Goal: Information Seeking & Learning: Check status

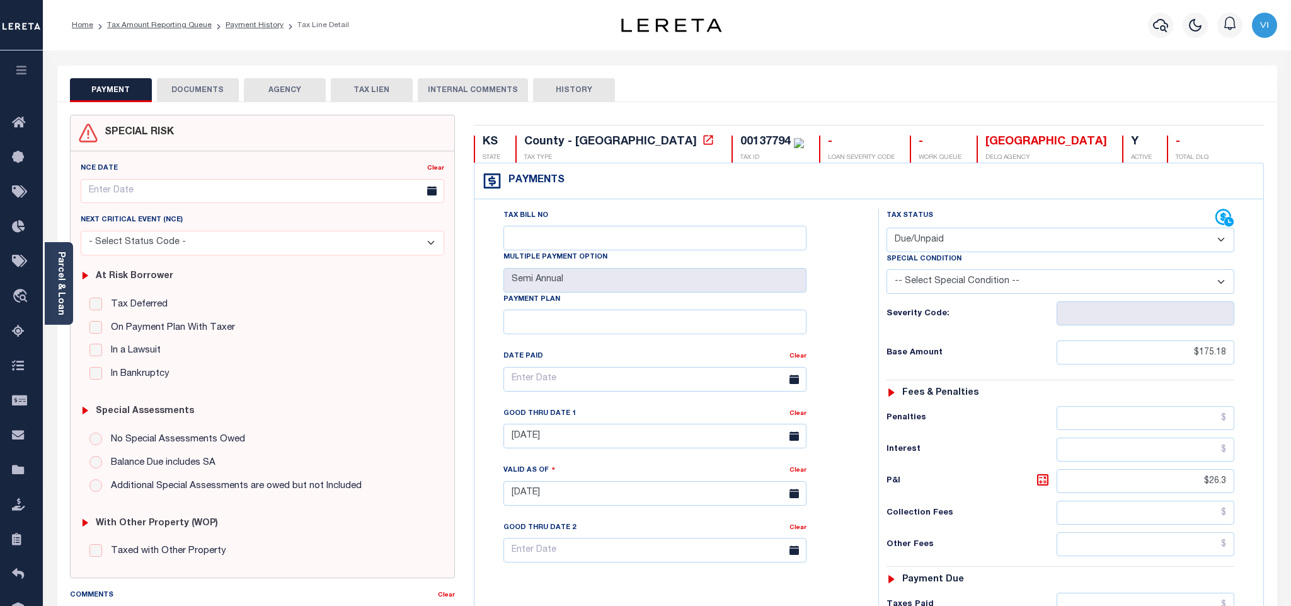
select select "DUE"
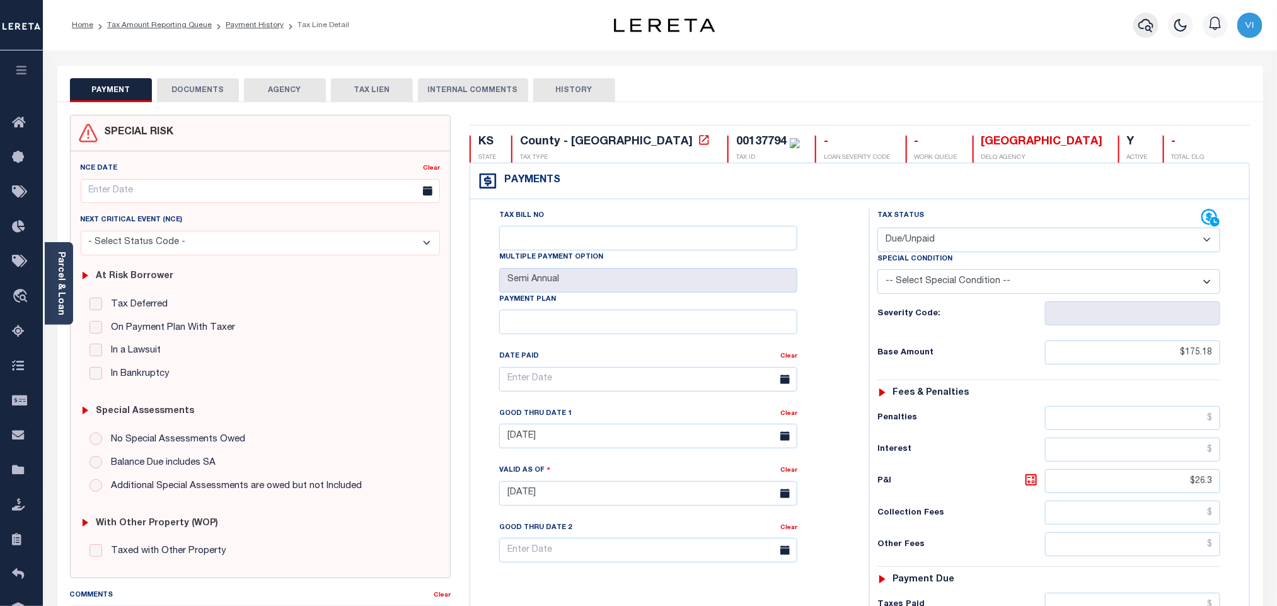
click at [1155, 16] on button "button" at bounding box center [1145, 25] width 25 height 25
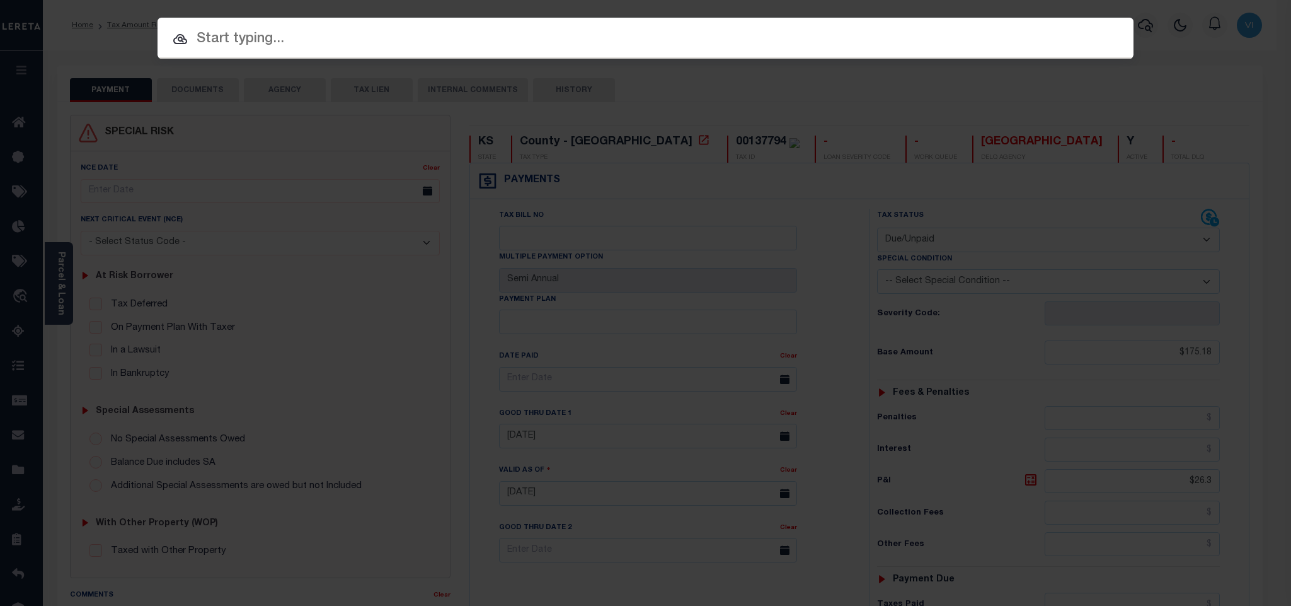
click at [1107, 37] on input "text" at bounding box center [646, 39] width 976 height 22
paste input "800020002659"
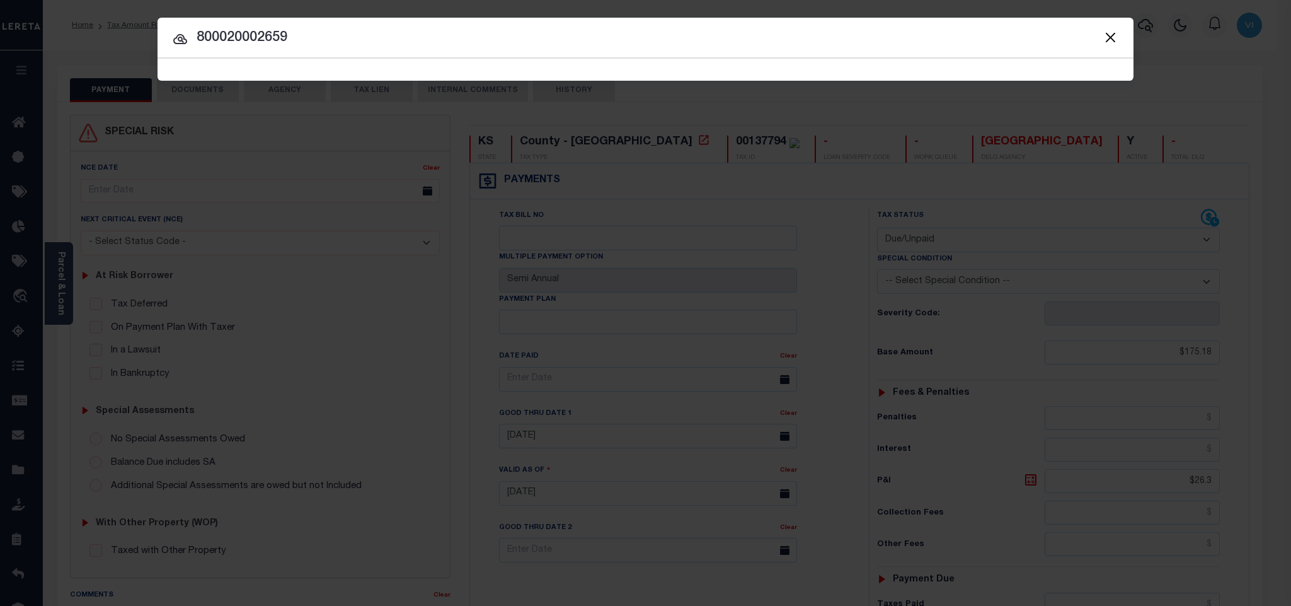
type input "800020002659"
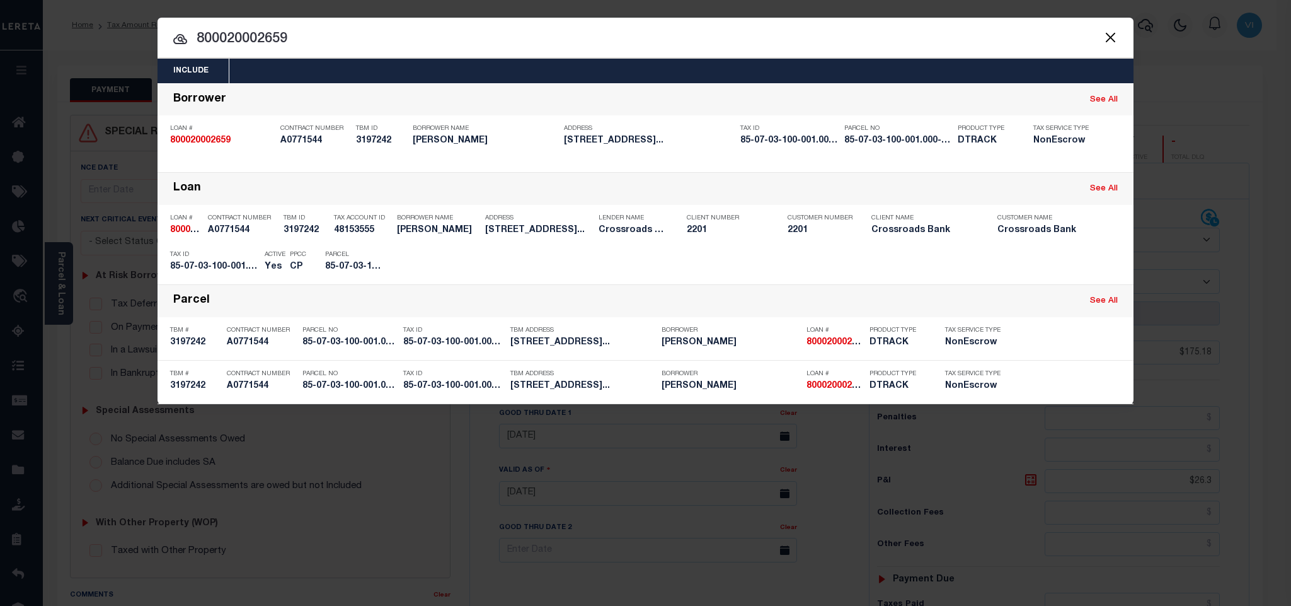
click at [427, 72] on div "Include Loans TBM Customers Borrowers Payments (Lender Non-Disb) Payments (Lend…" at bounding box center [646, 71] width 976 height 25
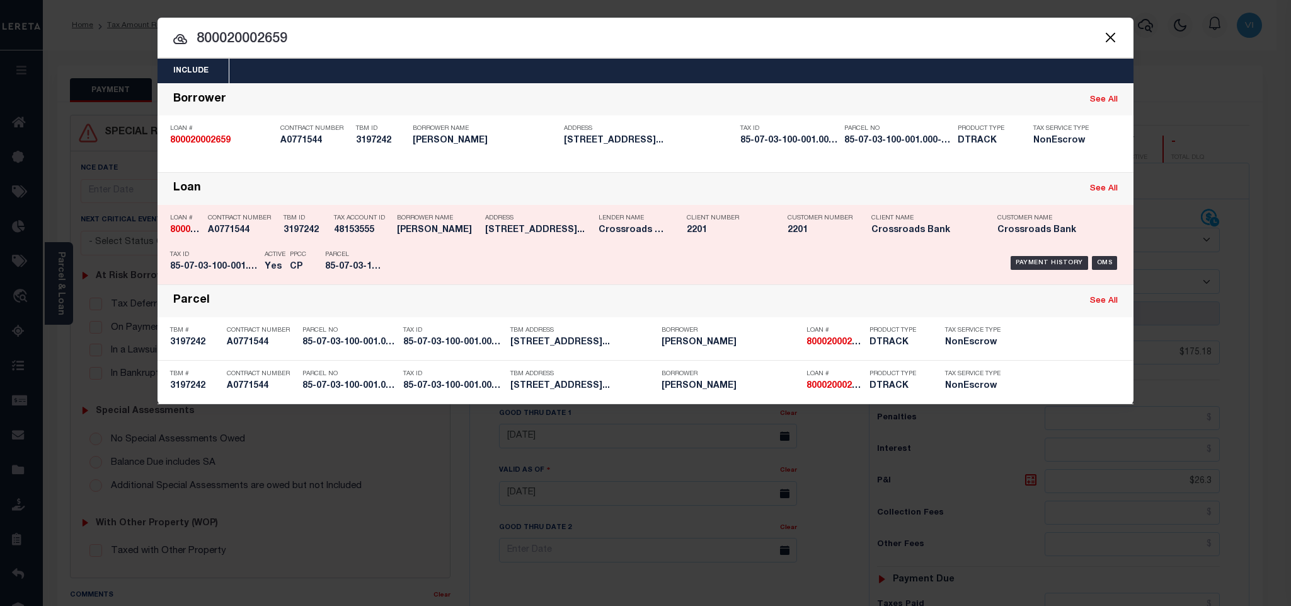
click at [383, 245] on div "Tax Account ID 48153555" at bounding box center [362, 226] width 57 height 37
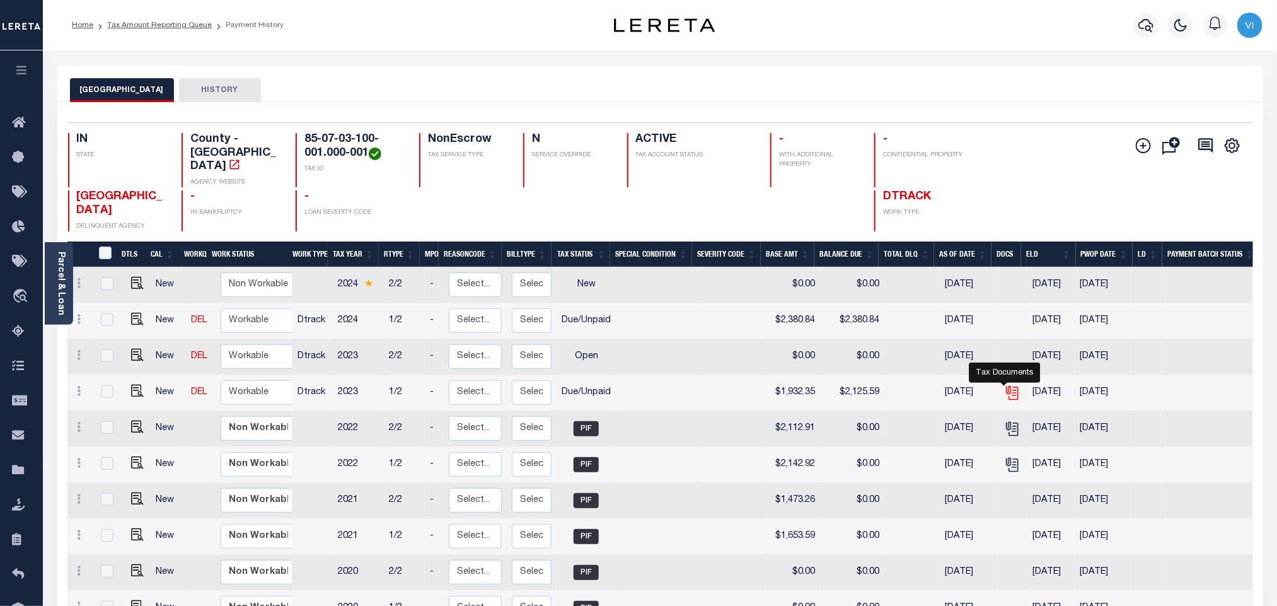
click at [1006, 385] on icon "" at bounding box center [1011, 390] width 10 height 10
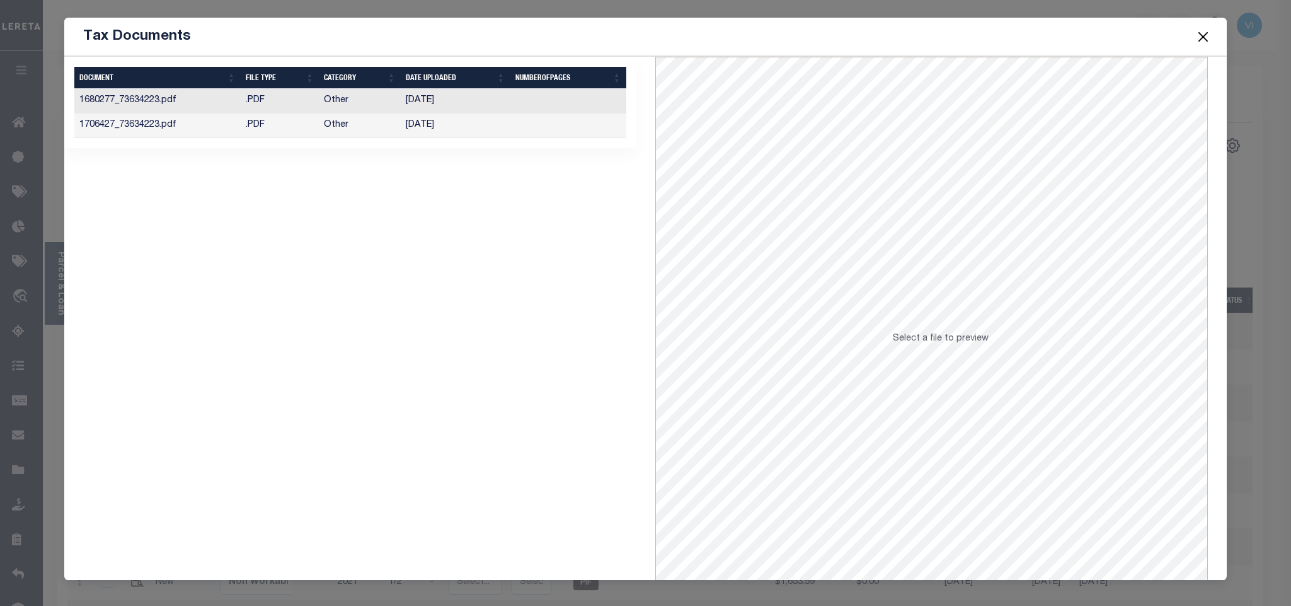
click at [395, 131] on td "Other" at bounding box center [360, 125] width 82 height 25
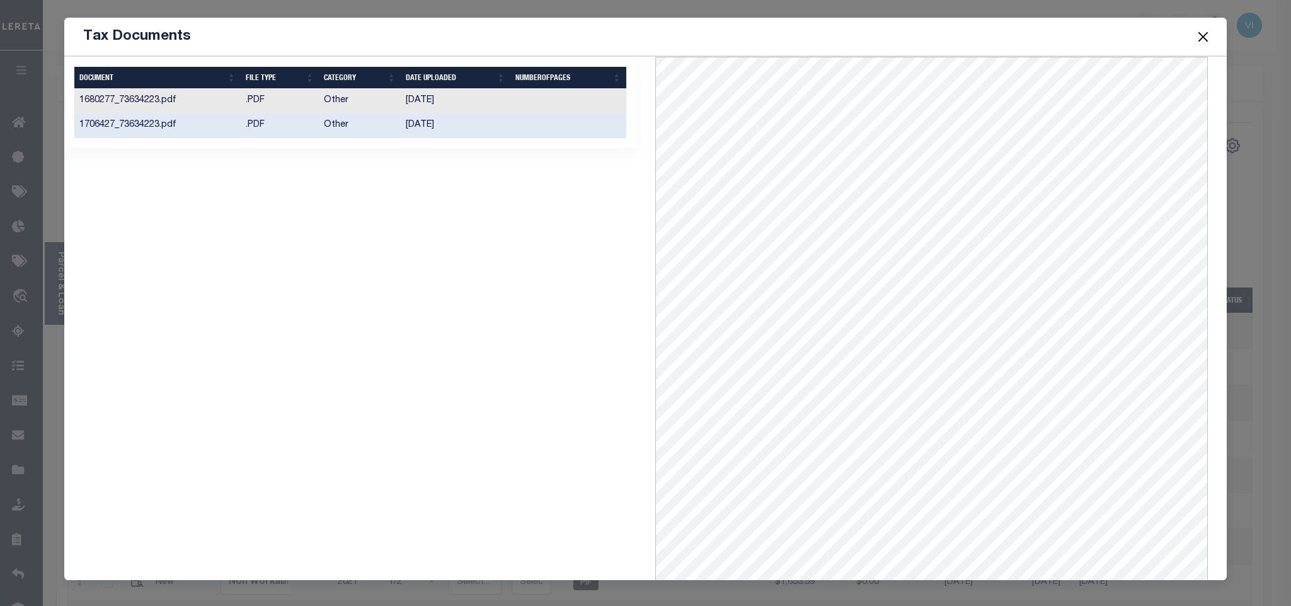
click at [1199, 38] on button "Close" at bounding box center [1203, 36] width 16 height 16
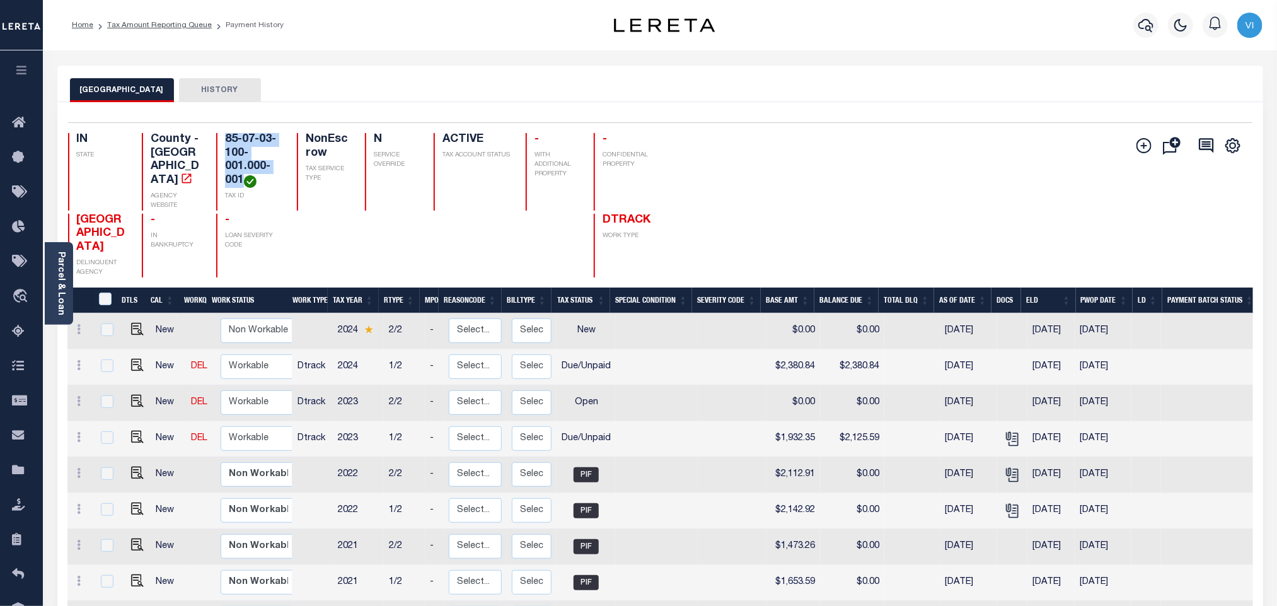
drag, startPoint x: 242, startPoint y: 178, endPoint x: 219, endPoint y: 142, distance: 43.0
click at [219, 142] on div "85-07-03-100-001.000-001 TAX ID" at bounding box center [248, 172] width 65 height 78
copy h4 "85-07-03-100-001.000-001"
click at [131, 359] on img "" at bounding box center [137, 365] width 13 height 13
checkbox input "true"
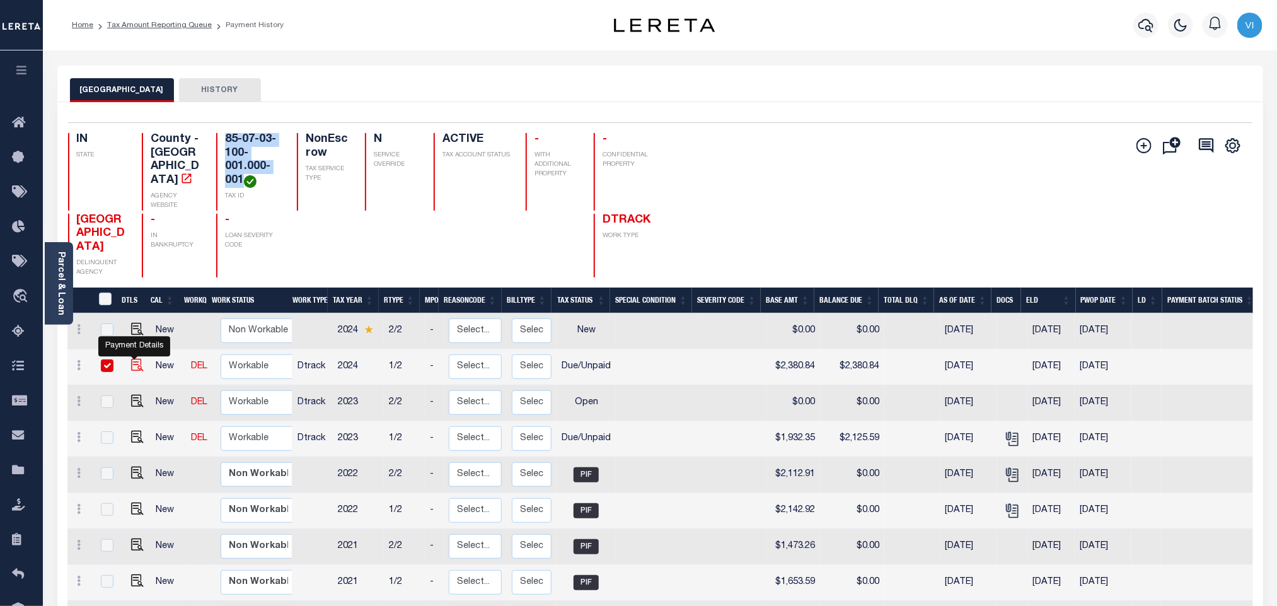
checkbox input "true"
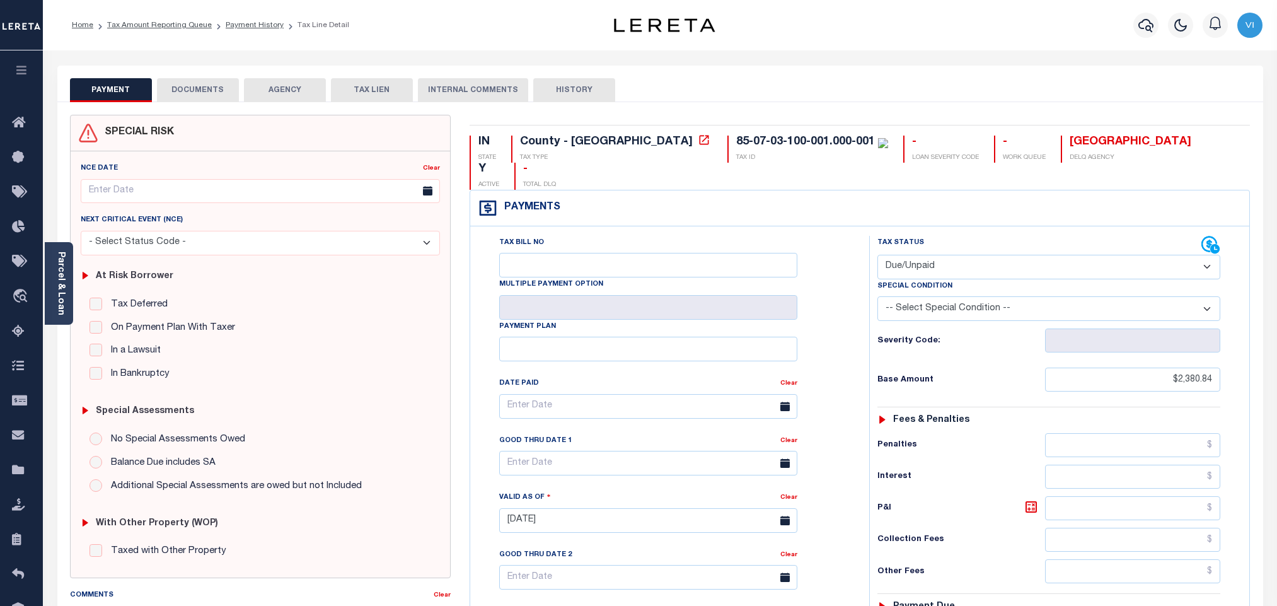
select select "DUE"
click at [1139, 23] on icon "button" at bounding box center [1145, 25] width 15 height 15
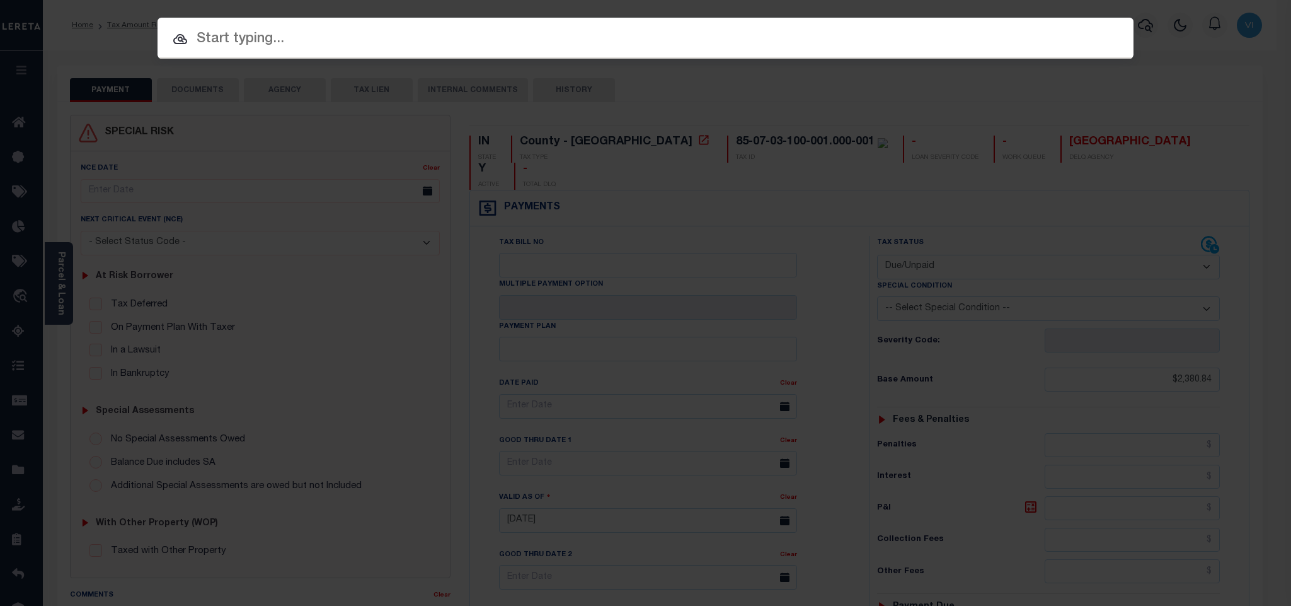
click at [1054, 23] on div "Include Loans TBM Customers Borrowers Payments (Lender Non-Disb) Payments (Lend…" at bounding box center [646, 38] width 976 height 41
paste input "71883295"
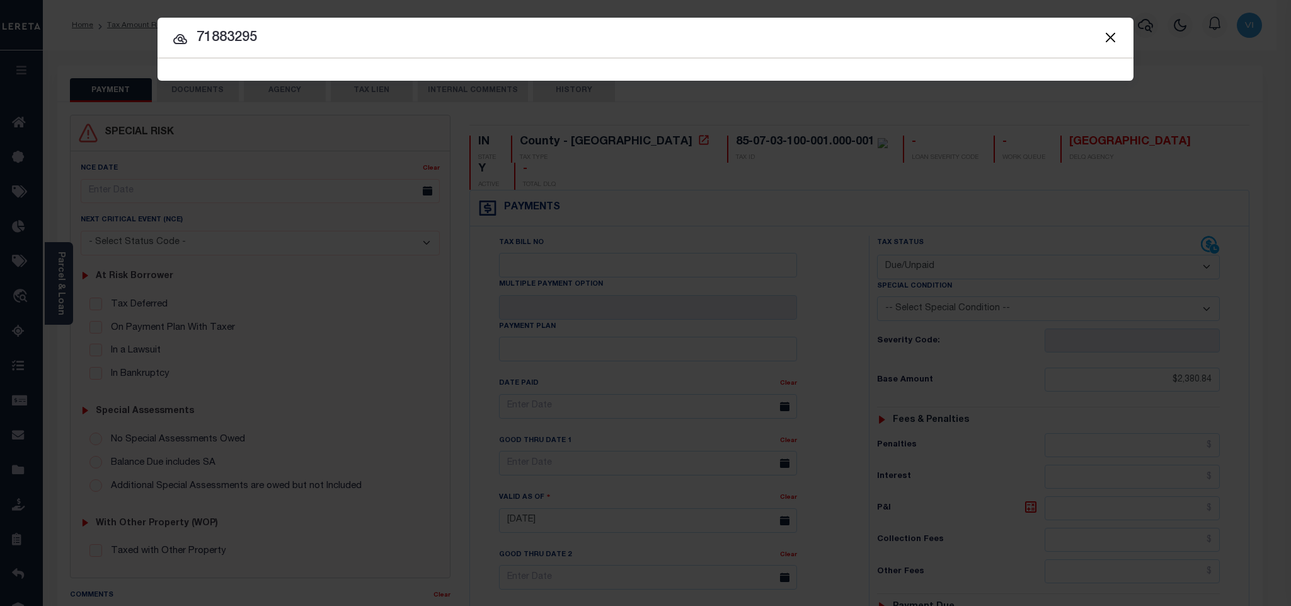
type input "71883295"
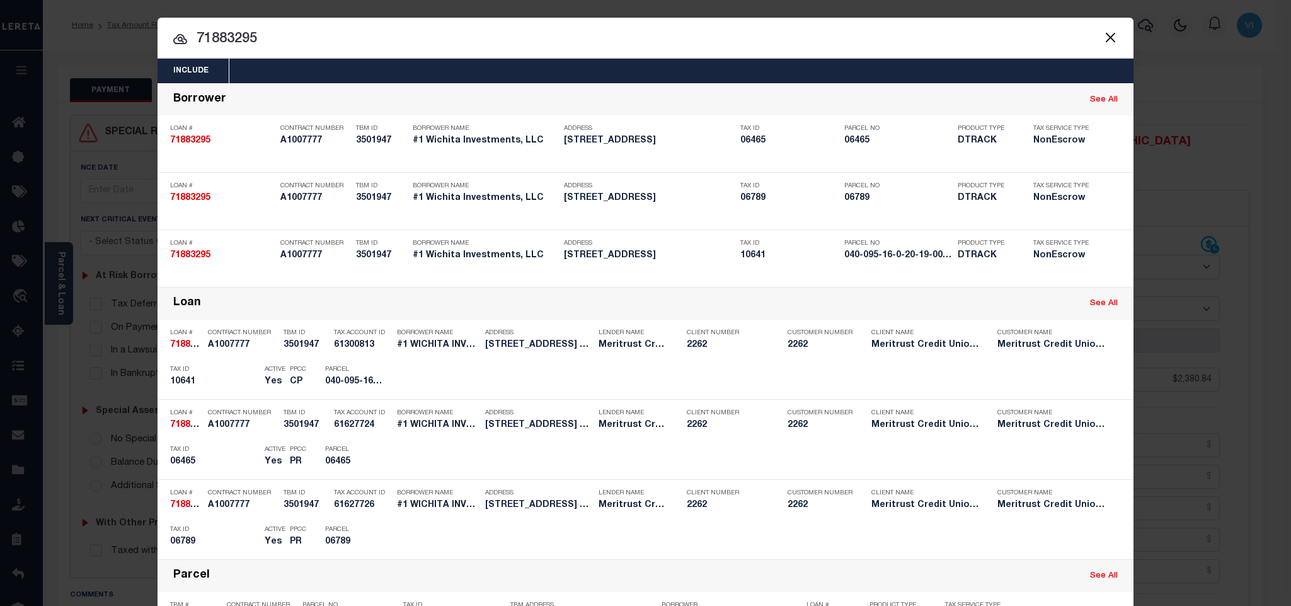
click at [515, 78] on div "Include Loans TBM Customers Borrowers Payments (Lender Non-Disb) Payments (Lend…" at bounding box center [646, 71] width 976 height 25
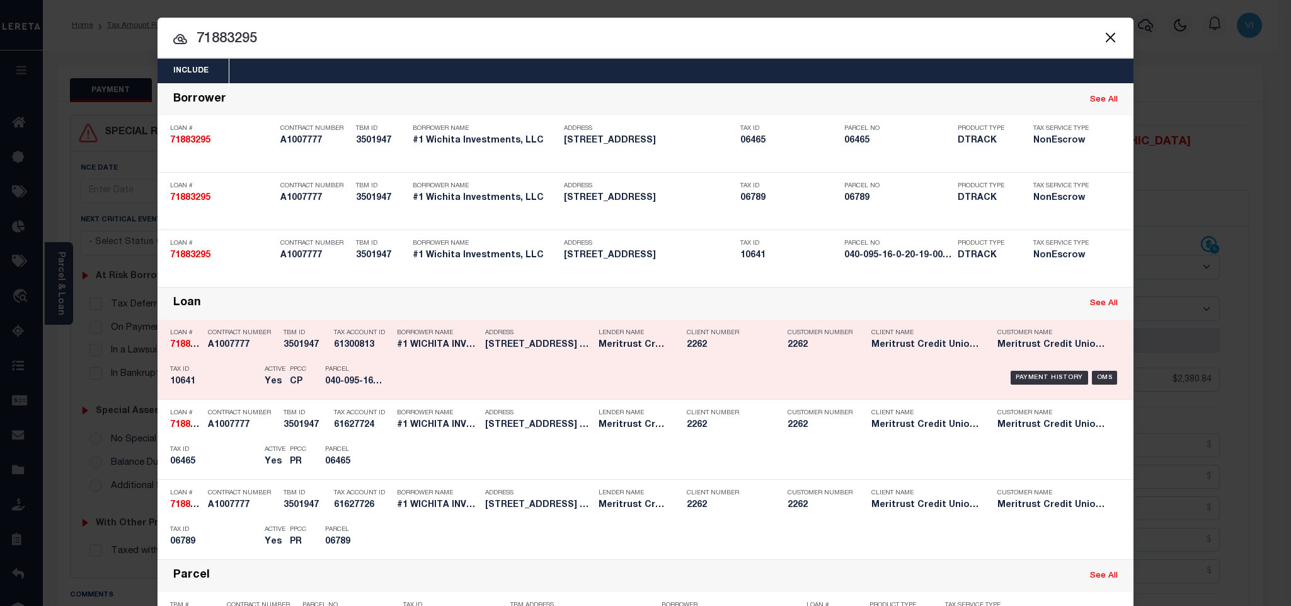
click at [301, 371] on div "PPCC CP" at bounding box center [297, 377] width 35 height 37
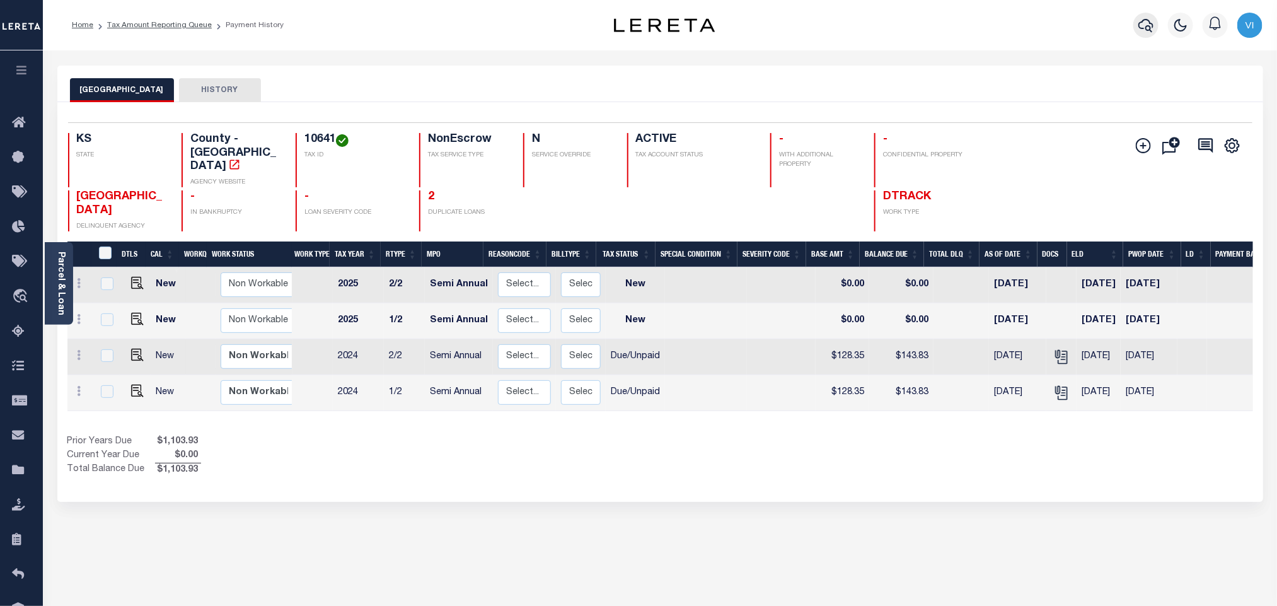
click at [1144, 25] on icon "button" at bounding box center [1145, 25] width 15 height 15
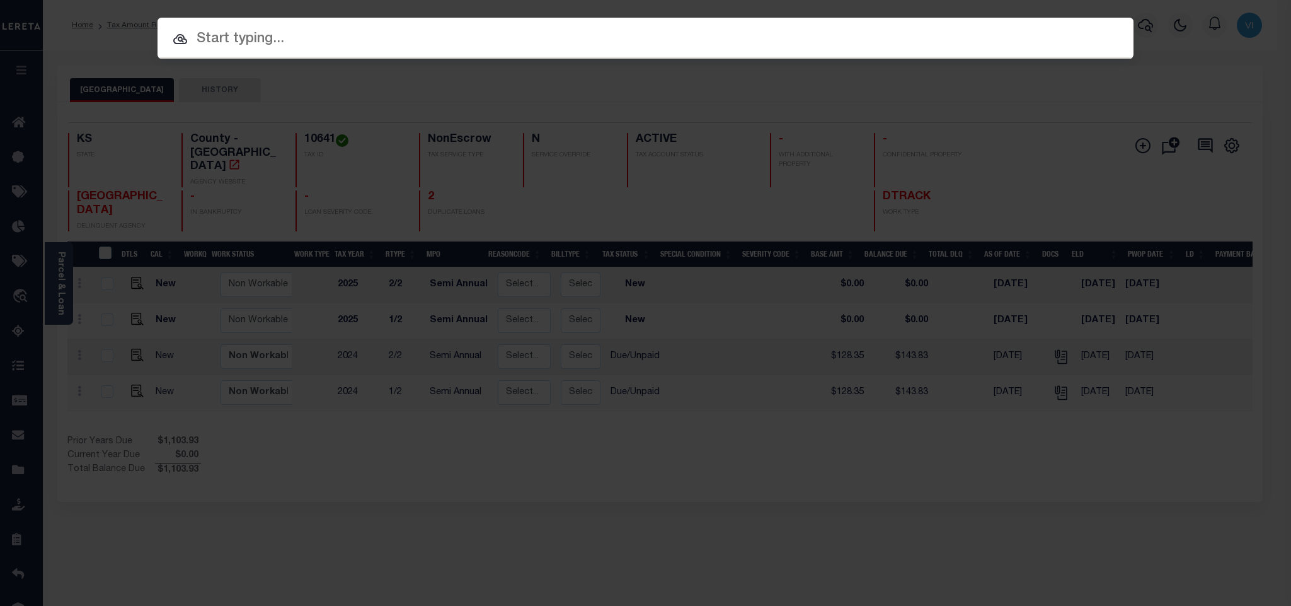
click at [1001, 25] on div "Include Loans TBM Customers Borrowers Payments (Lender Non-Disb) Payments (Lend…" at bounding box center [646, 38] width 976 height 41
paste input "71891305"
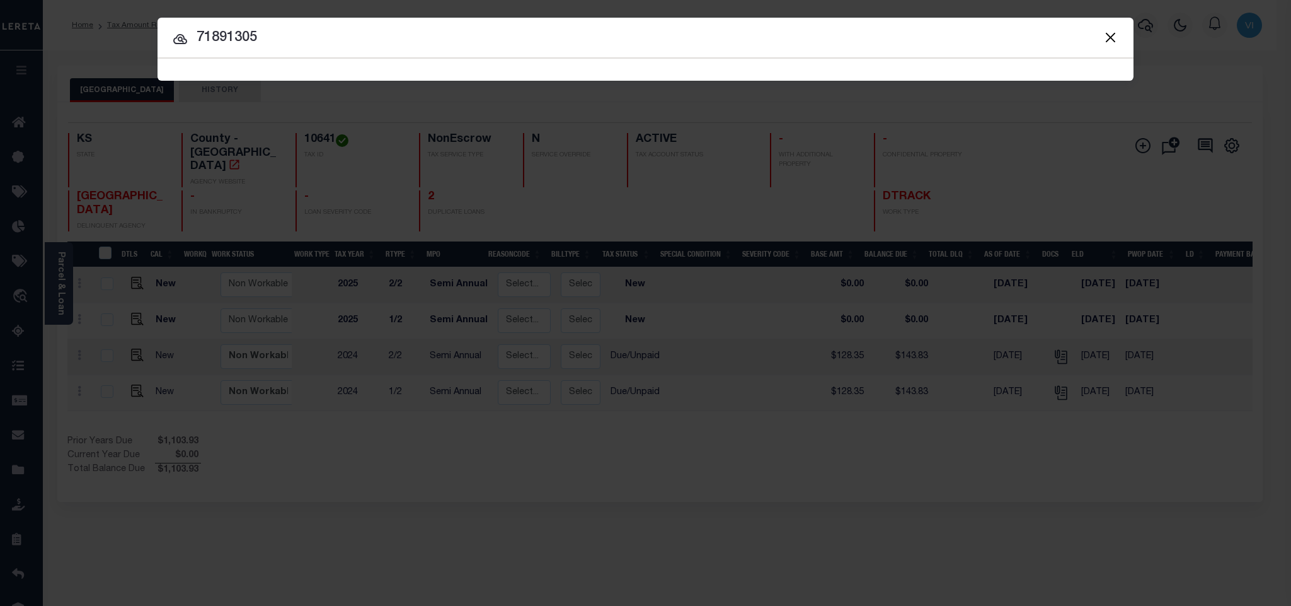
type input "71891305"
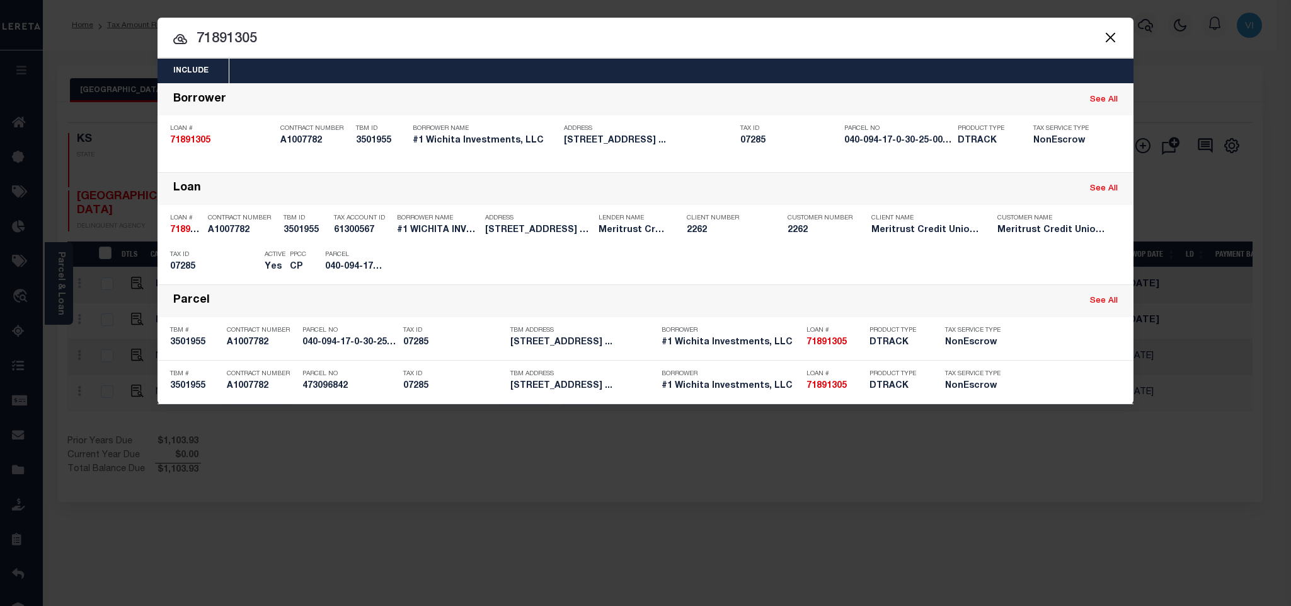
click at [390, 68] on div "Include Loans TBM Customers Borrowers Payments (Lender Non-Disb) Payments (Lend…" at bounding box center [646, 71] width 976 height 25
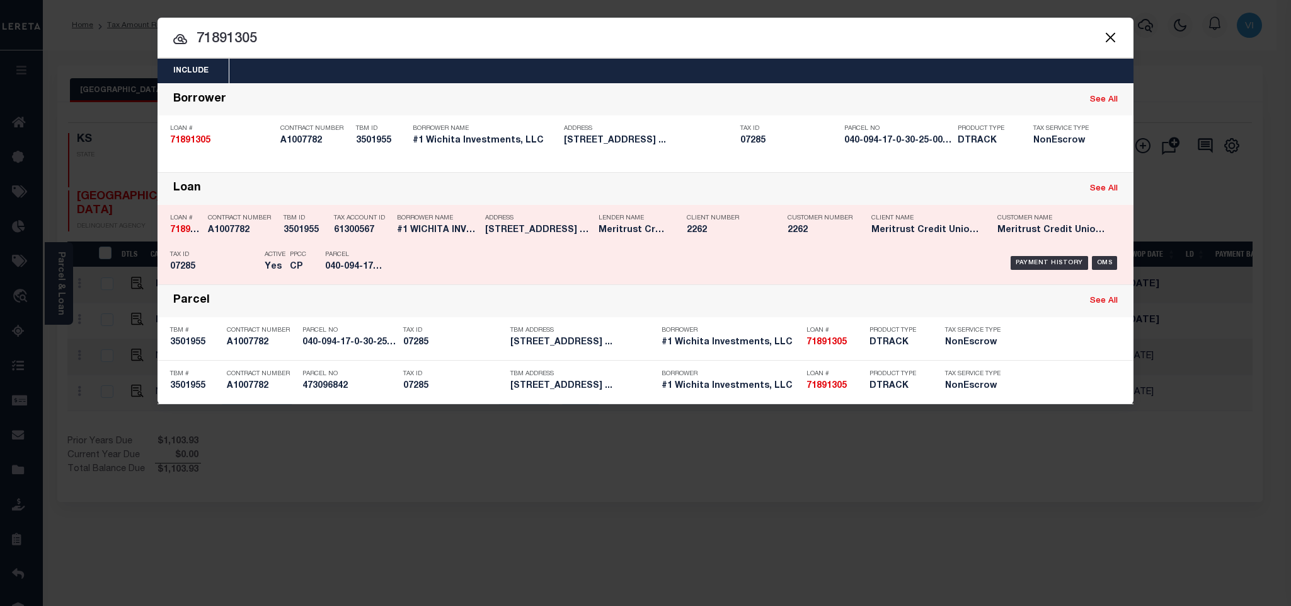
click at [356, 252] on div "Parcel 040-094-17-0-30-25-008.00-0" at bounding box center [353, 263] width 57 height 37
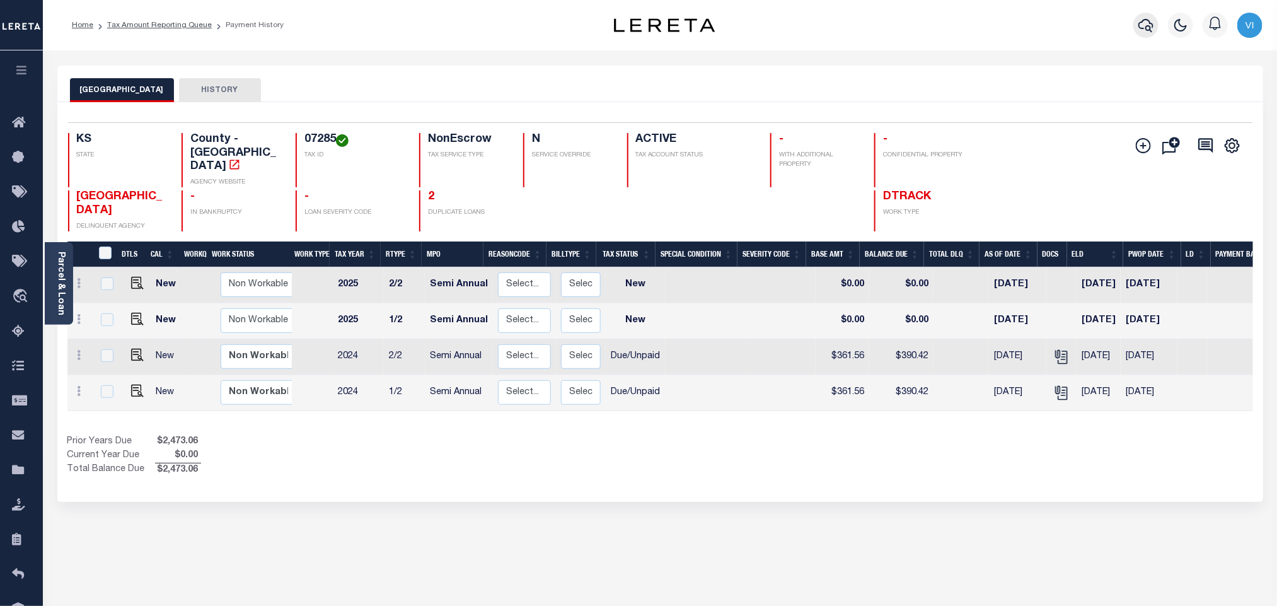
click at [1144, 28] on icon "button" at bounding box center [1145, 25] width 15 height 13
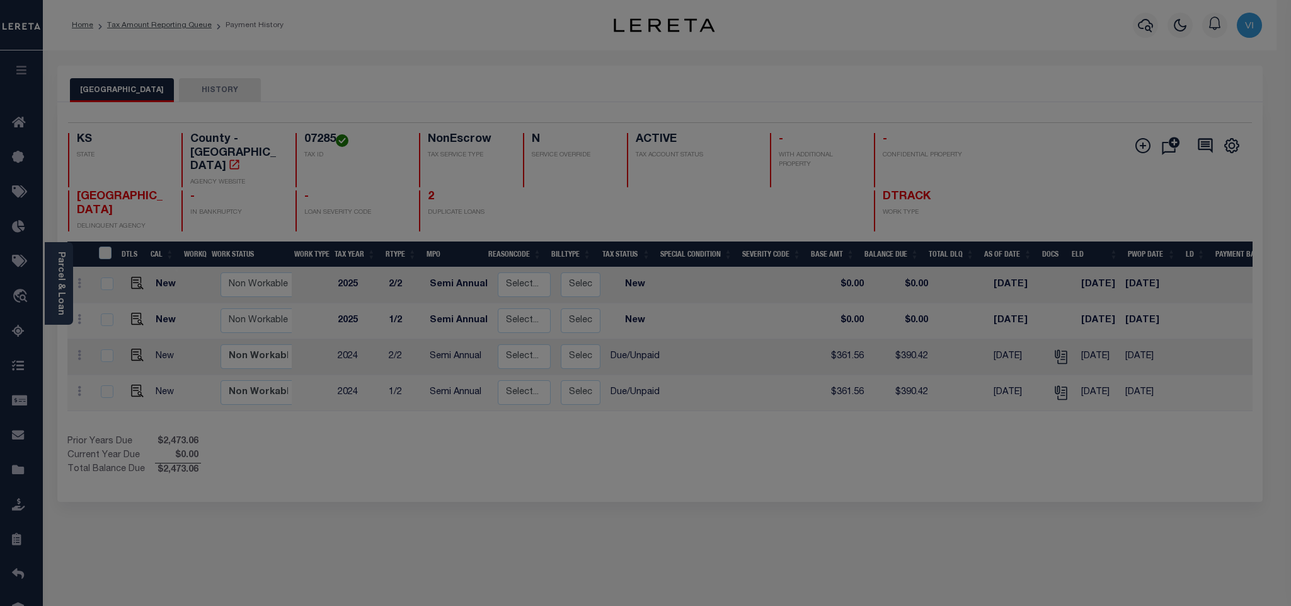
click at [0, 0] on div "Include Loans TBM Customers Borrowers Payments (Lender Non-Disb) Payments (Lend…" at bounding box center [0, 0] width 0 height 0
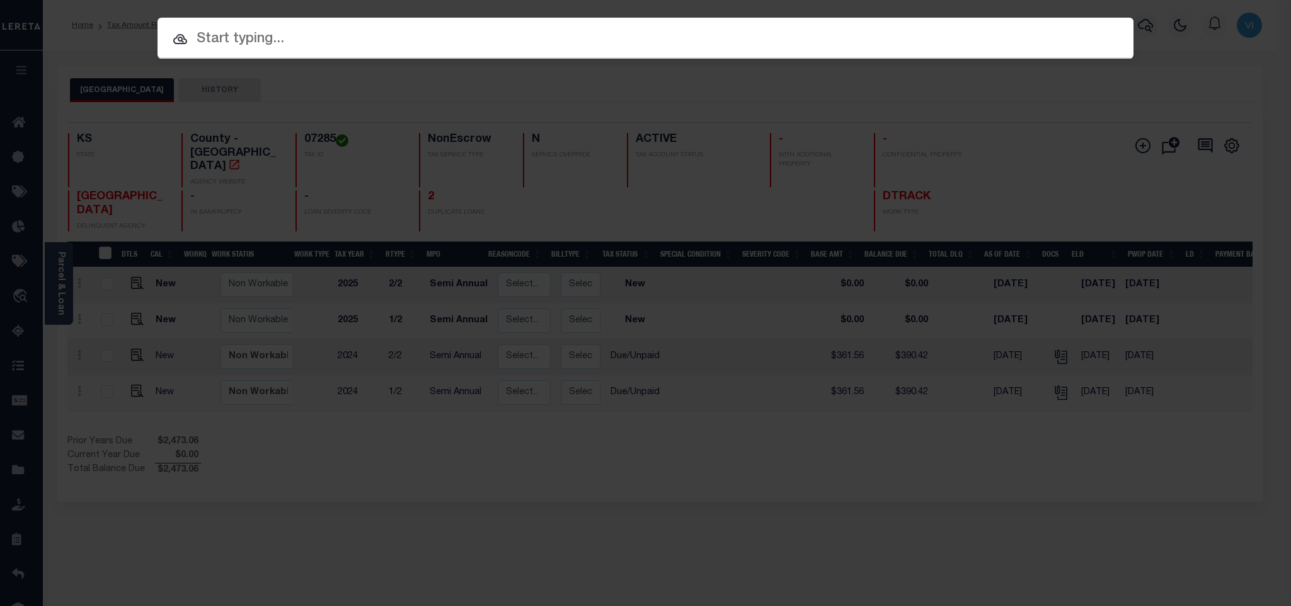
paste input "71883295"
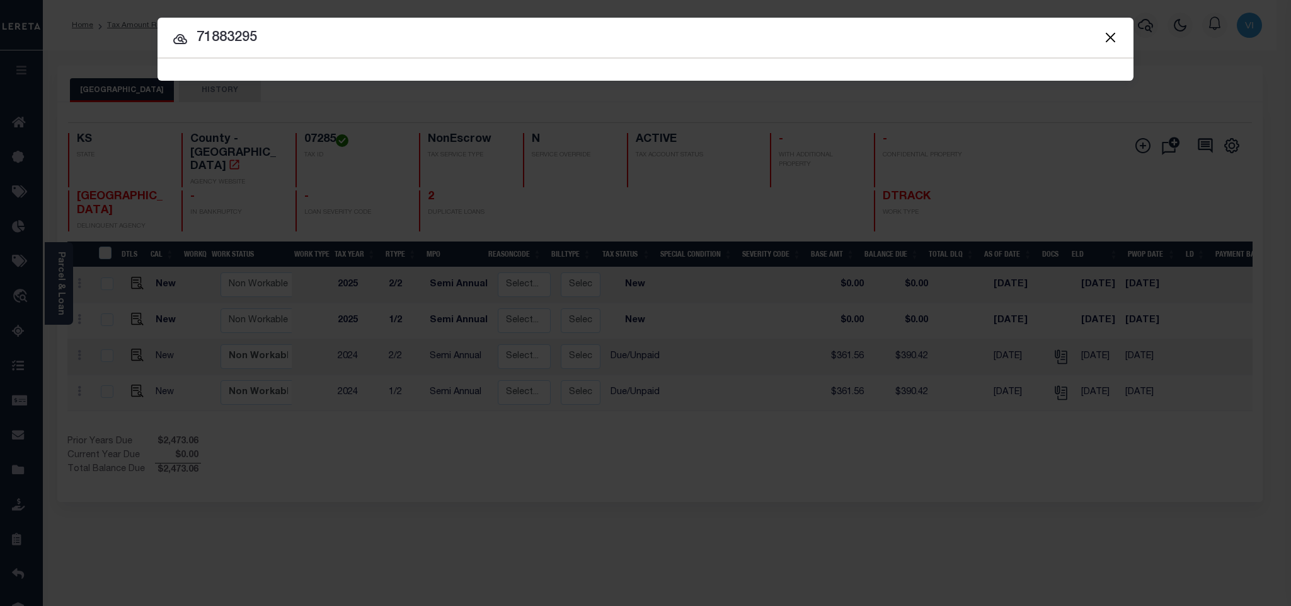
type input "71883295"
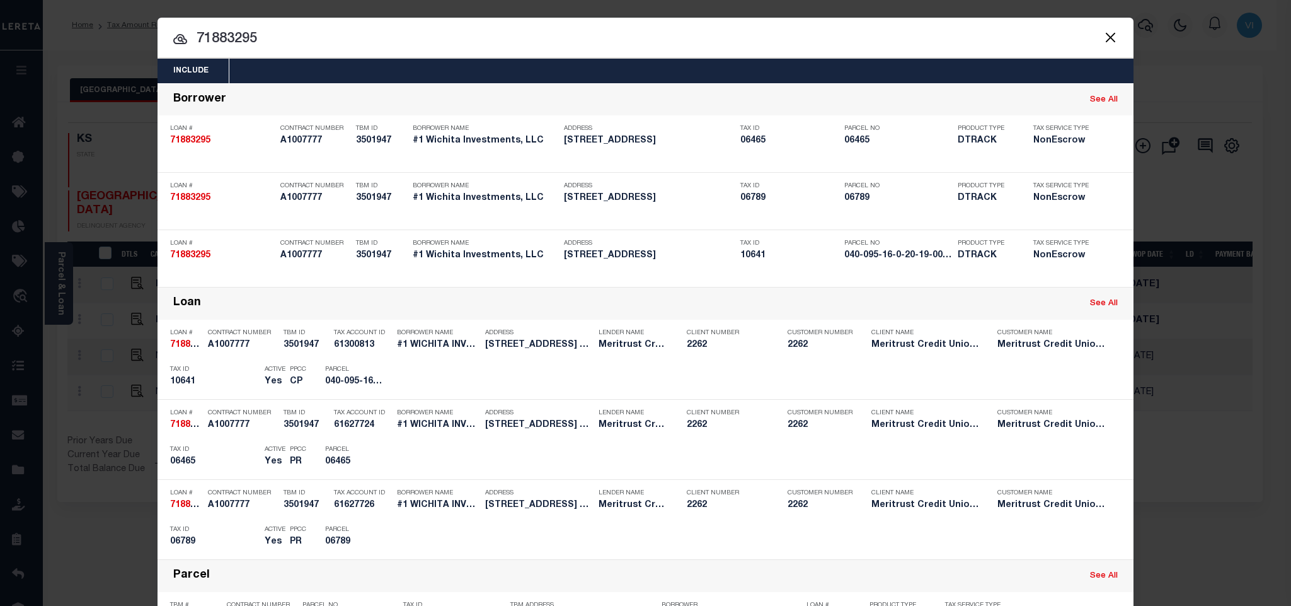
click at [690, 69] on div "Include Loans TBM Customers Borrowers Payments (Lender Non-Disb) Payments (Lend…" at bounding box center [646, 71] width 976 height 25
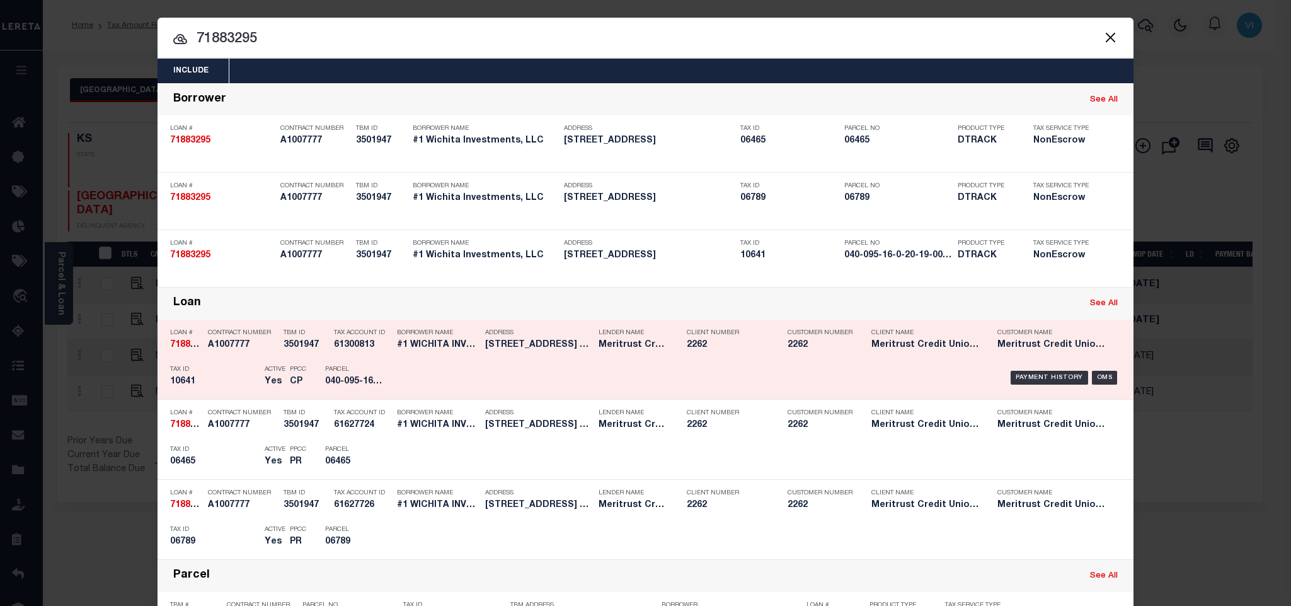
drag, startPoint x: 500, startPoint y: 345, endPoint x: 517, endPoint y: 346, distance: 17.1
click at [500, 344] on h5 "504 E. 8th St., Newton KS Newto..." at bounding box center [538, 345] width 107 height 11
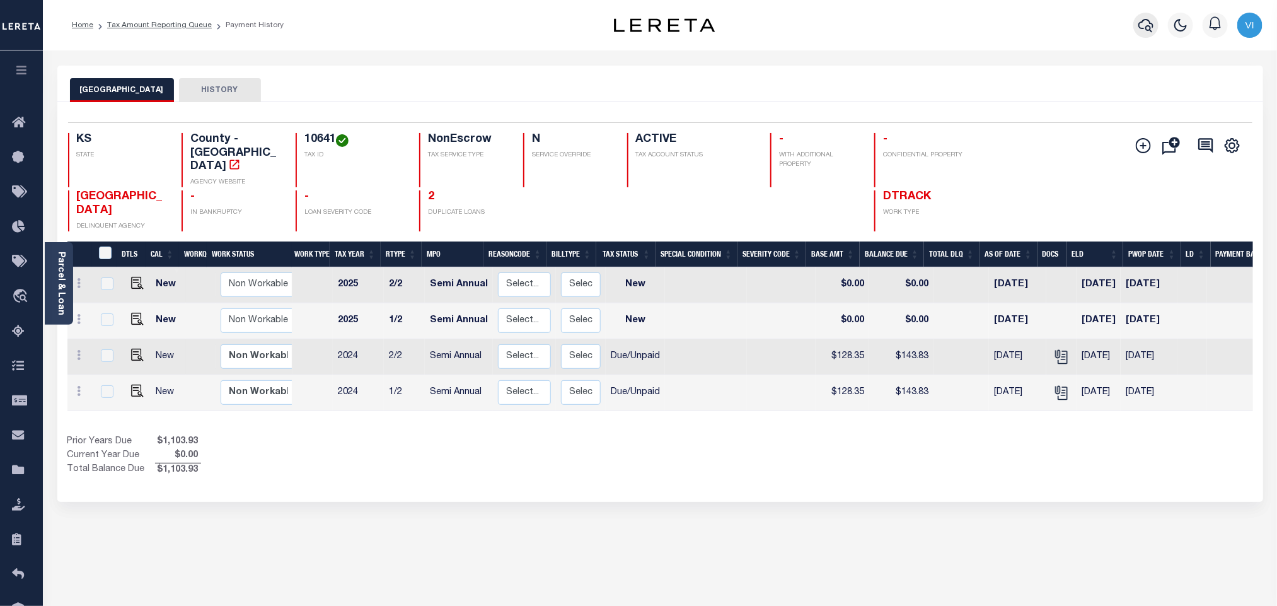
click at [1143, 17] on button "button" at bounding box center [1145, 25] width 25 height 25
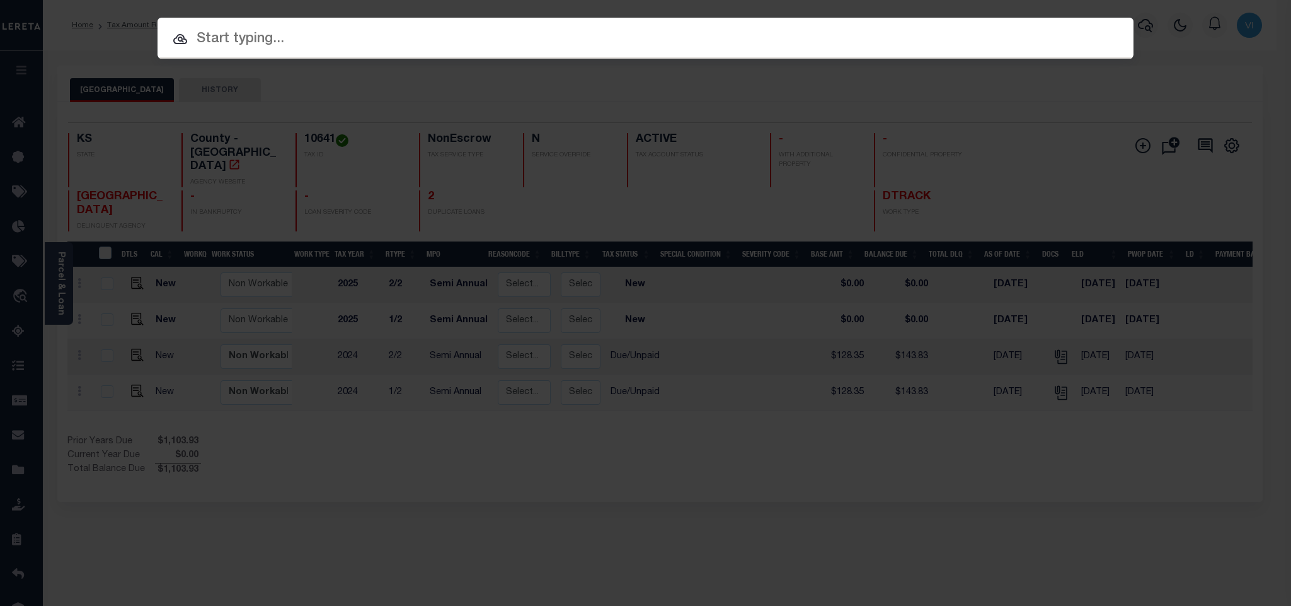
click at [1095, 40] on div "Include Loans TBM Customers Borrowers Payments (Lender Non-Disb) Payments (Lend…" at bounding box center [646, 38] width 976 height 41
paste input "71891305"
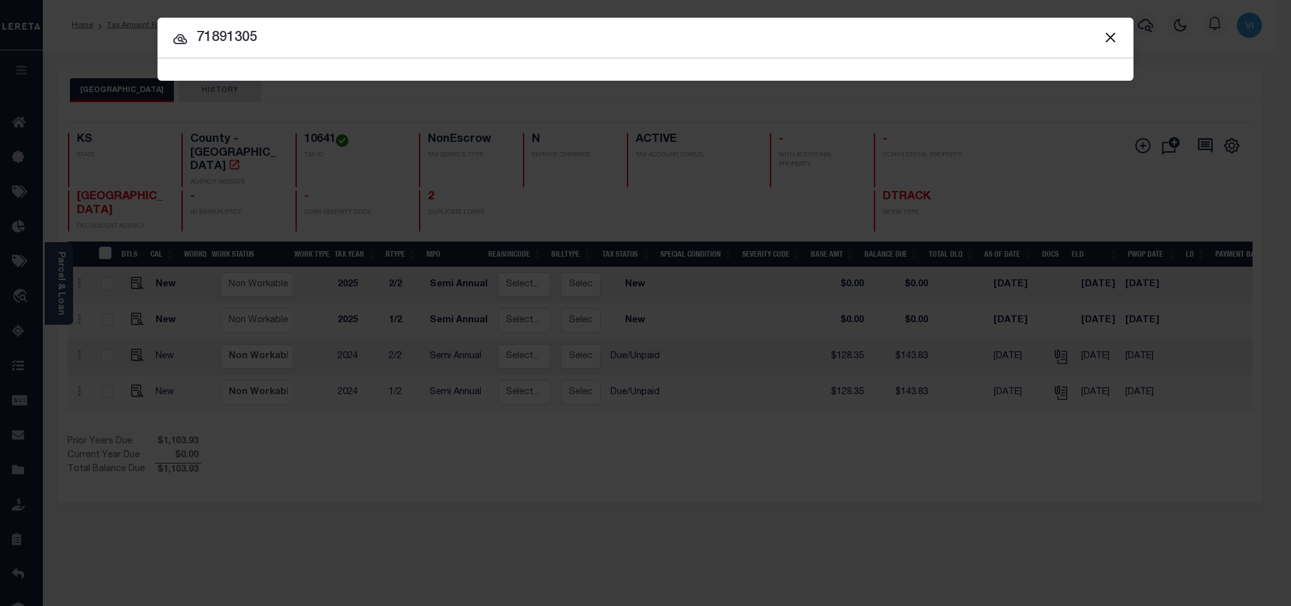
type input "71891305"
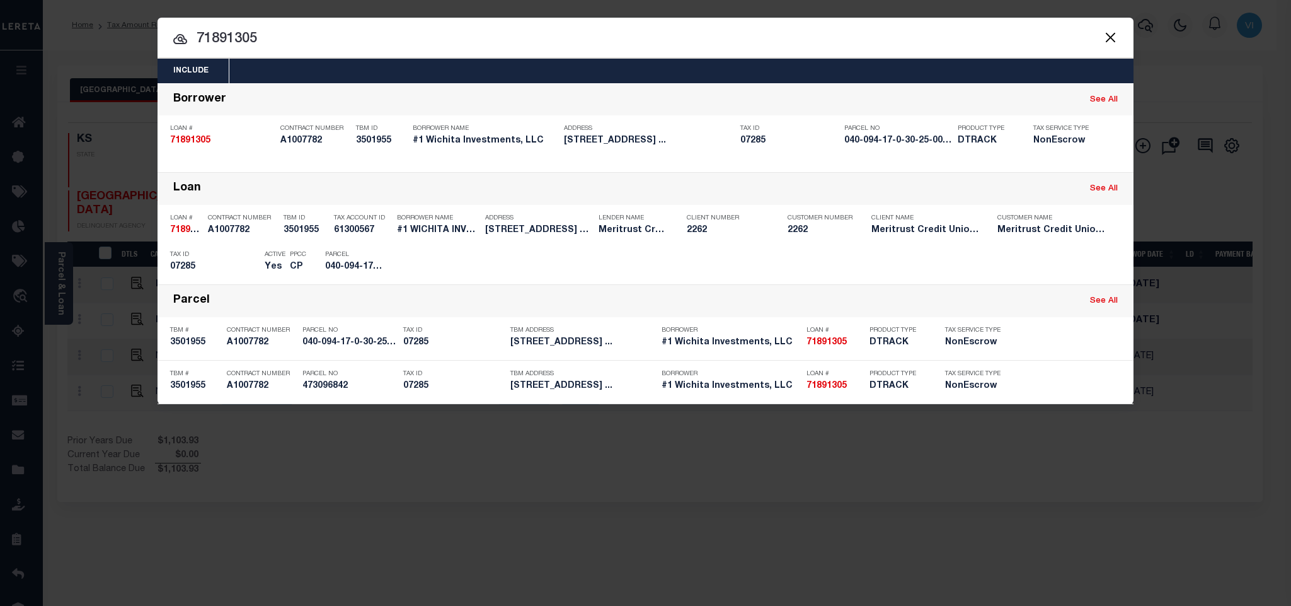
click at [405, 72] on div "Include Loans TBM Customers Borrowers Payments (Lender Non-Disb) Payments (Lend…" at bounding box center [646, 71] width 976 height 25
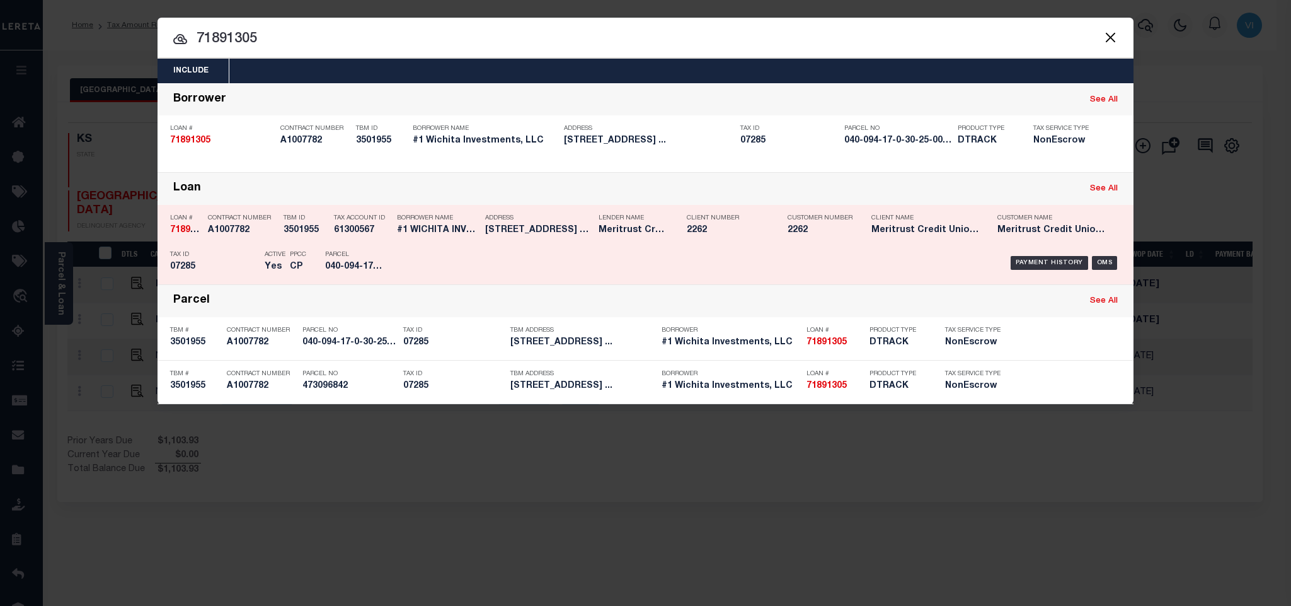
click at [335, 275] on div "Parcel 040-094-17-0-30-25-008.00-0" at bounding box center [353, 263] width 57 height 37
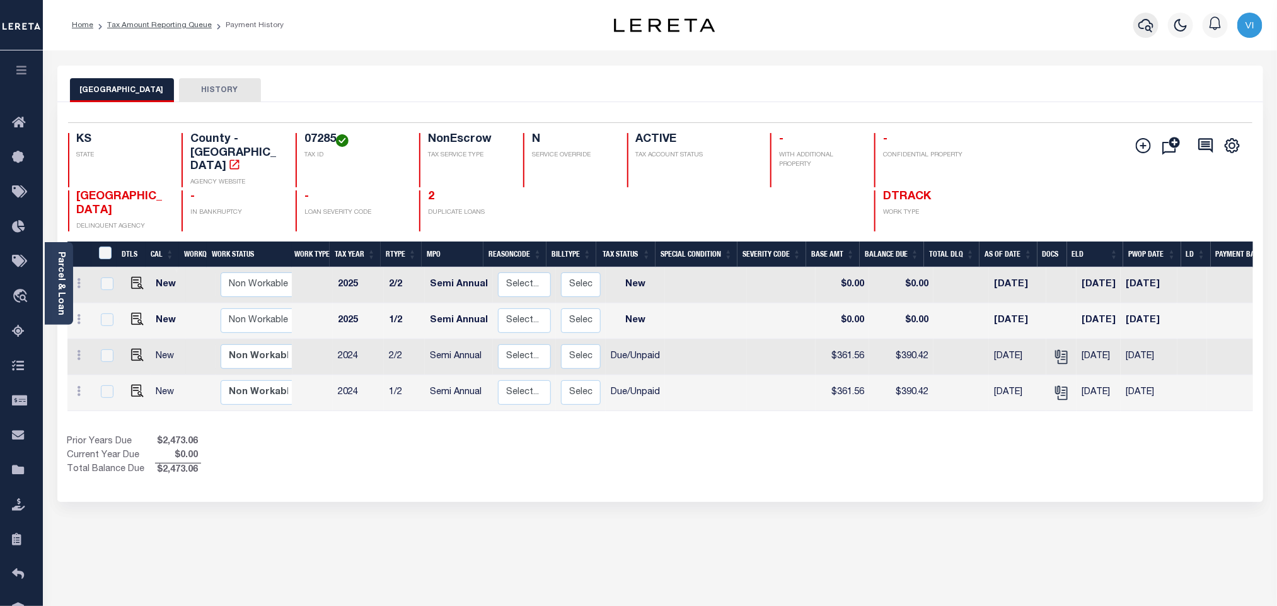
click at [1137, 20] on button "button" at bounding box center [1145, 25] width 25 height 25
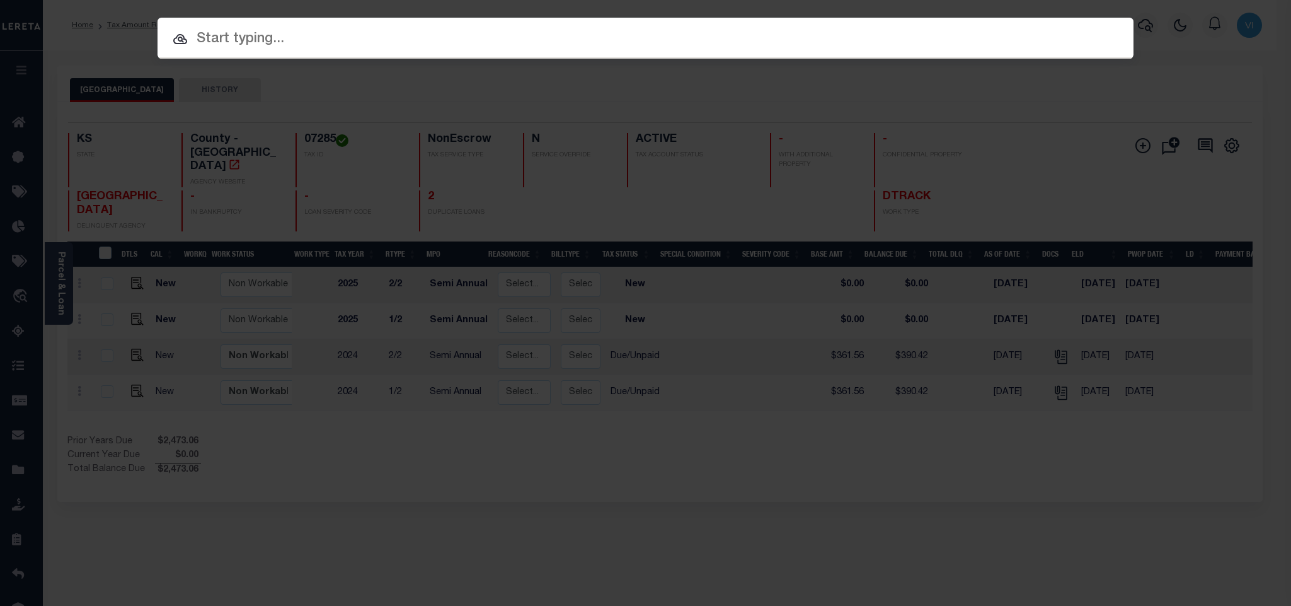
click at [966, 38] on input "text" at bounding box center [646, 39] width 976 height 22
paste input "69109116"
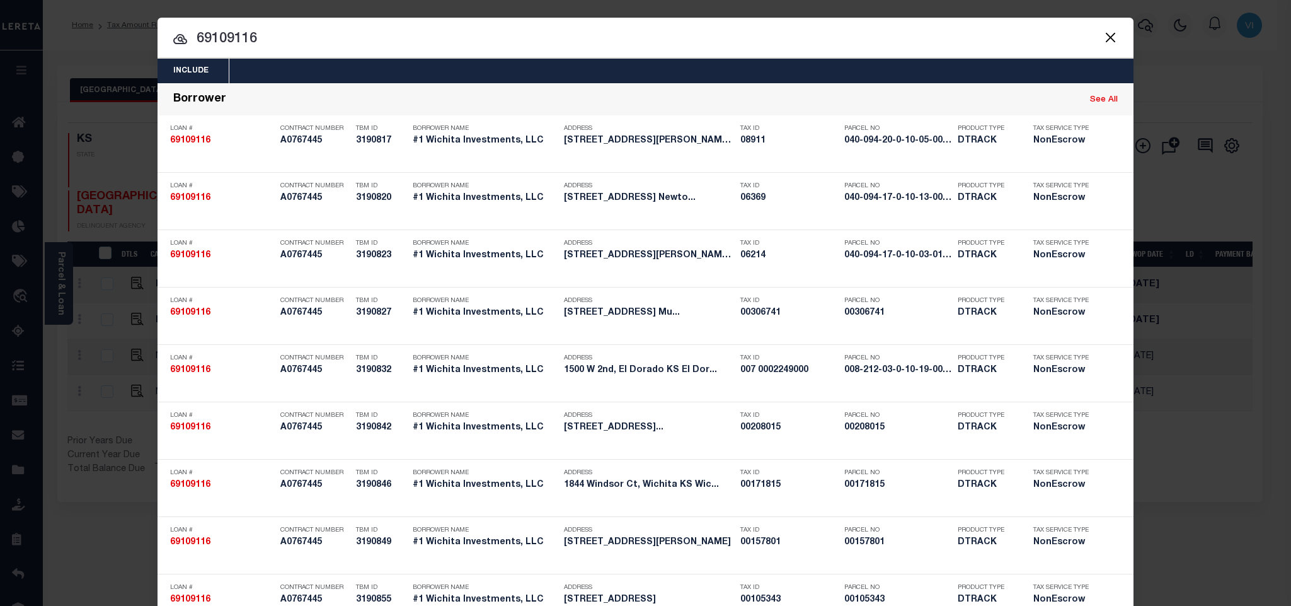
click at [372, 76] on div "Include Loans TBM Customers Borrowers Payments (Lender Non-Disb) Payments (Lend…" at bounding box center [646, 71] width 976 height 25
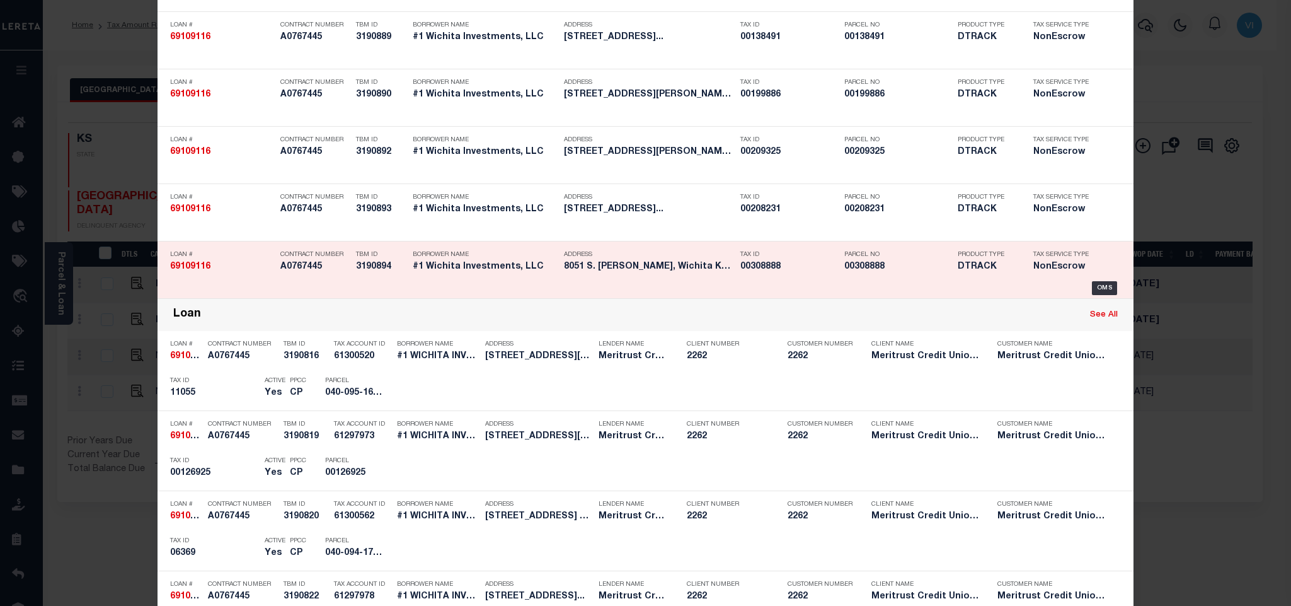
scroll to position [1291, 0]
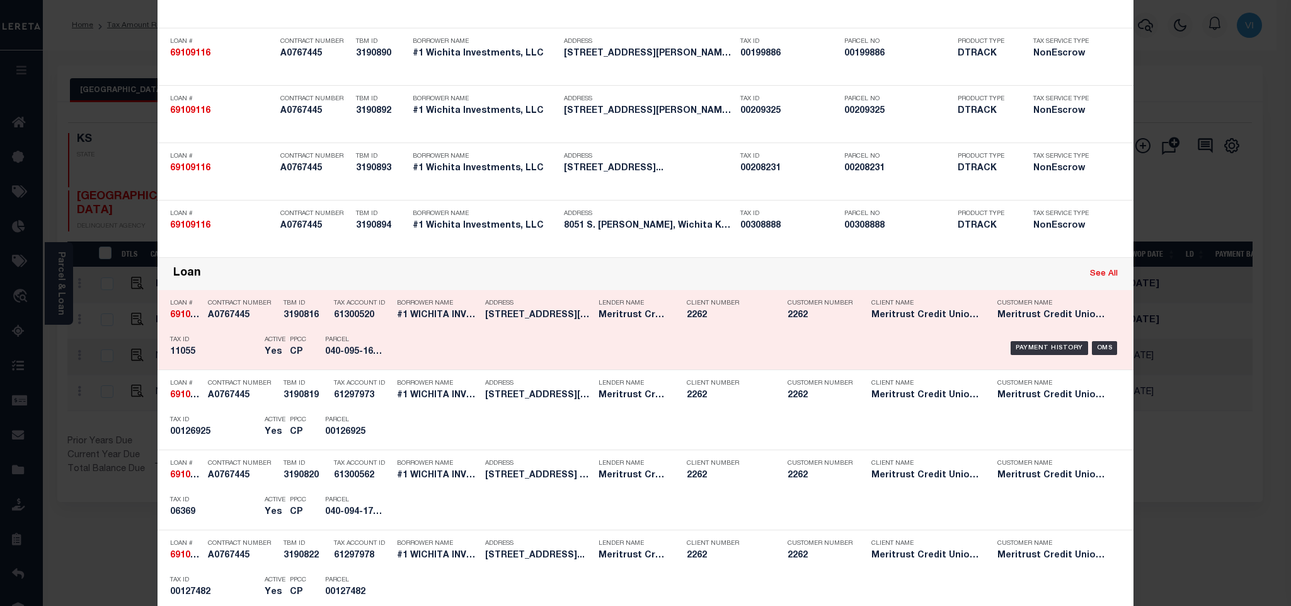
click at [1098, 278] on link "See All" at bounding box center [1104, 274] width 28 height 8
click at [1101, 278] on link "See All" at bounding box center [1104, 274] width 28 height 8
type input "69109116"
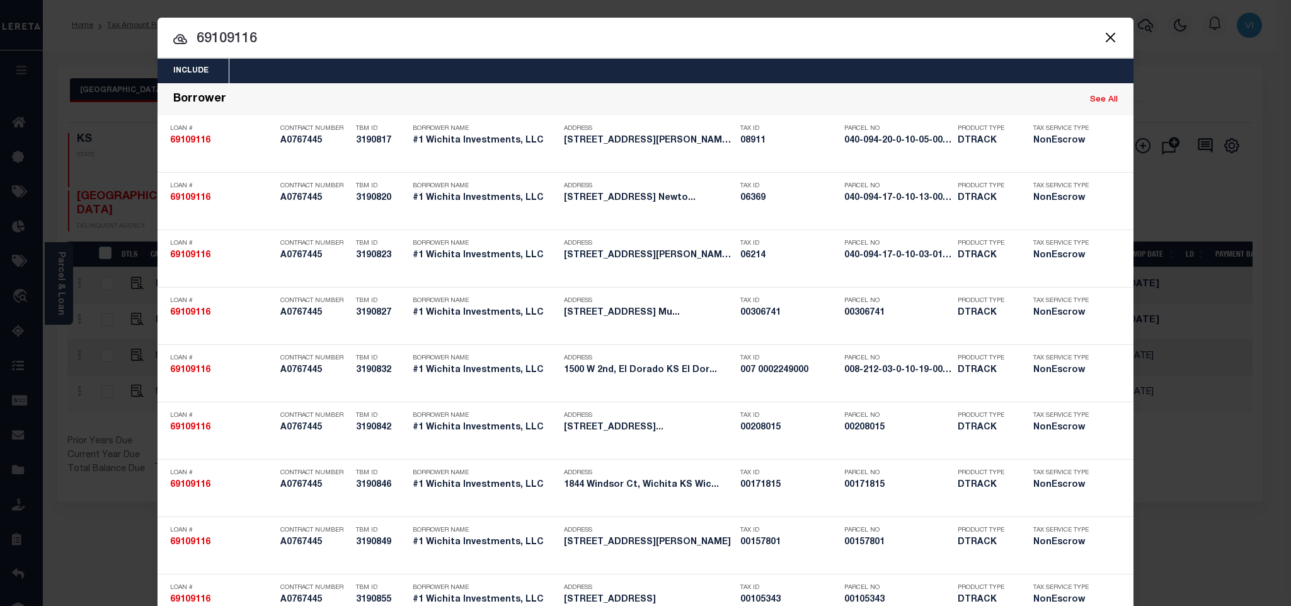
scroll to position [819, 0]
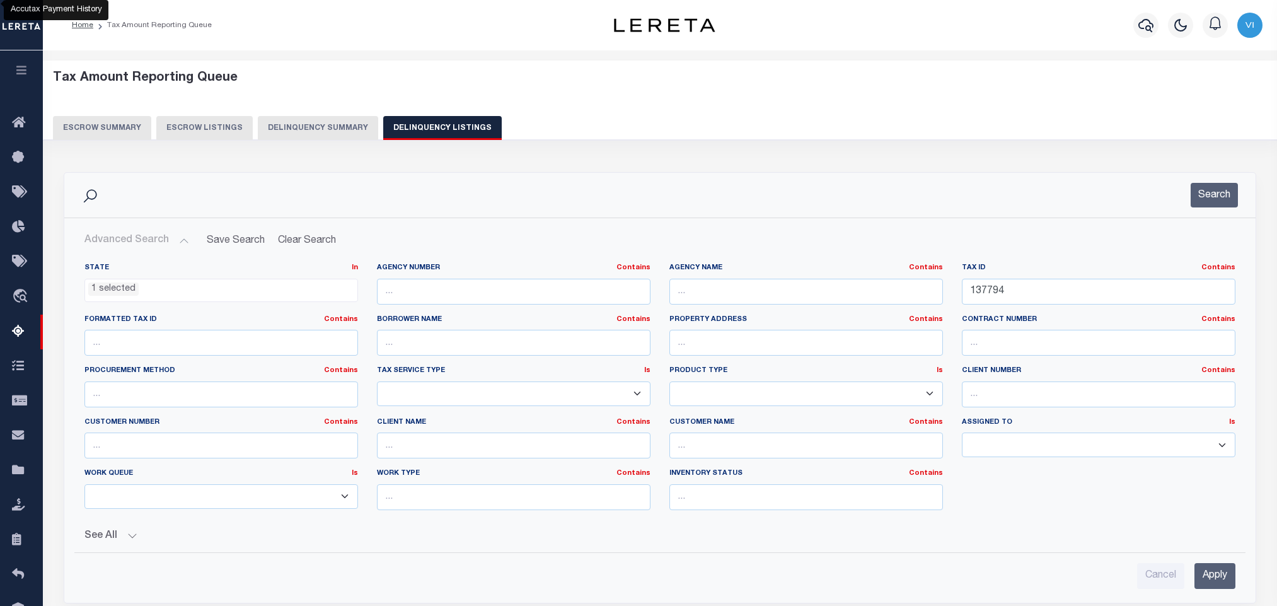
select select "KS"
select select "100"
click at [1025, 289] on input "137794" at bounding box center [1099, 292] width 274 height 26
paste input "0537"
type input "10537"
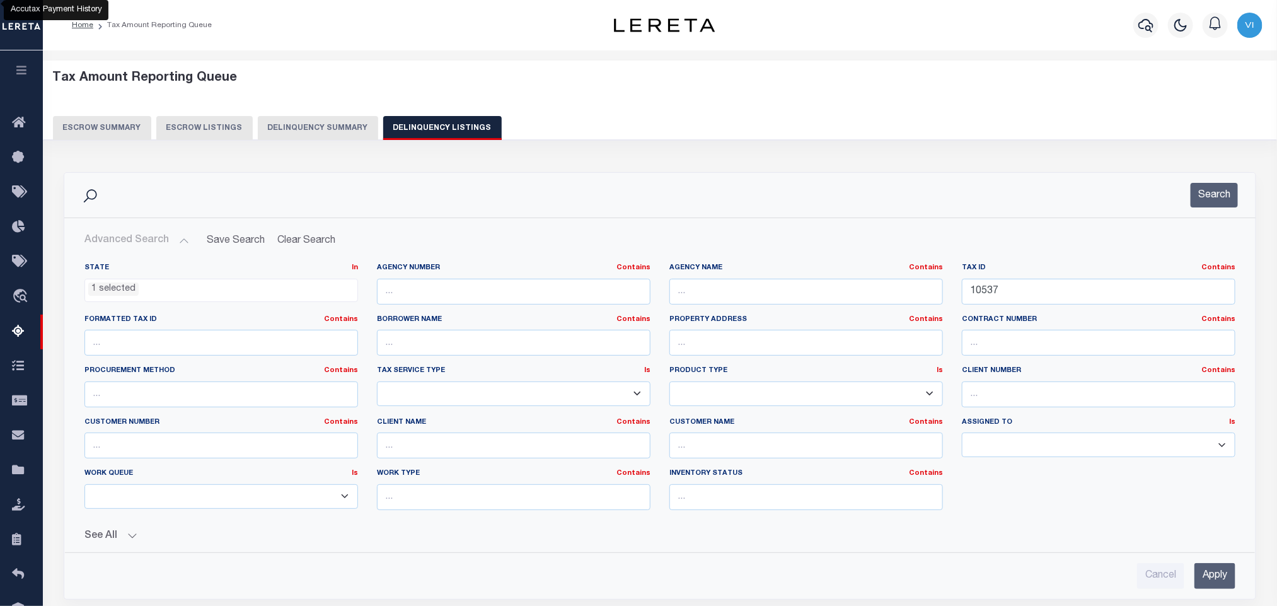
click at [1207, 580] on input "Apply" at bounding box center [1214, 576] width 41 height 26
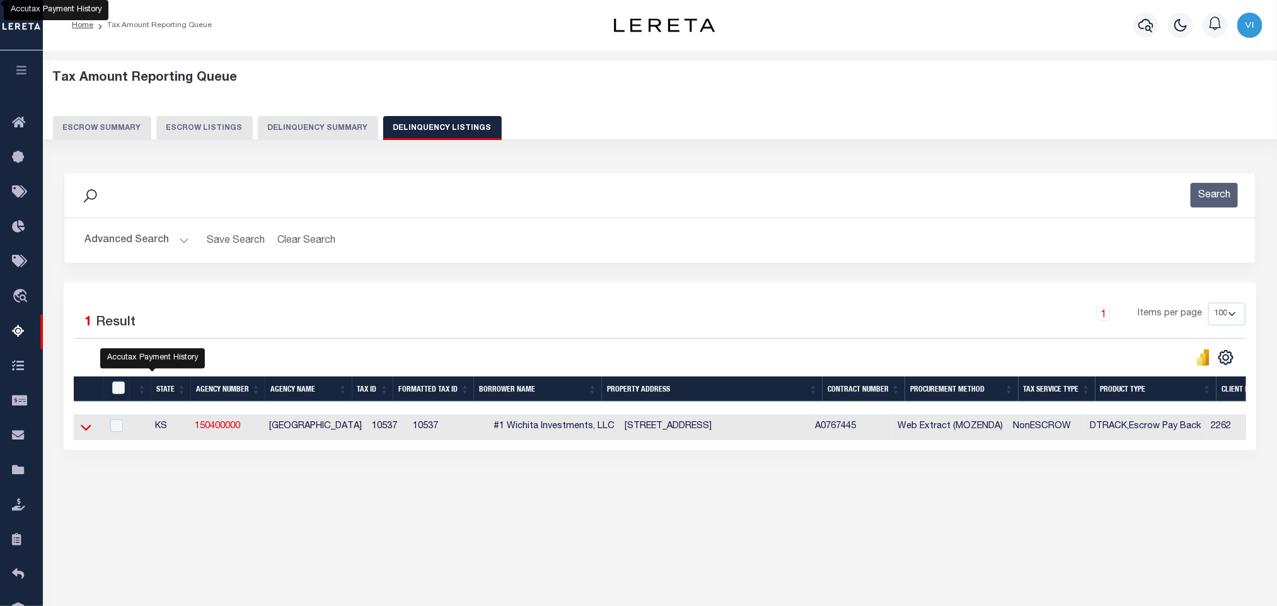
click at [86, 433] on icon at bounding box center [86, 426] width 11 height 13
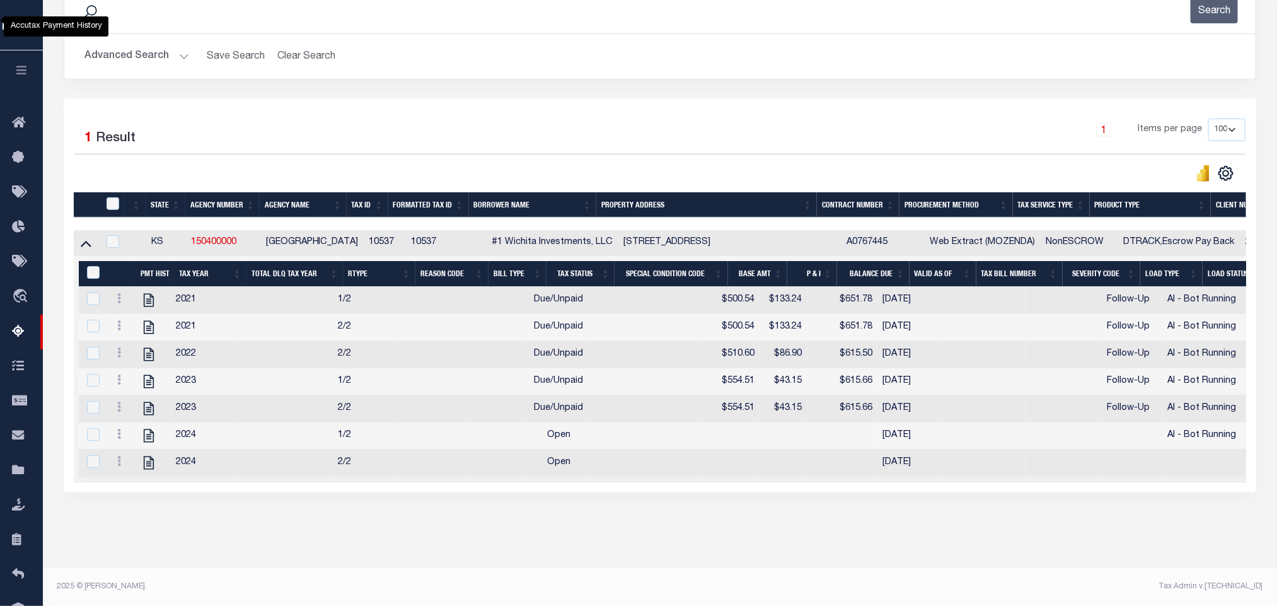
scroll to position [200, 0]
click at [149, 459] on icon "" at bounding box center [149, 462] width 16 height 16
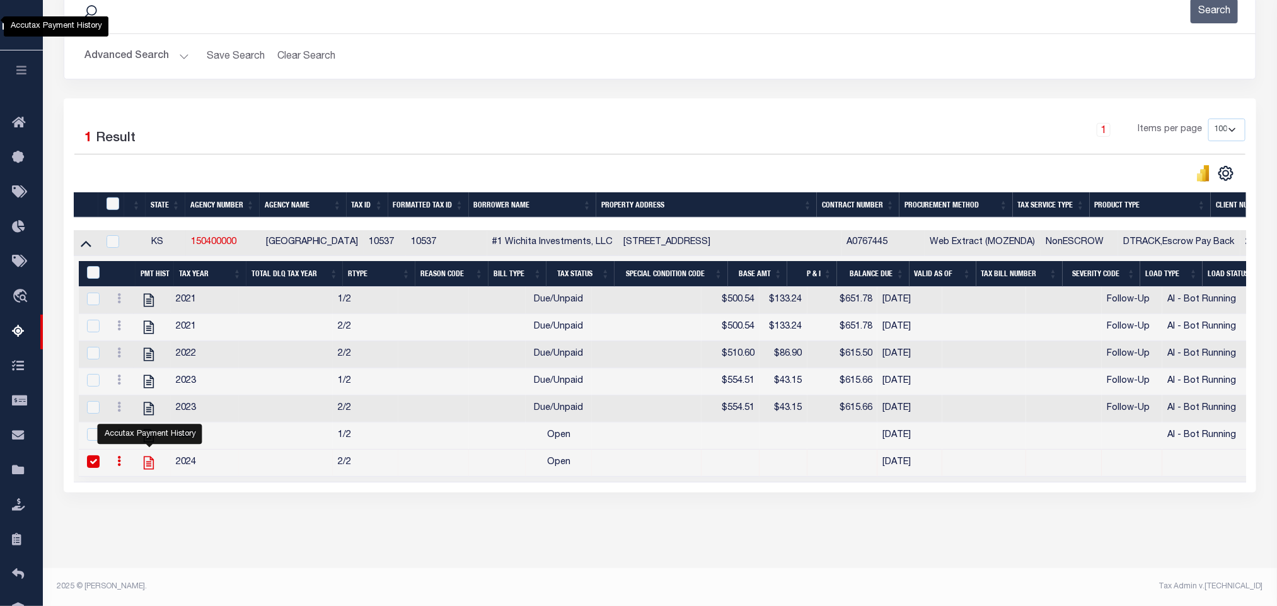
checkbox input "true"
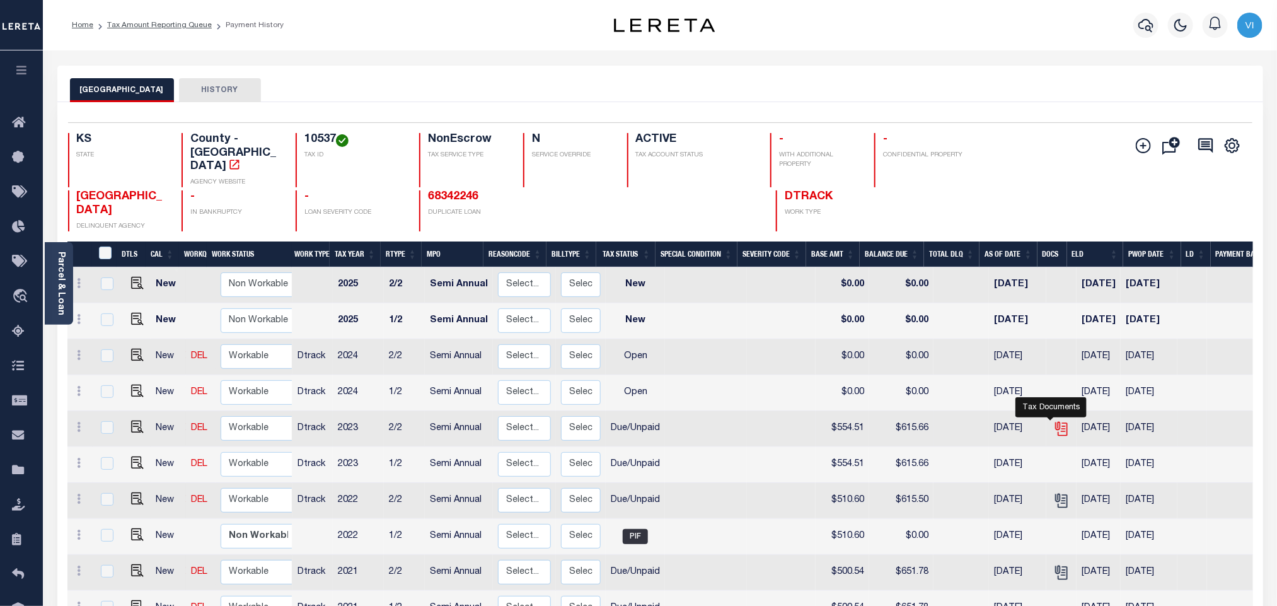
click at [1056, 421] on icon "" at bounding box center [1061, 426] width 10 height 10
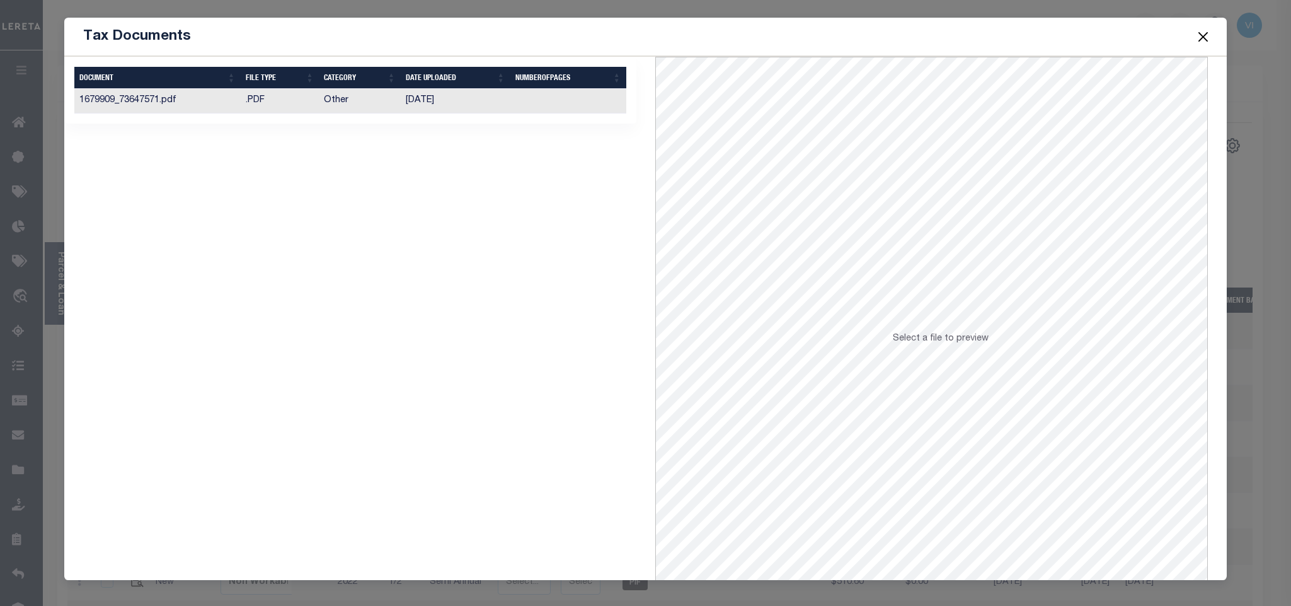
click at [375, 108] on td "Other" at bounding box center [360, 101] width 82 height 25
click at [1199, 38] on button "Close" at bounding box center [1203, 36] width 16 height 16
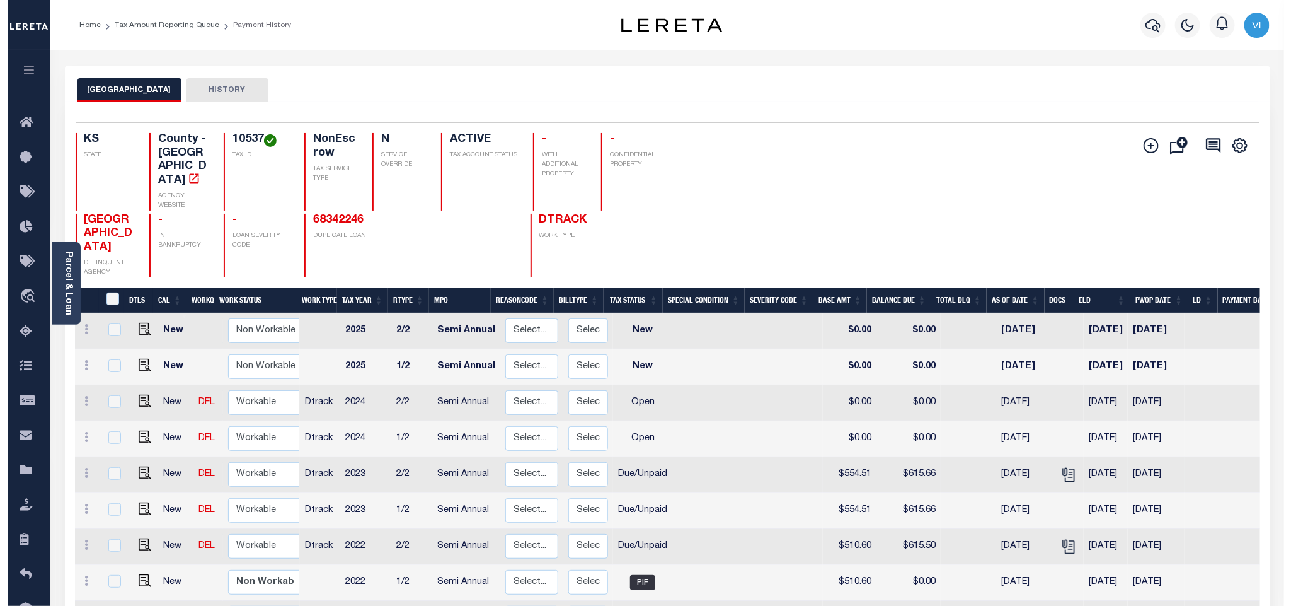
scroll to position [95, 0]
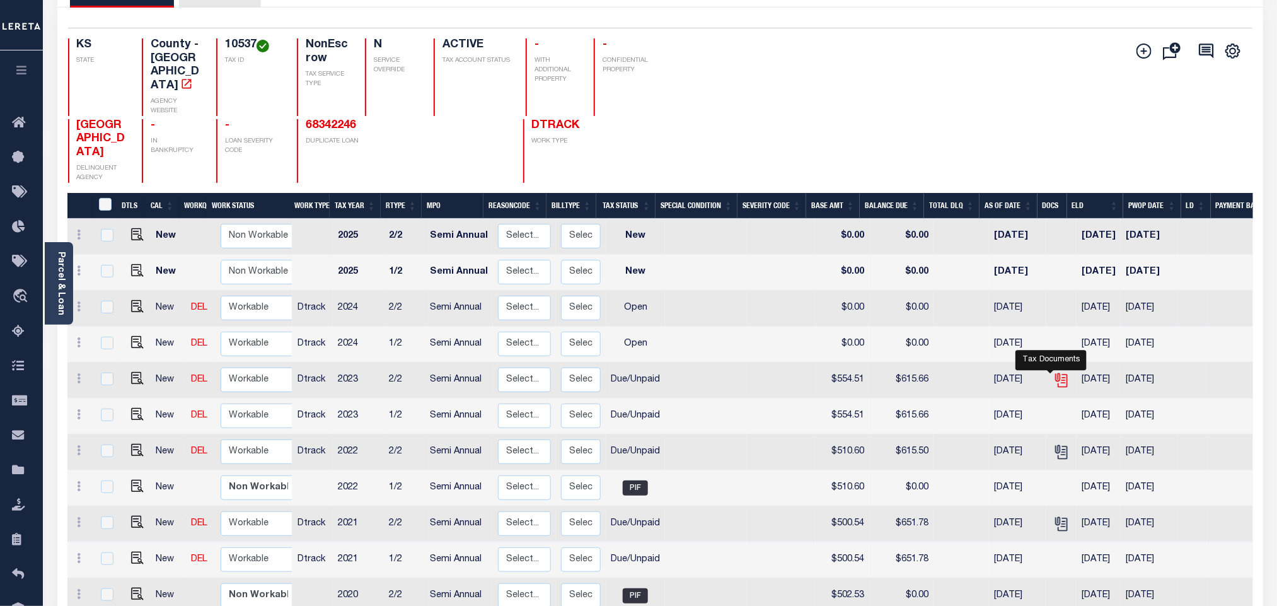
click at [1056, 373] on icon "" at bounding box center [1061, 378] width 10 height 10
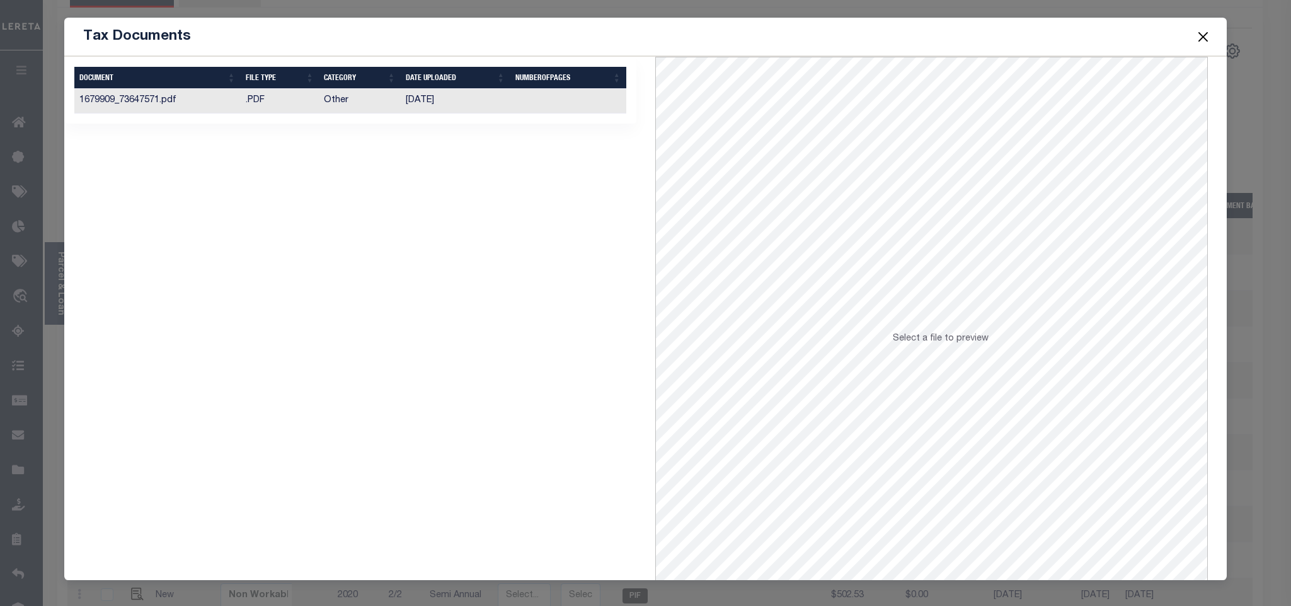
click at [429, 89] on td "09/20/2024" at bounding box center [456, 101] width 110 height 25
click at [426, 105] on td "09/20/2024" at bounding box center [456, 101] width 110 height 25
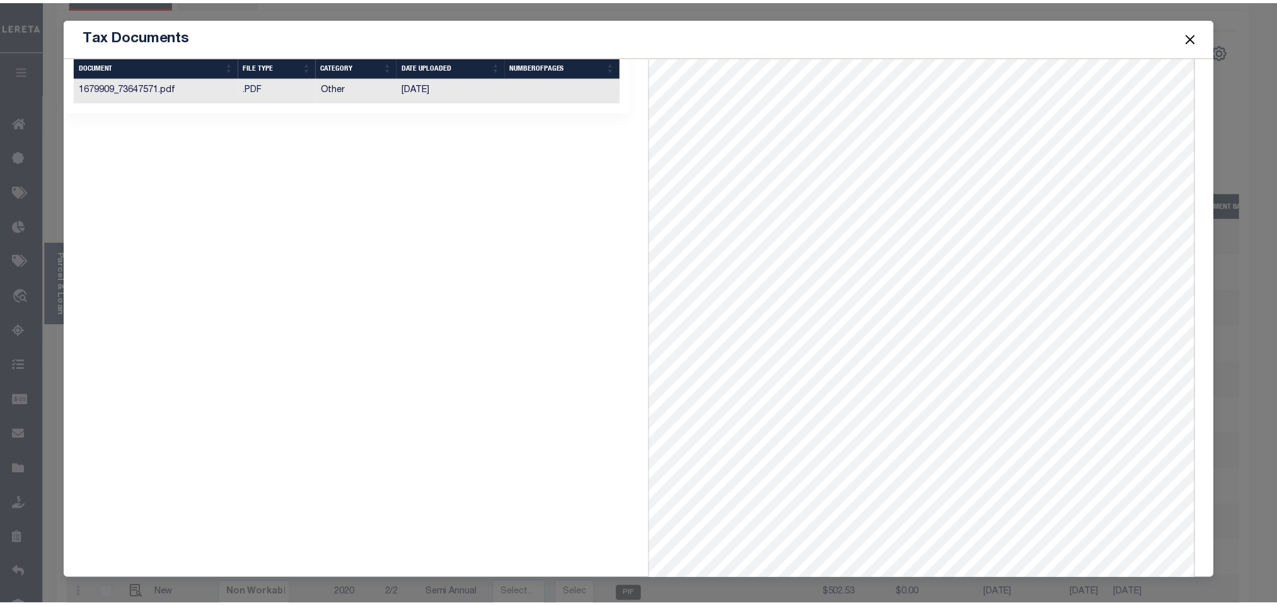
scroll to position [51, 0]
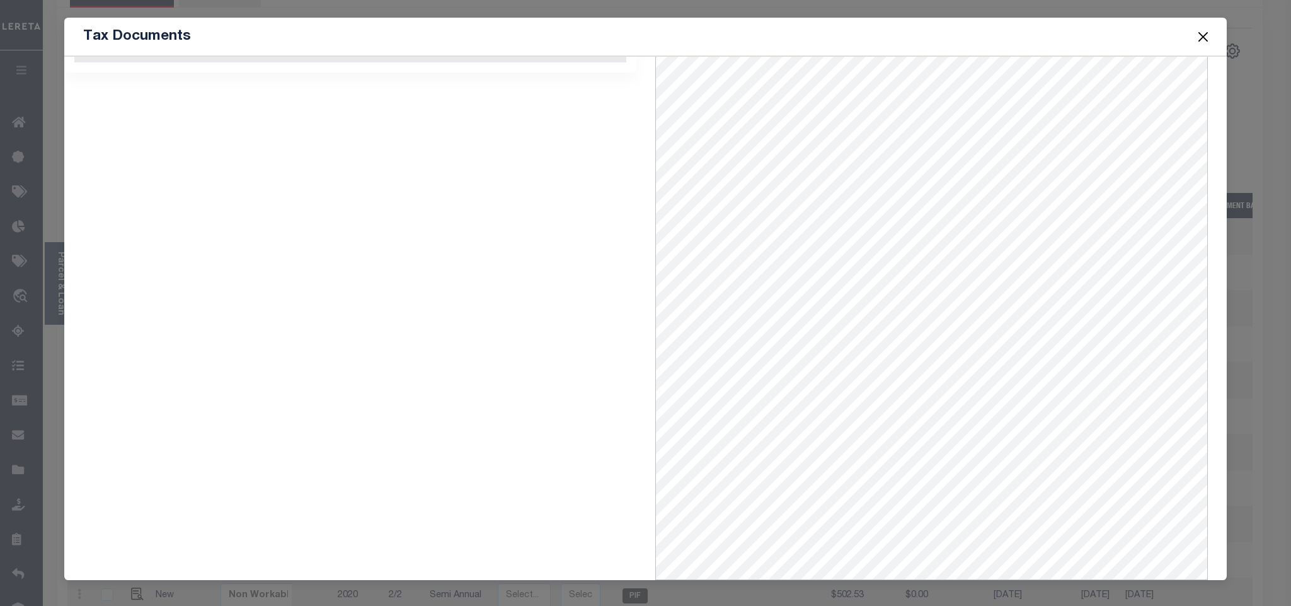
click at [1197, 33] on button "Close" at bounding box center [1203, 36] width 16 height 16
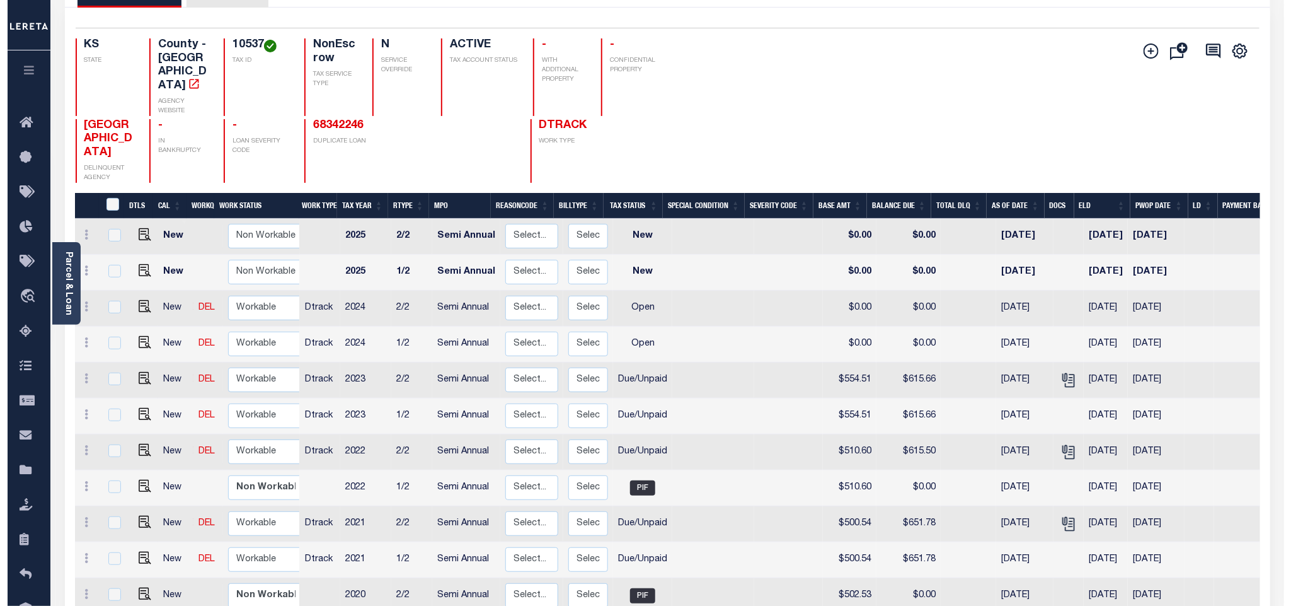
scroll to position [0, 0]
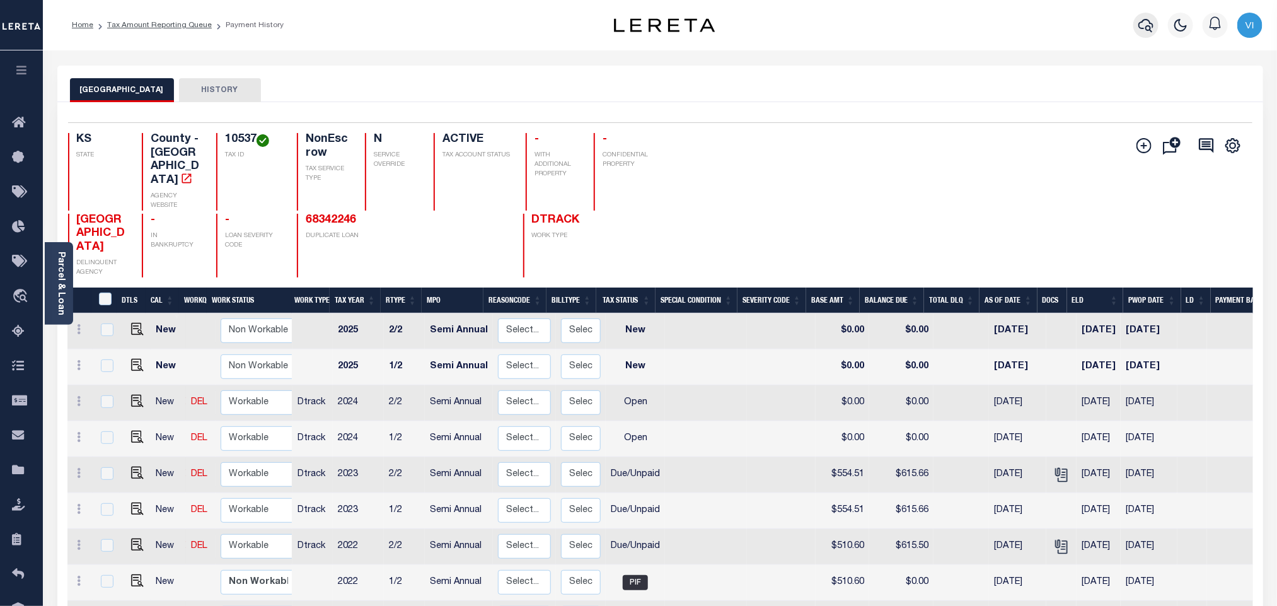
click at [1144, 33] on icon "button" at bounding box center [1145, 25] width 15 height 15
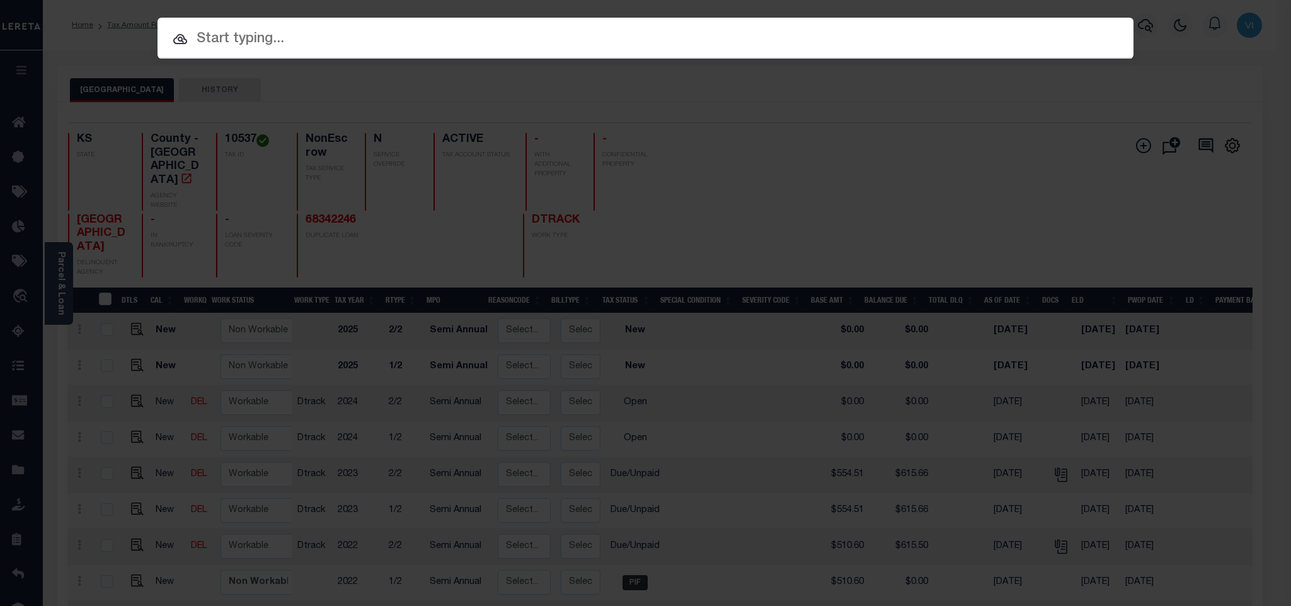
click at [1100, 31] on input "text" at bounding box center [646, 39] width 976 height 22
paste input "FTF_35459_60166"
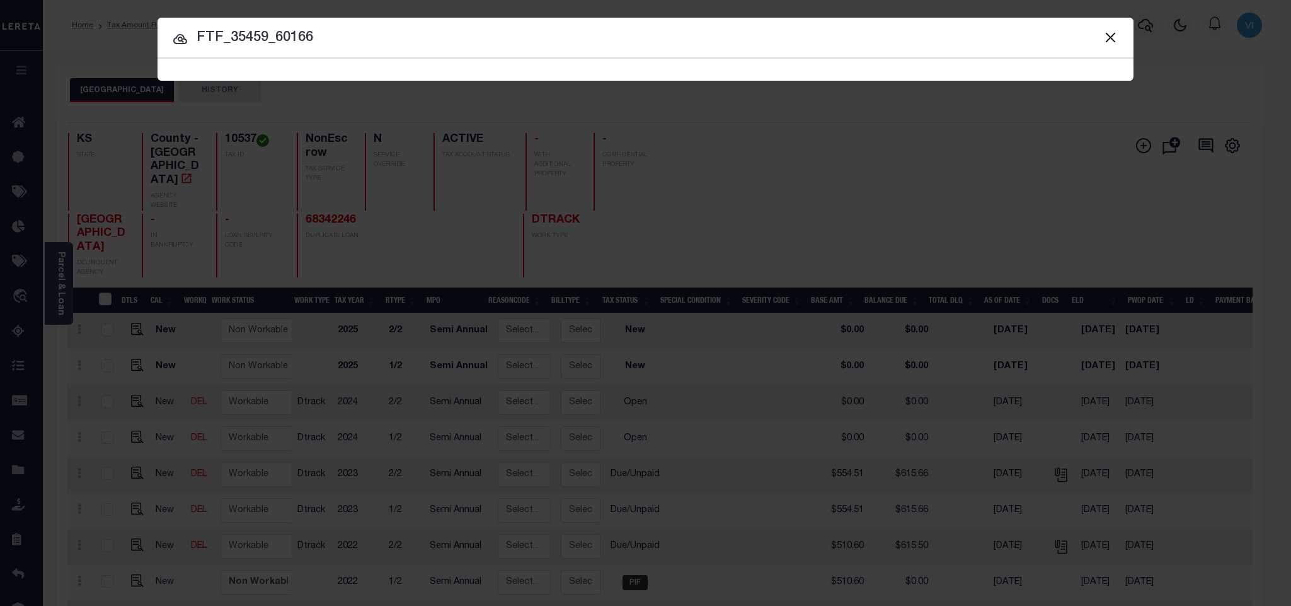
type input "FTF_35459_60166"
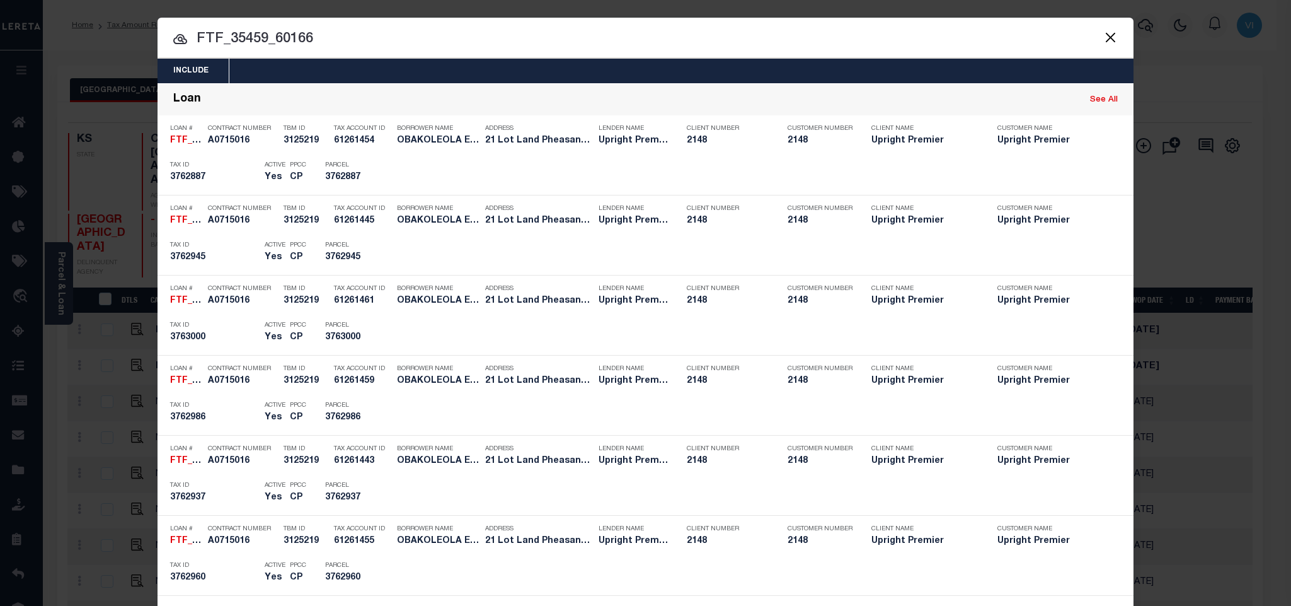
click at [573, 64] on div "Include Loans TBM Customers Borrowers Payments (Lender Non-Disb) Payments (Lend…" at bounding box center [646, 71] width 976 height 25
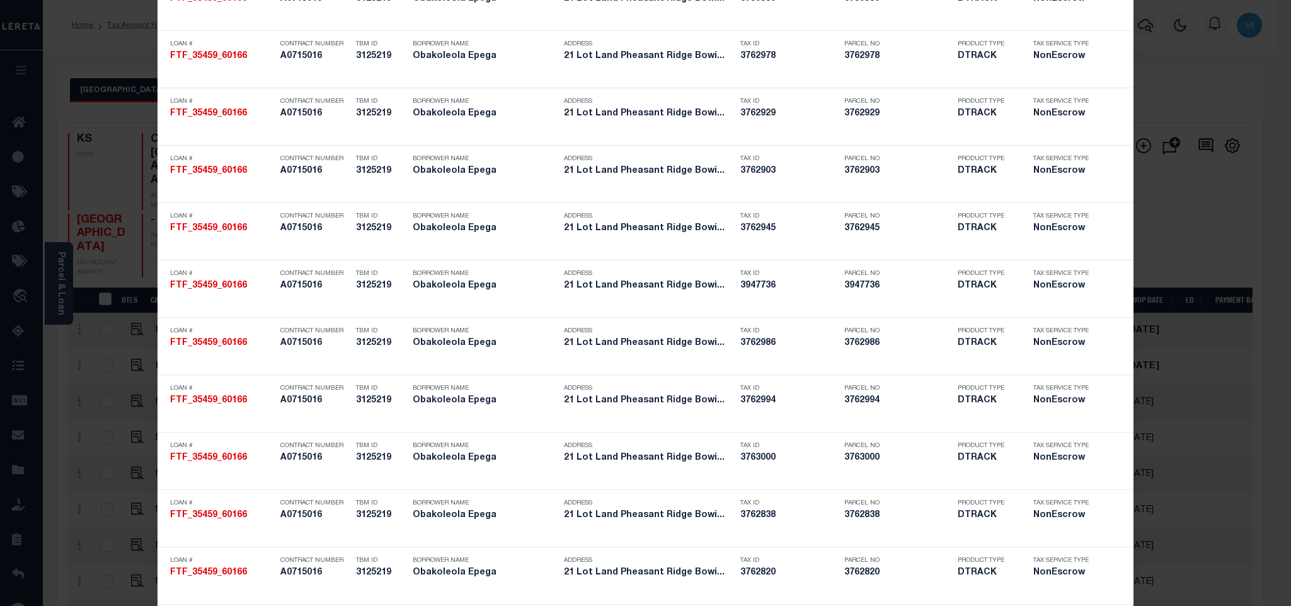
scroll to position [839, 0]
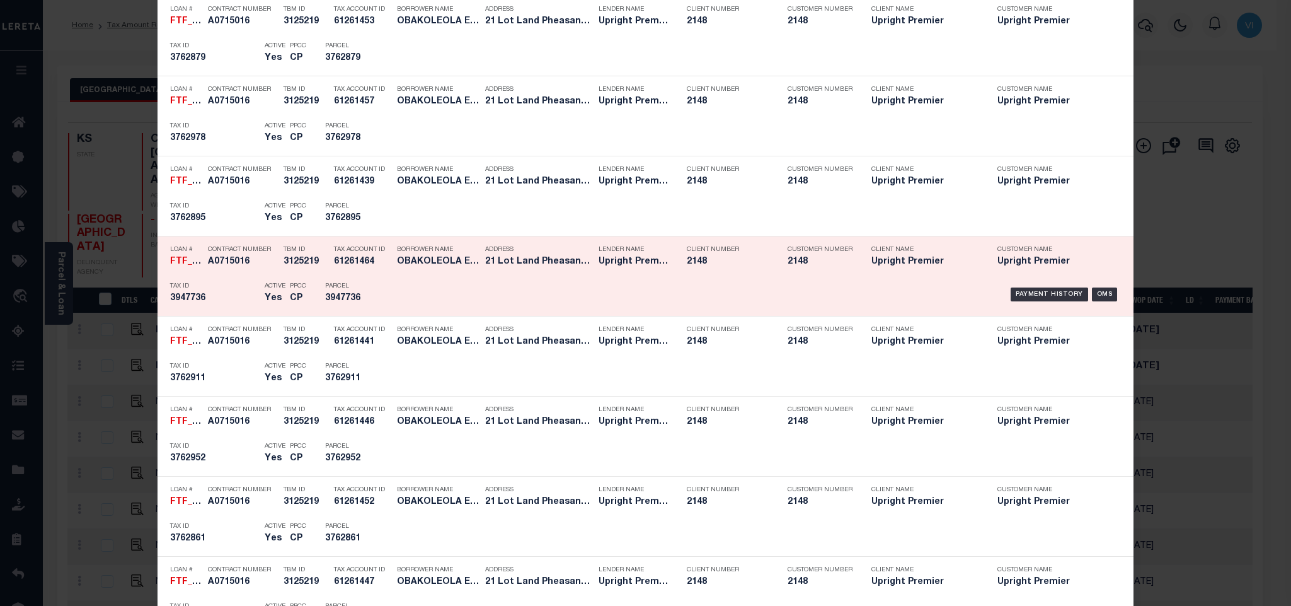
click at [401, 291] on div "Payment History OMS" at bounding box center [761, 294] width 720 height 37
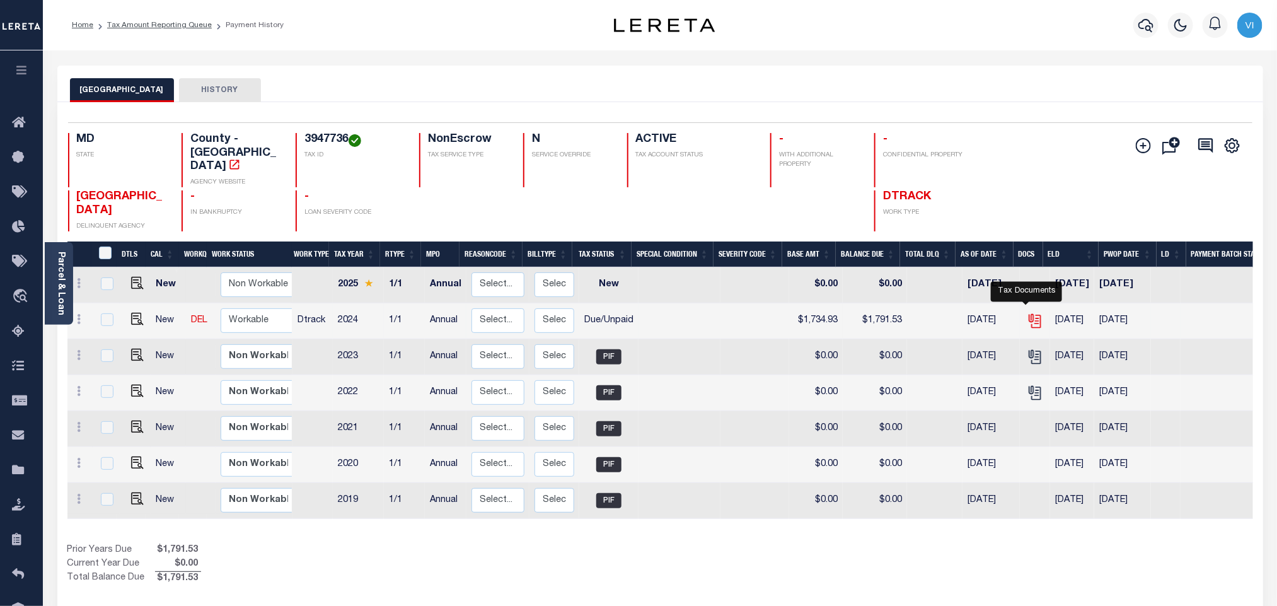
click at [1027, 320] on icon "" at bounding box center [1035, 321] width 16 height 16
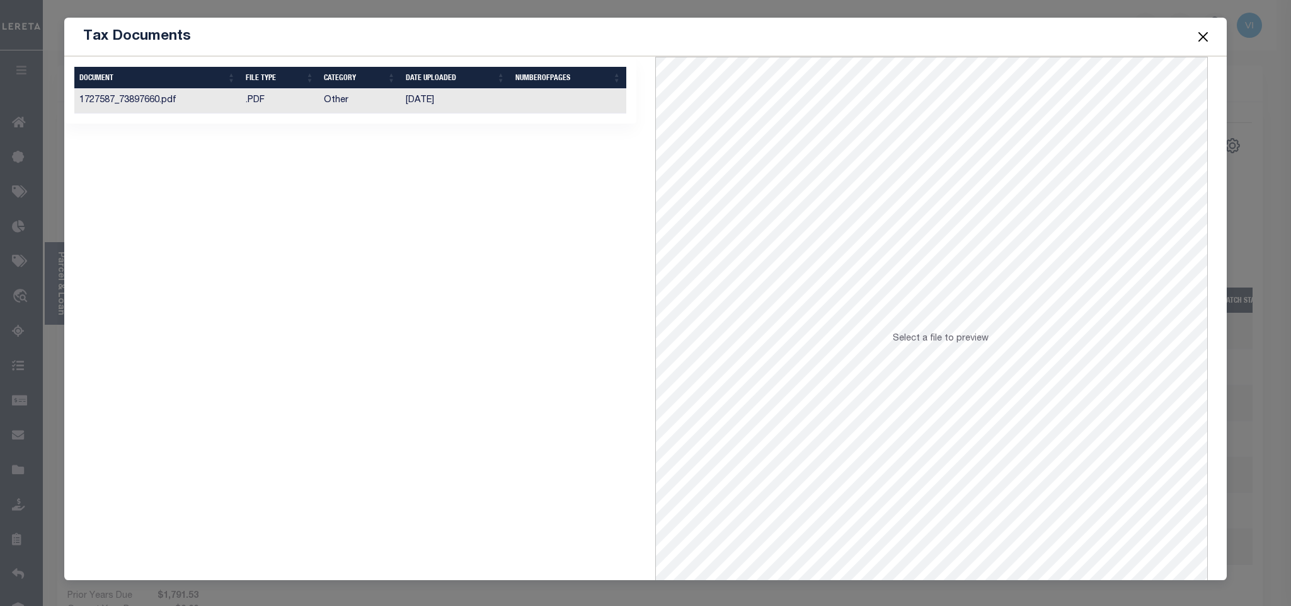
click at [517, 100] on td at bounding box center [568, 101] width 116 height 25
click at [1199, 36] on button "Close" at bounding box center [1203, 36] width 16 height 16
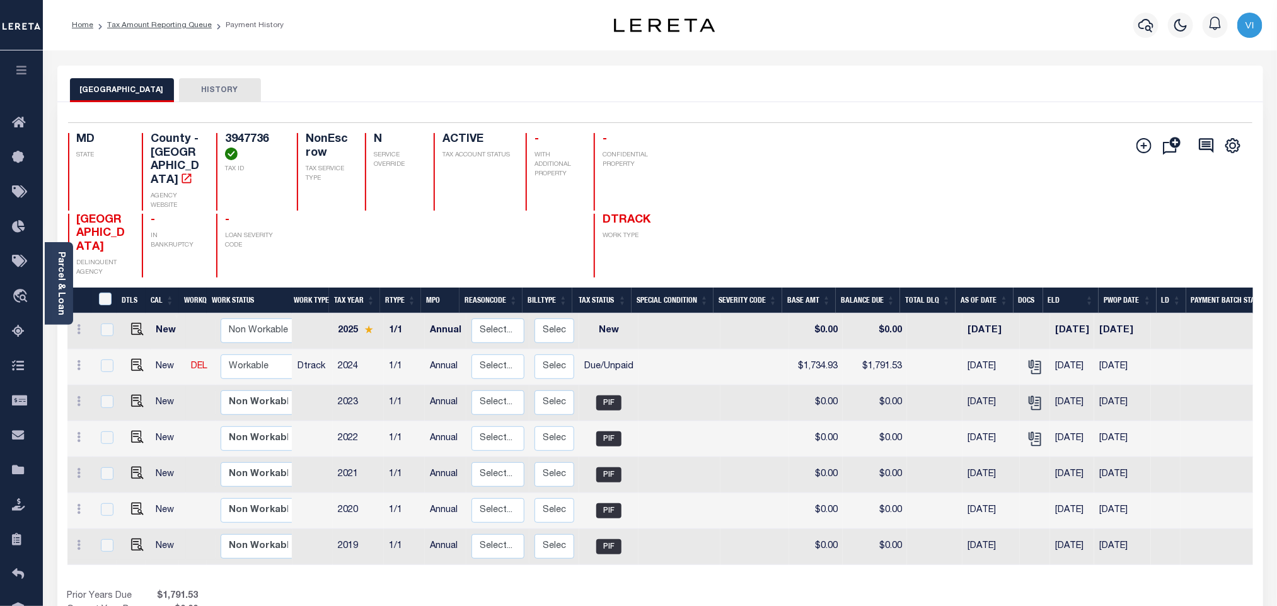
click at [271, 137] on h4 "3947736" at bounding box center [253, 146] width 56 height 27
copy h4 "3947736"
click at [1031, 359] on icon "" at bounding box center [1035, 367] width 16 height 16
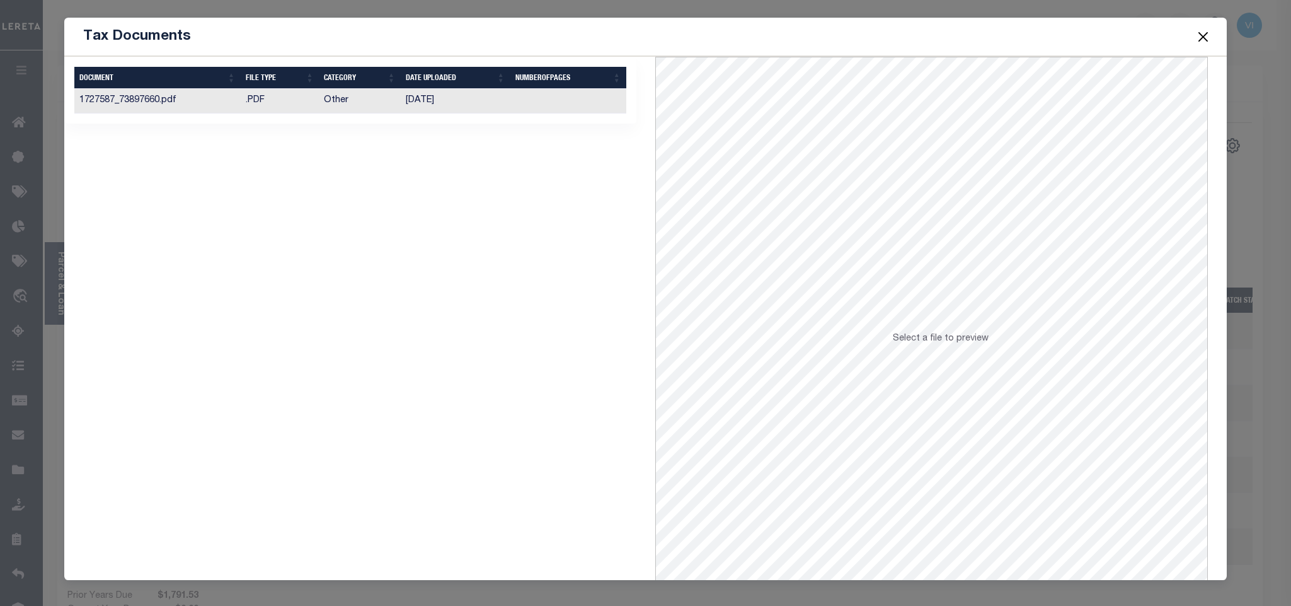
click at [463, 95] on td "[DATE]" at bounding box center [456, 101] width 110 height 25
click at [1197, 38] on button "Close" at bounding box center [1203, 36] width 16 height 16
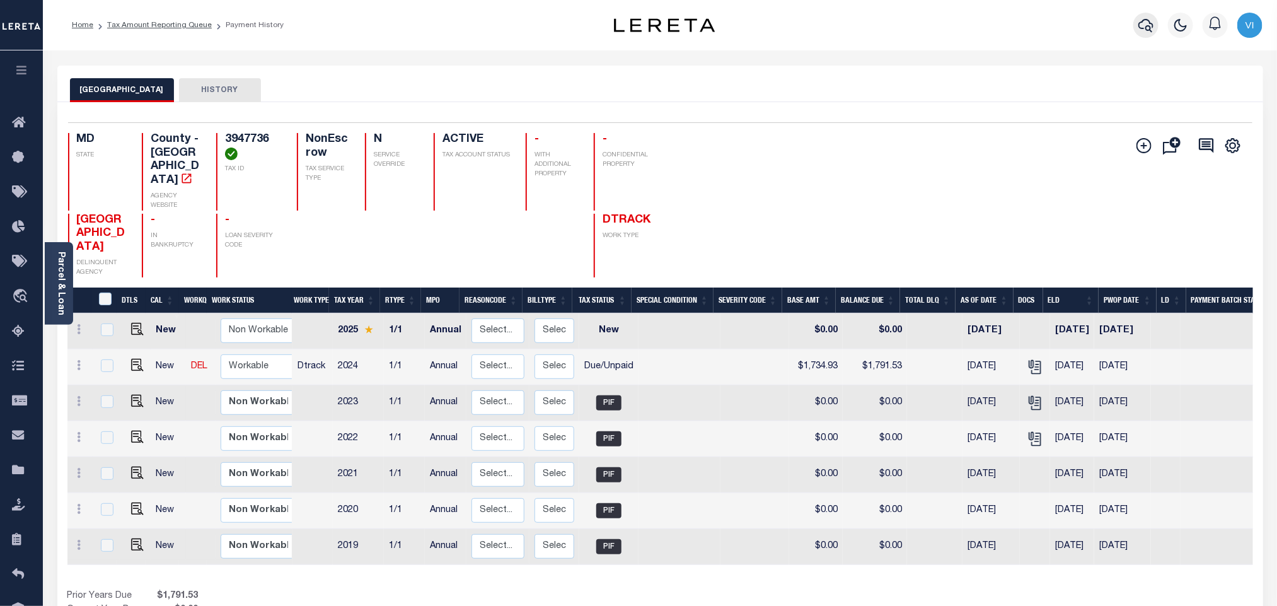
click at [1144, 28] on icon "button" at bounding box center [1145, 25] width 15 height 15
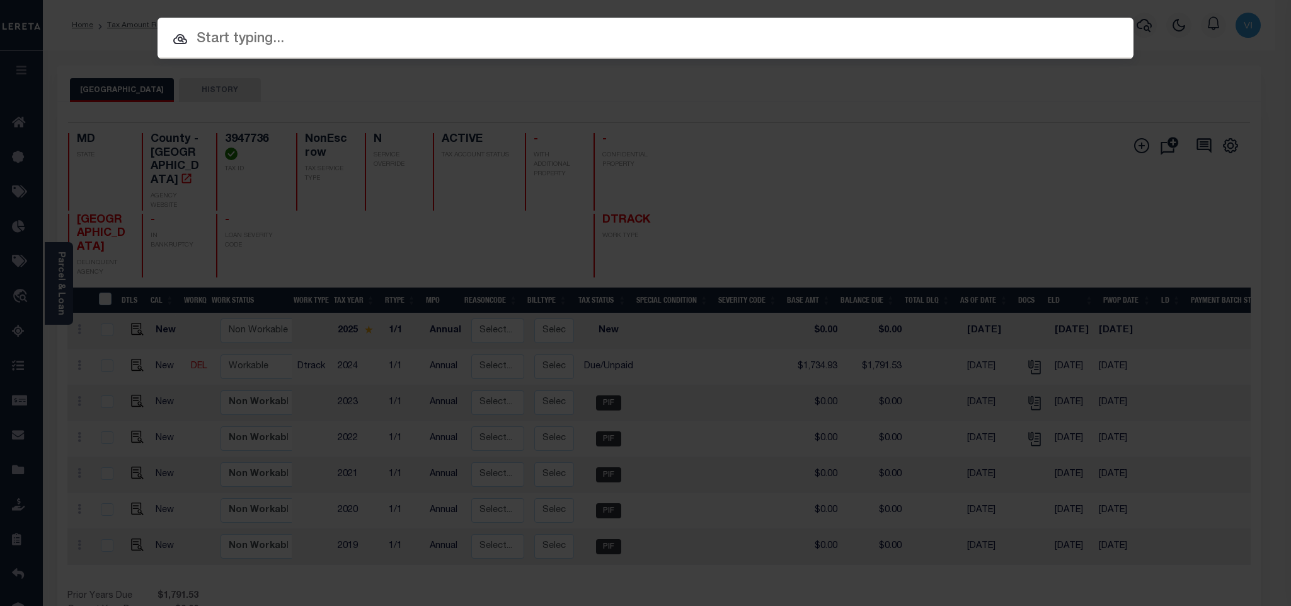
click at [1052, 33] on input "text" at bounding box center [646, 39] width 976 height 22
paste input "444009956"
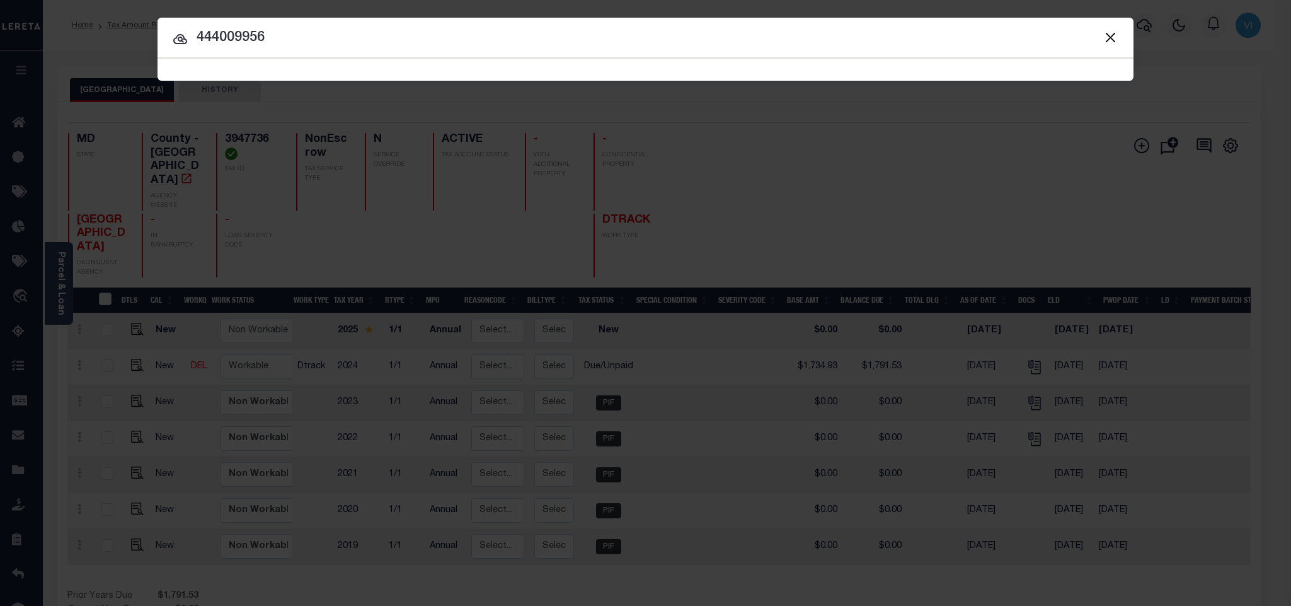
type input "444009956"
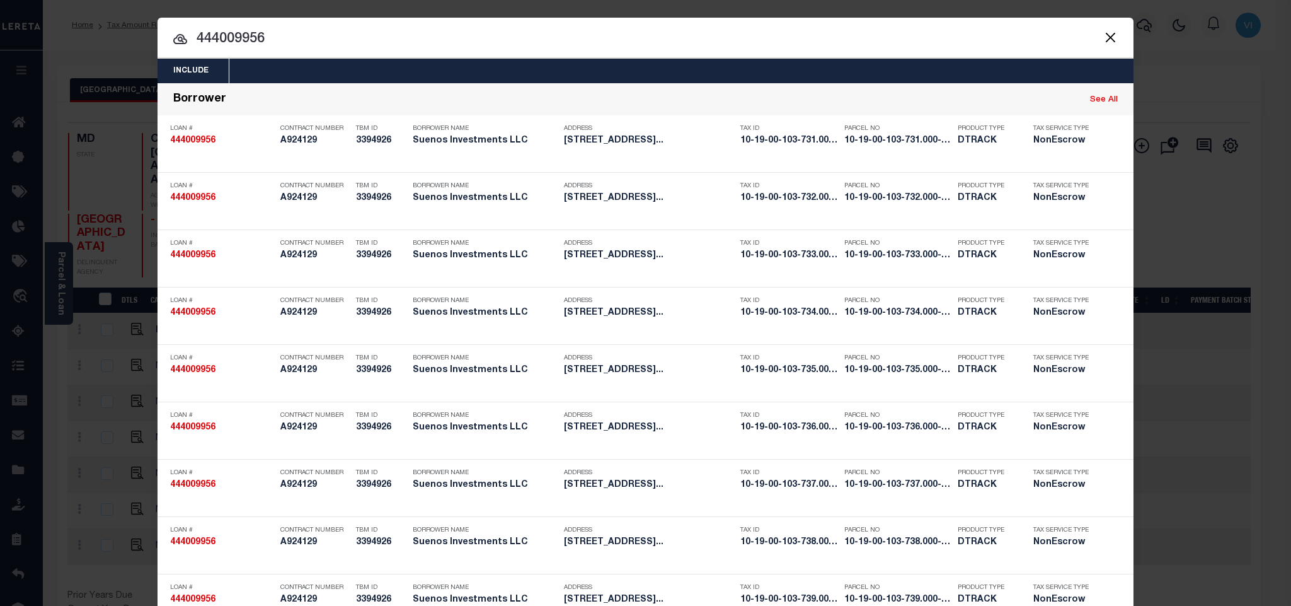
click at [462, 66] on div "Include Loans TBM Customers Borrowers Payments (Lender Non-Disb) Payments (Lend…" at bounding box center [646, 71] width 976 height 25
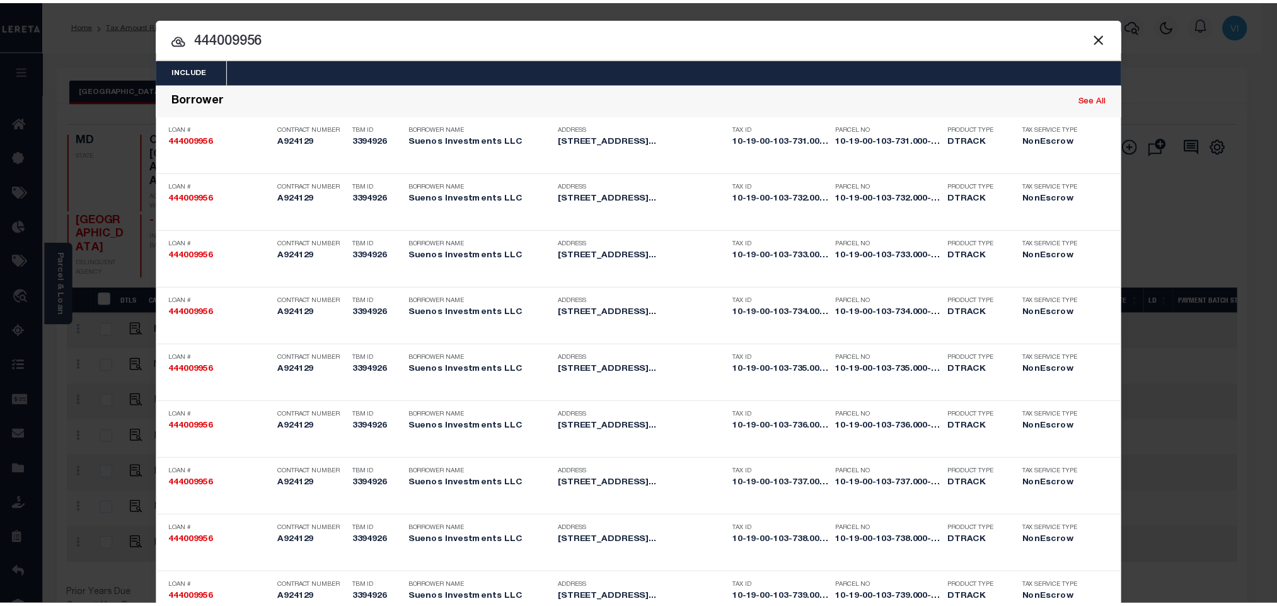
scroll to position [773, 0]
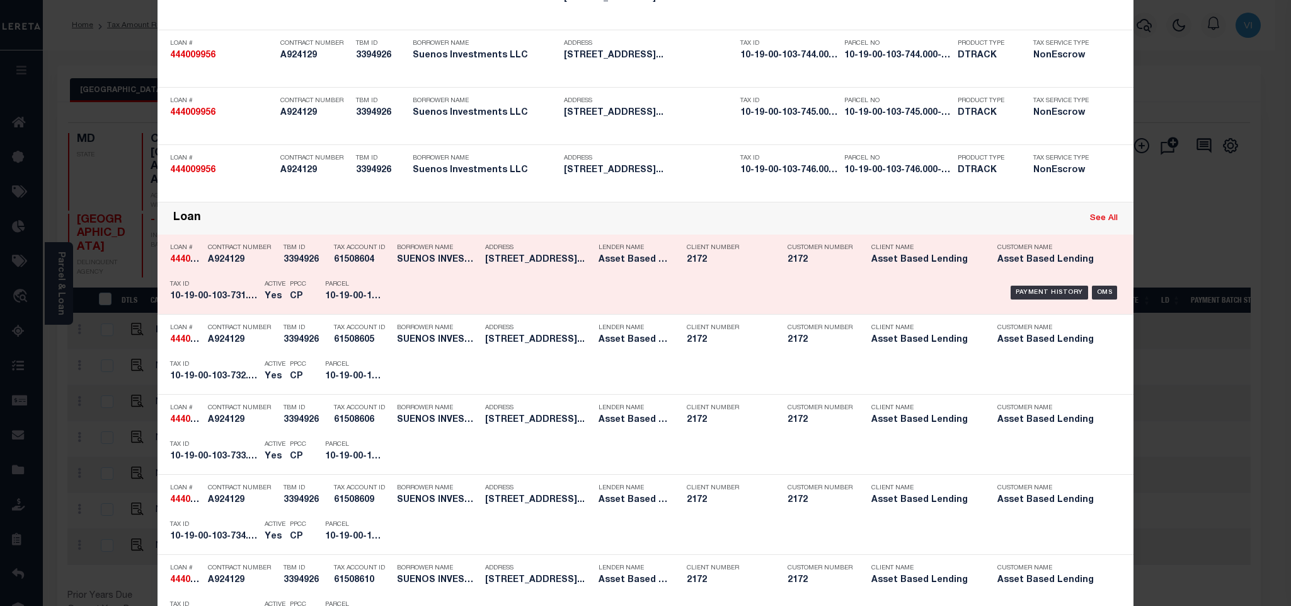
click at [437, 303] on div "Payment History OMS" at bounding box center [761, 292] width 720 height 37
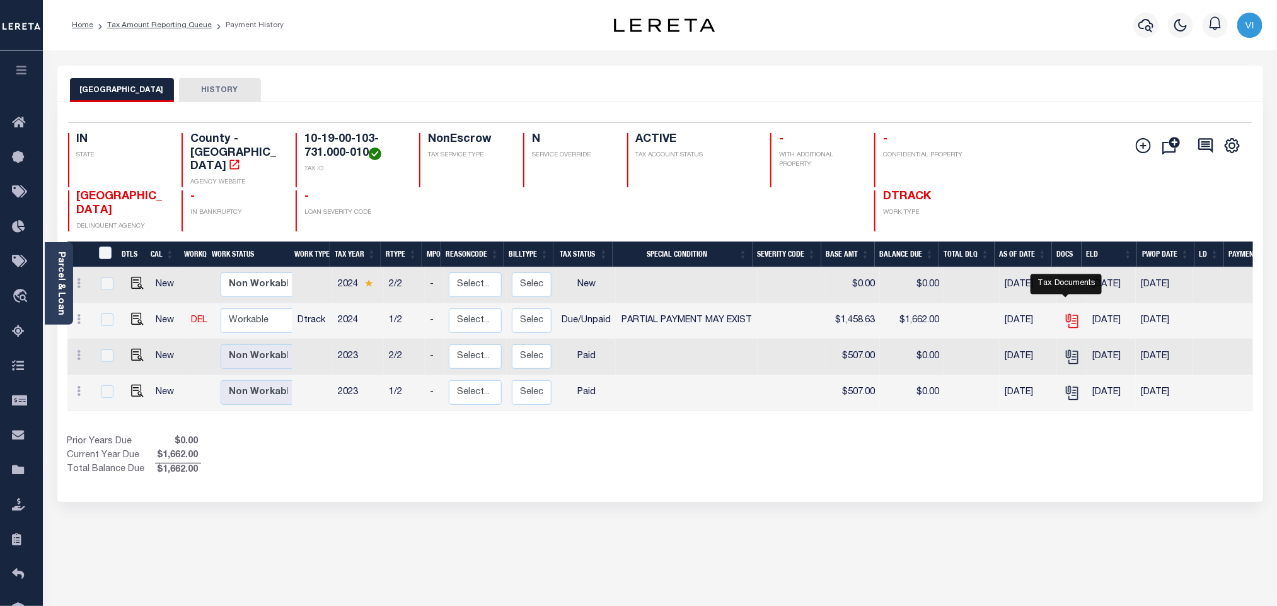
click at [1064, 313] on icon "" at bounding box center [1072, 321] width 16 height 16
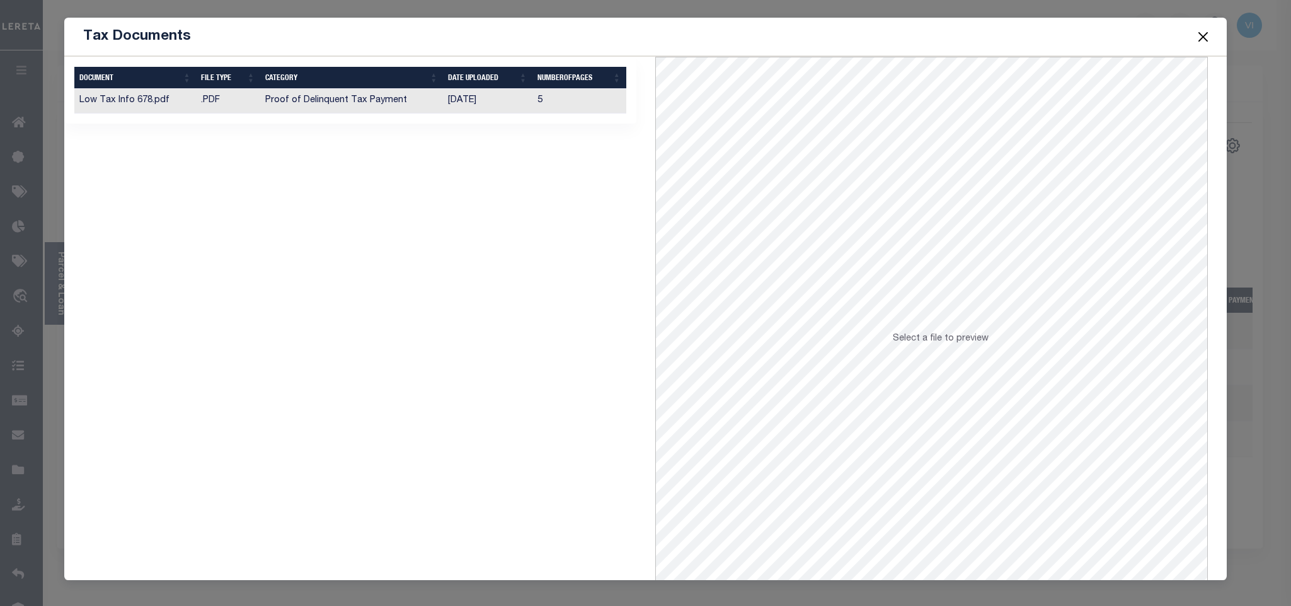
click at [536, 105] on td "5" at bounding box center [580, 101] width 94 height 25
click at [1201, 34] on button "Close" at bounding box center [1203, 36] width 16 height 16
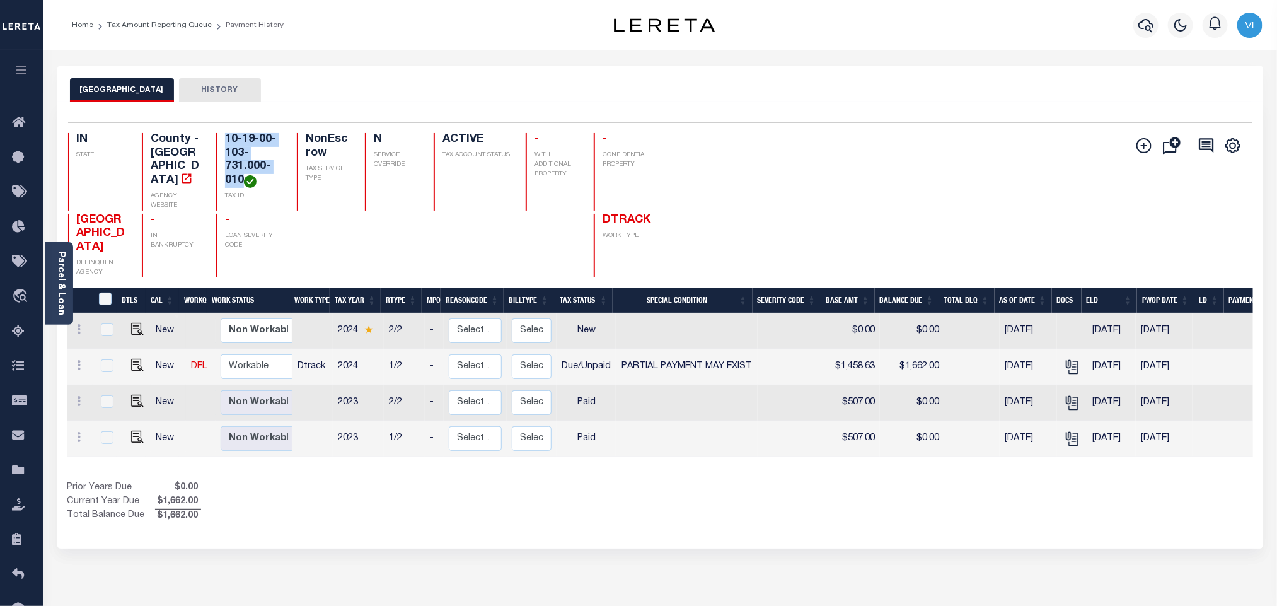
drag, startPoint x: 243, startPoint y: 180, endPoint x: 219, endPoint y: 142, distance: 43.9
click at [219, 142] on div "10-19-00-103-731.000-010 TAX ID" at bounding box center [248, 172] width 65 height 78
copy h4 "10-19-00-103-731.000-010"
click at [1068, 359] on icon "" at bounding box center [1072, 367] width 16 height 16
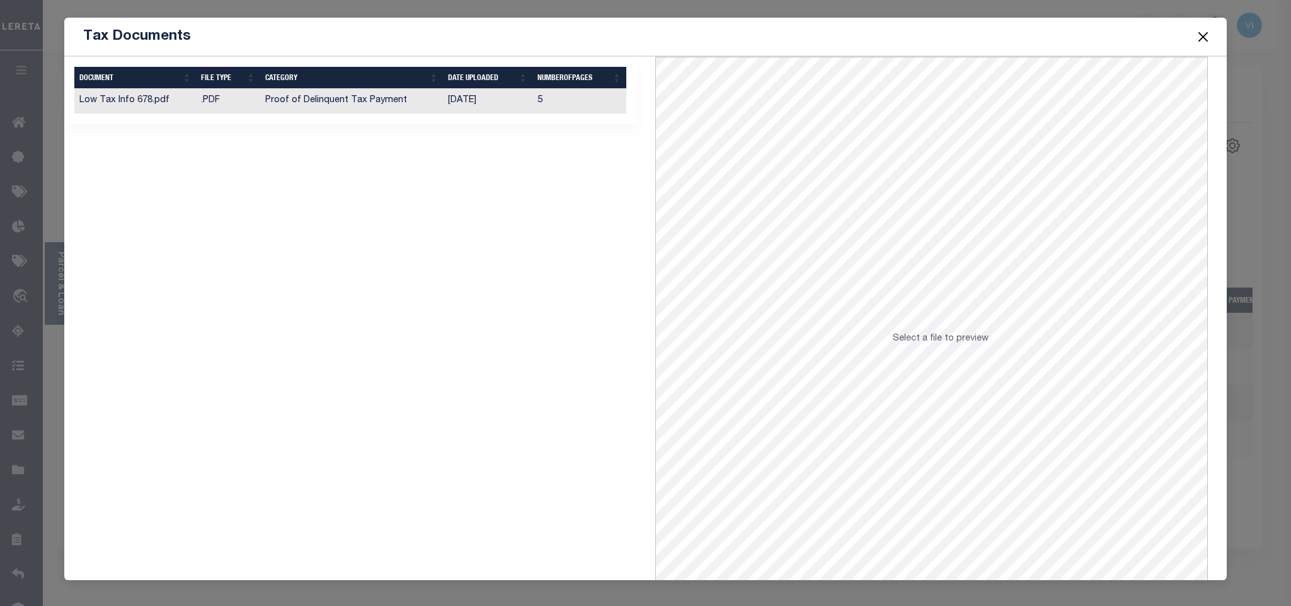
click at [460, 110] on td "08/26/2025" at bounding box center [487, 101] width 89 height 25
click at [1202, 42] on button "Close" at bounding box center [1203, 36] width 16 height 16
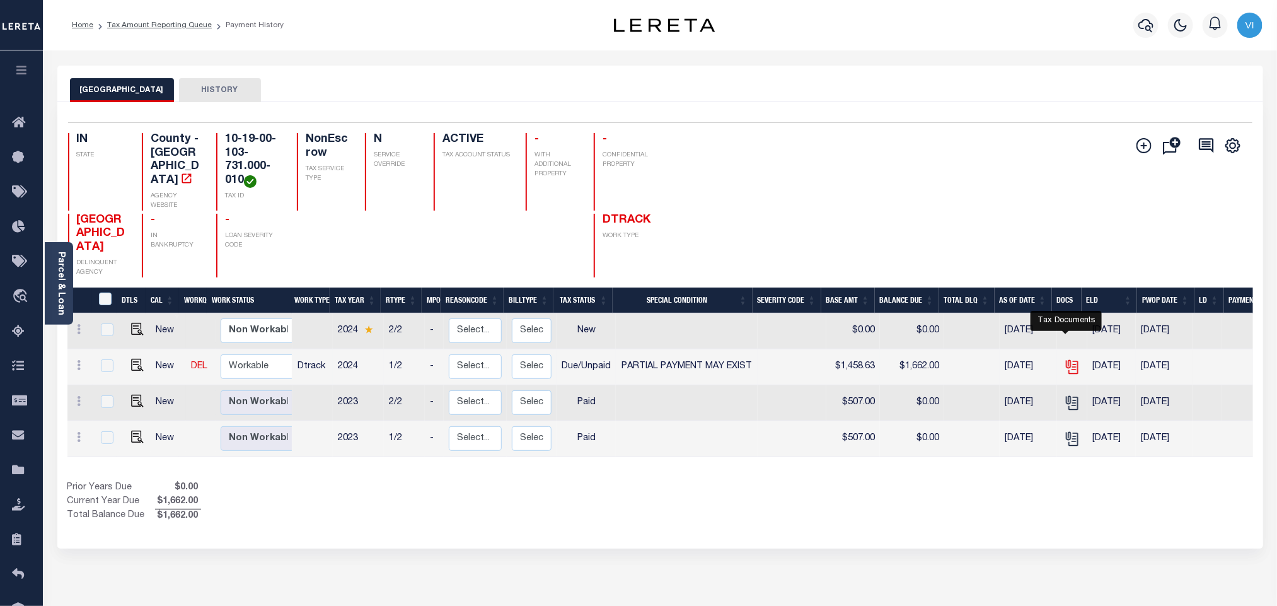
click at [1064, 359] on icon "" at bounding box center [1072, 367] width 16 height 16
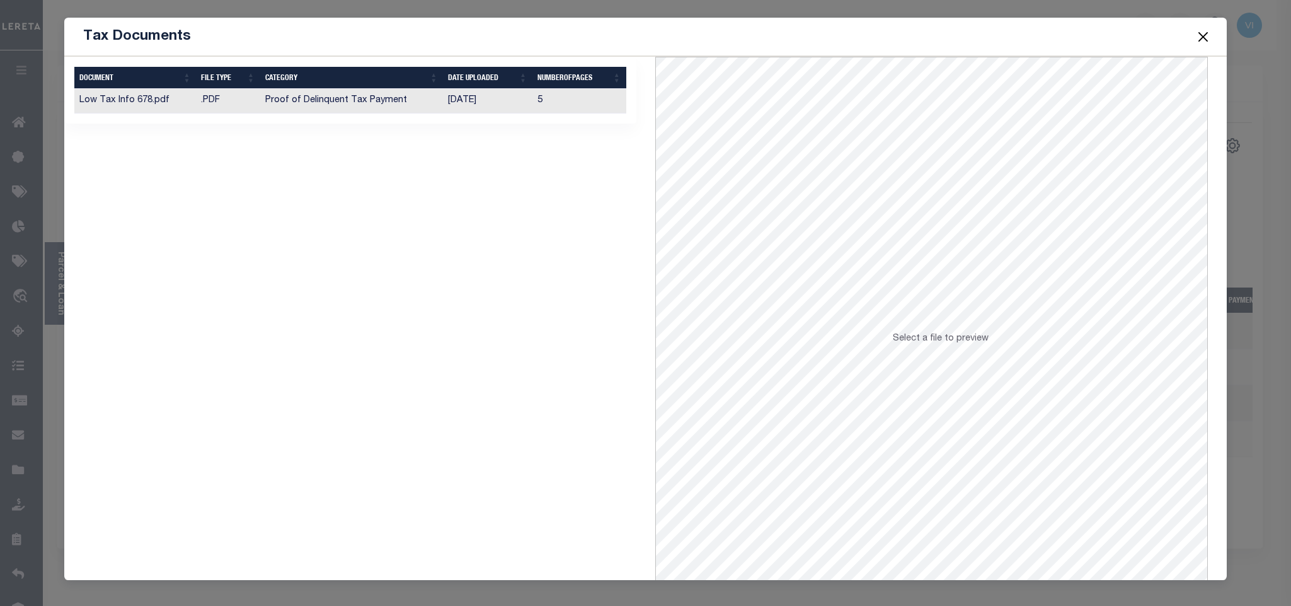
click at [514, 105] on td "08/26/2025" at bounding box center [487, 101] width 89 height 25
click at [1205, 32] on button "Close" at bounding box center [1203, 36] width 16 height 16
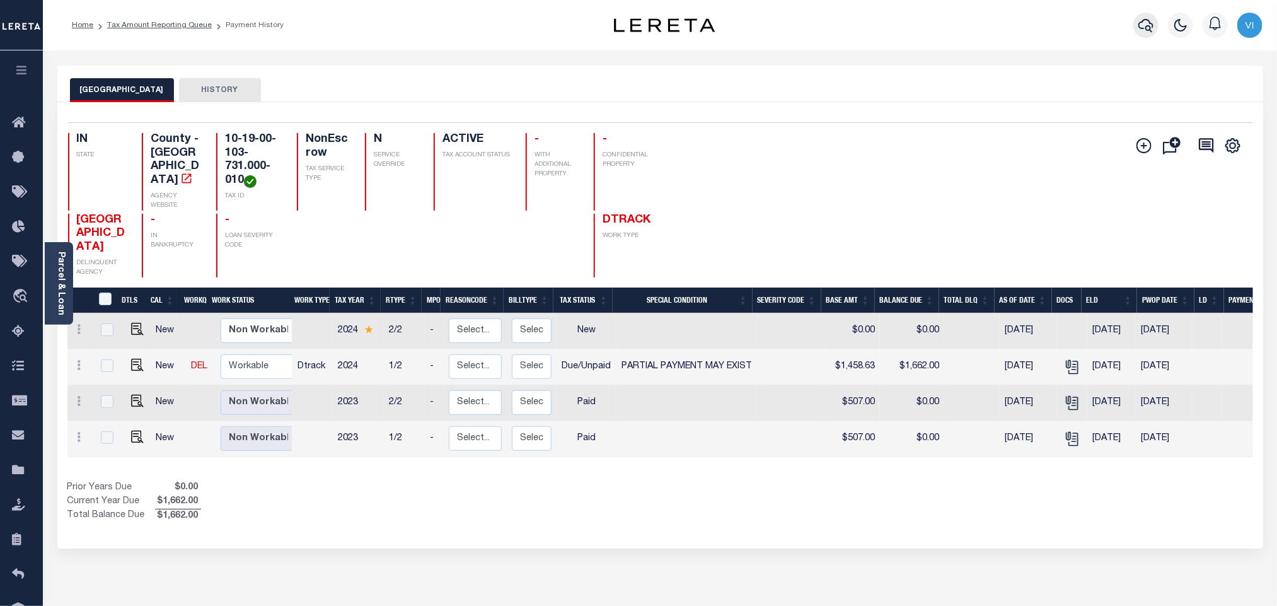
click at [1134, 27] on button "button" at bounding box center [1145, 25] width 25 height 25
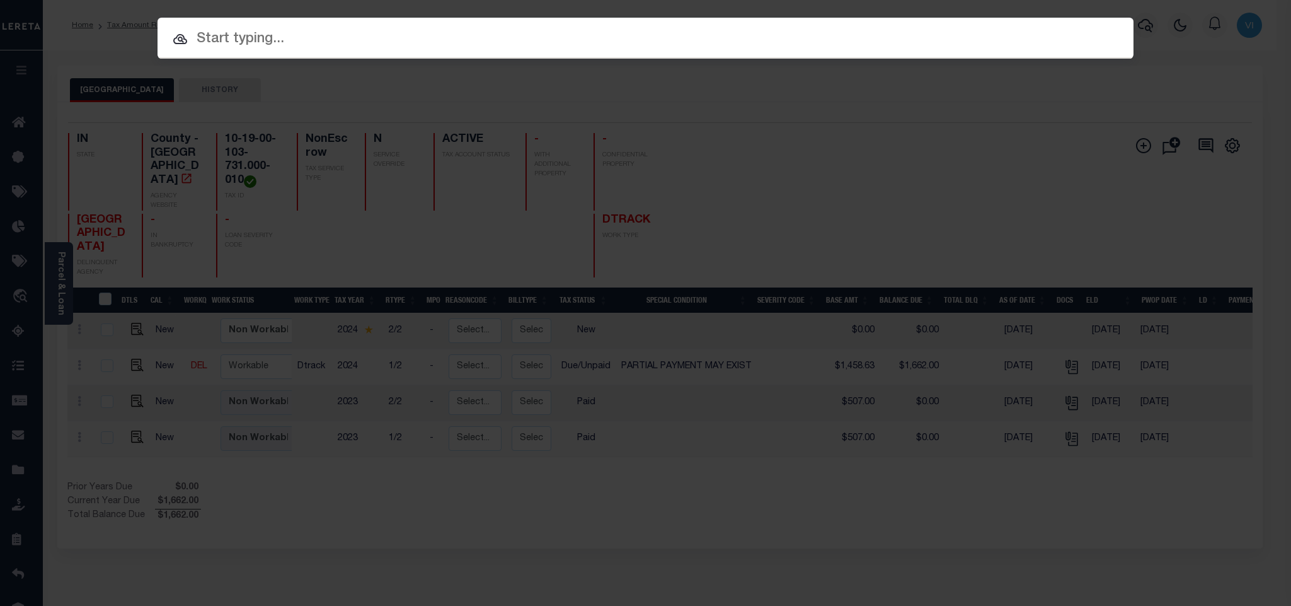
click at [1018, 40] on input "text" at bounding box center [646, 39] width 976 height 22
paste input "800020001120"
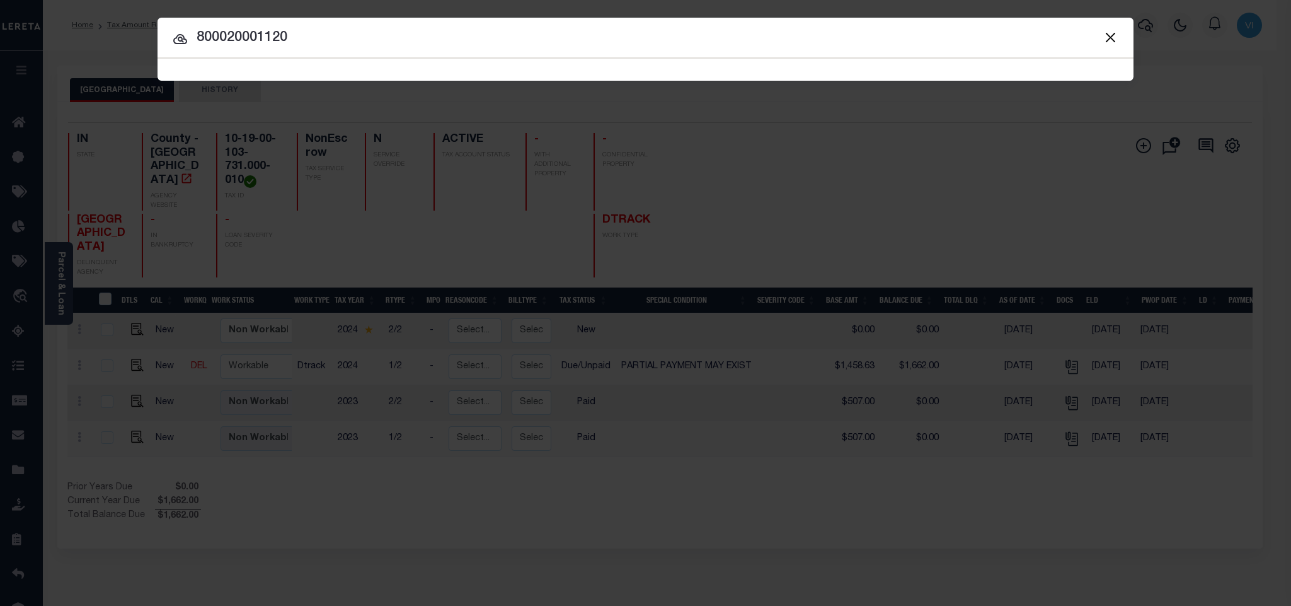
type input "800020001120"
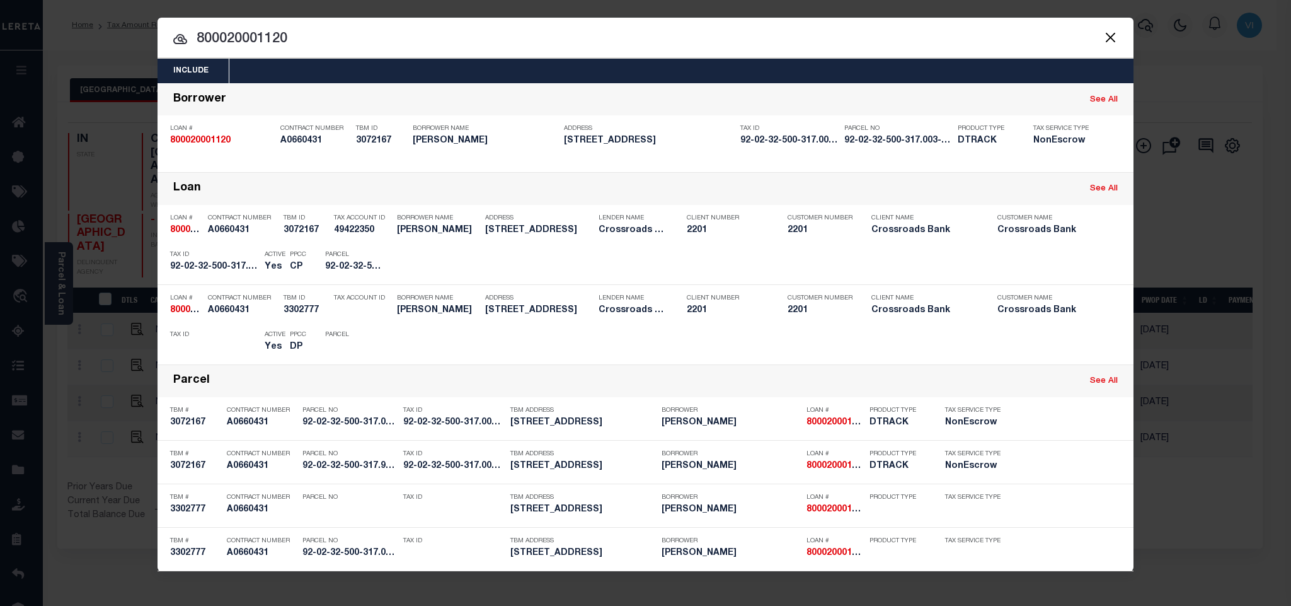
click at [475, 79] on div "Include Loans TBM Customers Borrowers Payments (Lender Non-Disb) Payments (Lend…" at bounding box center [646, 71] width 976 height 25
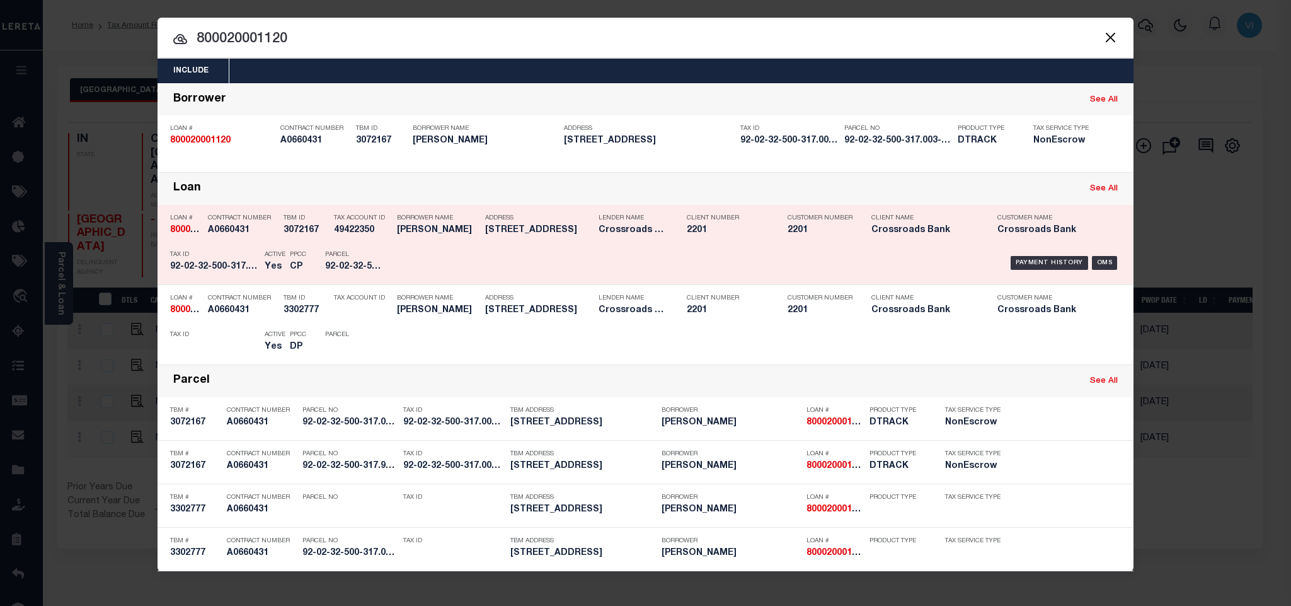
click at [340, 270] on h5 "92-02-32-500-317.003-008" at bounding box center [353, 267] width 57 height 11
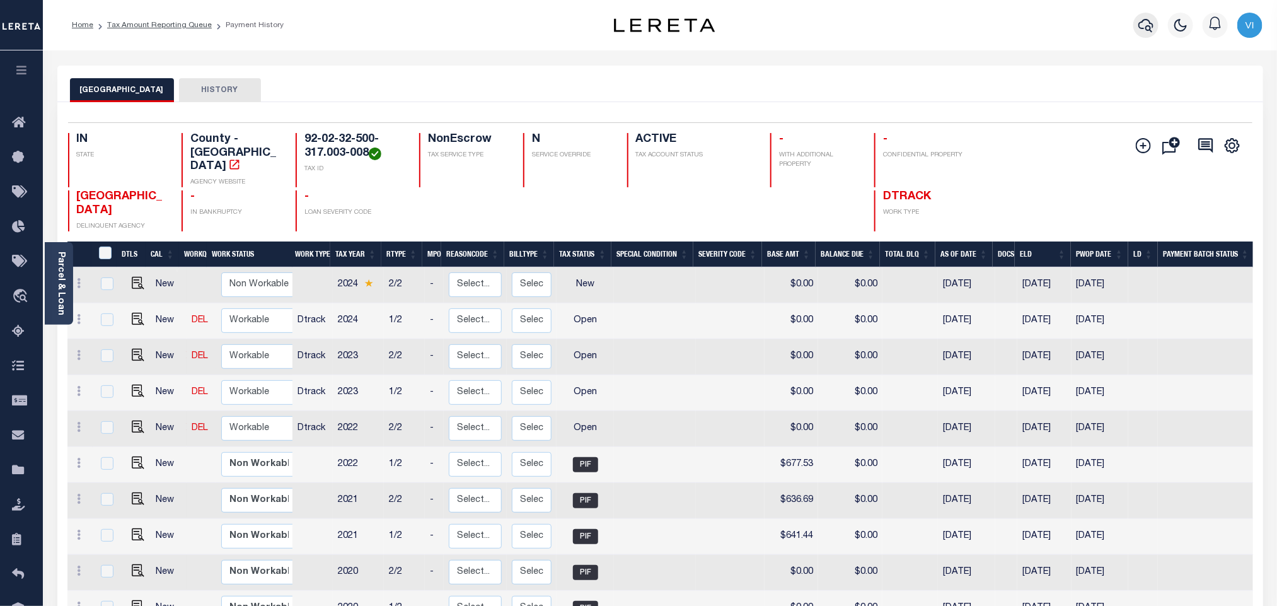
click at [1141, 37] on button "button" at bounding box center [1145, 25] width 25 height 25
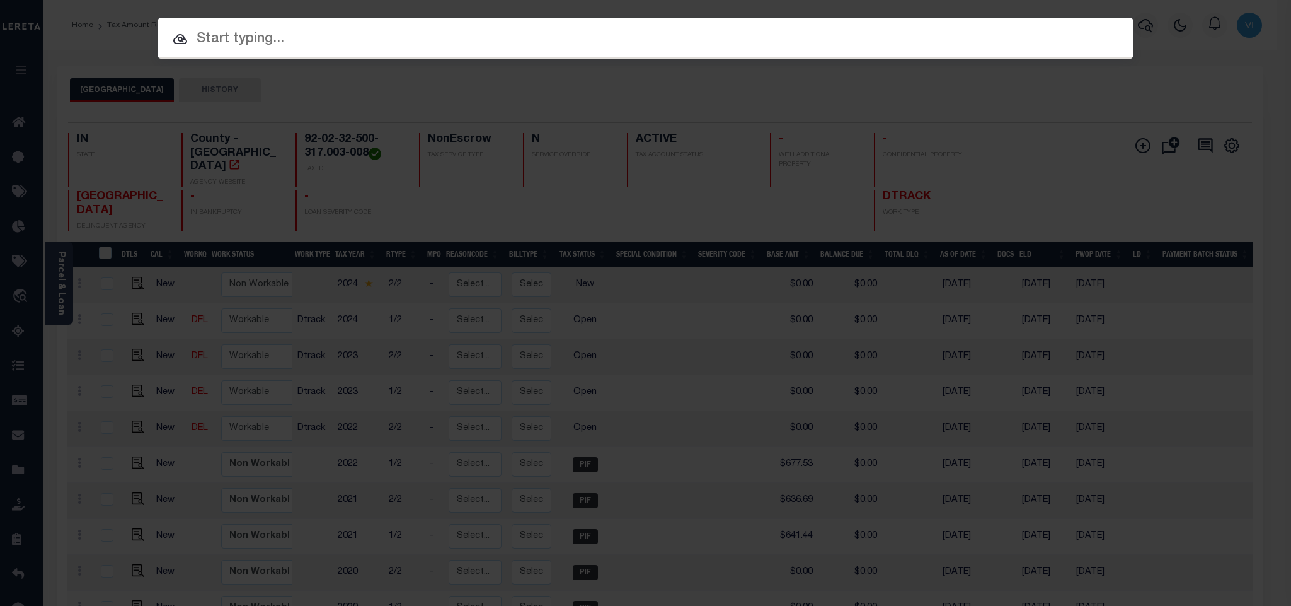
click at [1025, 40] on input "text" at bounding box center [646, 39] width 976 height 22
paste input "171123"
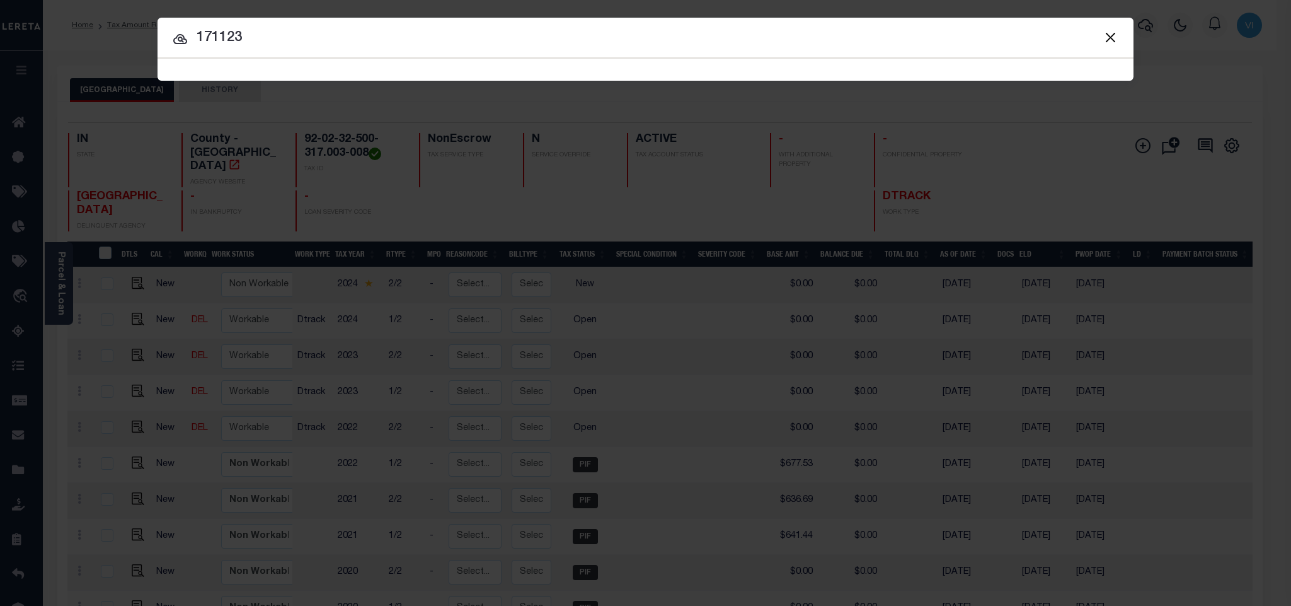
type input "171123"
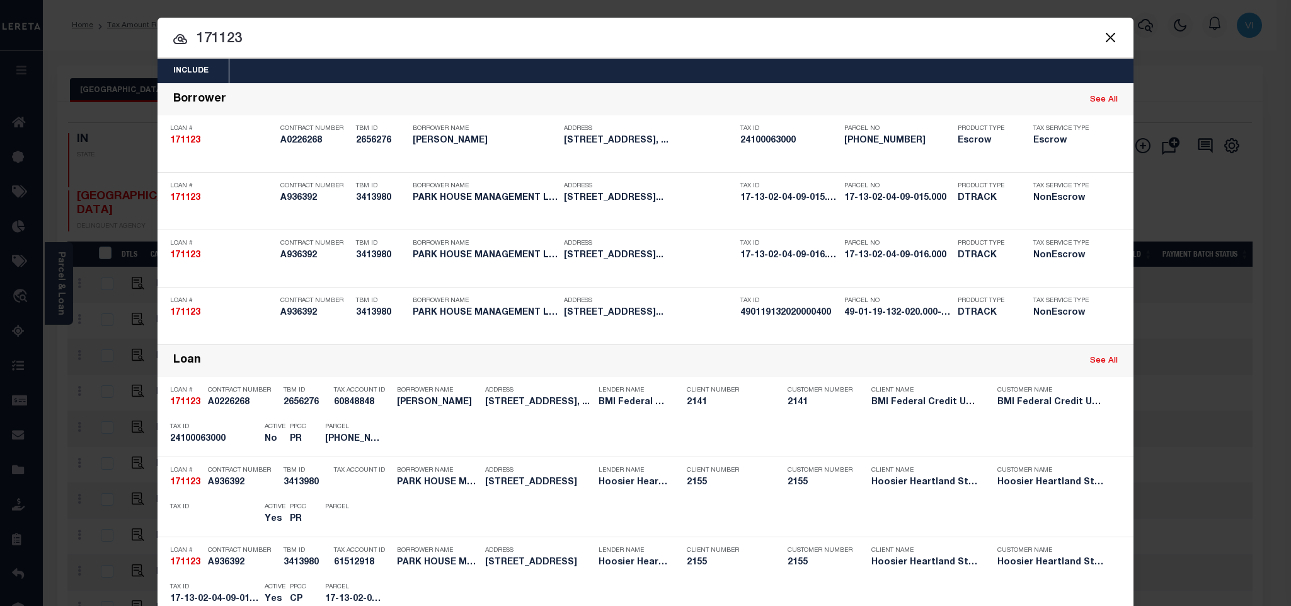
click at [458, 78] on div "Include Loans TBM Customers Borrowers Payments (Lender Non-Disb) Payments (Lend…" at bounding box center [646, 71] width 976 height 25
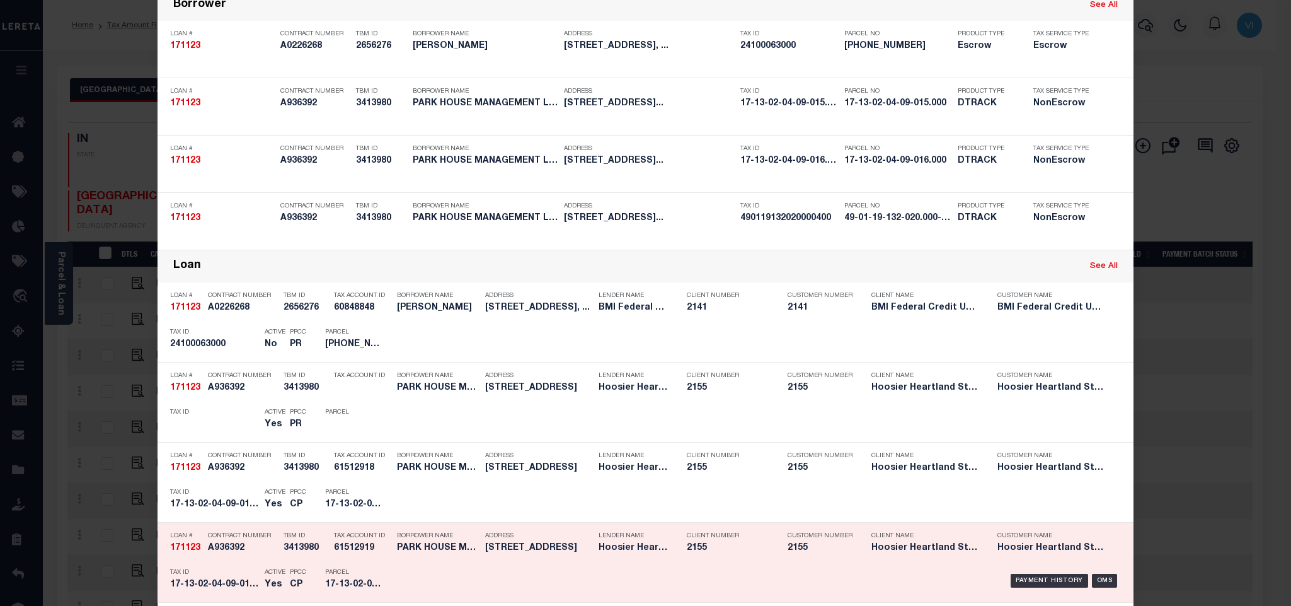
scroll to position [284, 0]
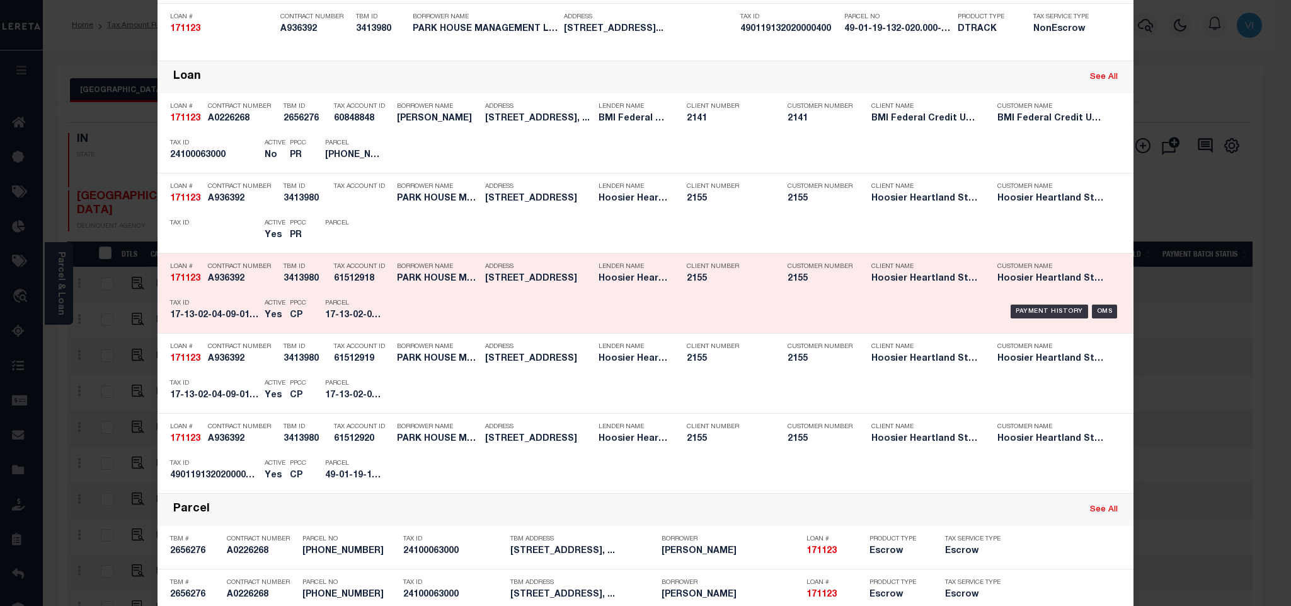
click at [255, 328] on div "Active Yes" at bounding box center [267, 311] width 25 height 37
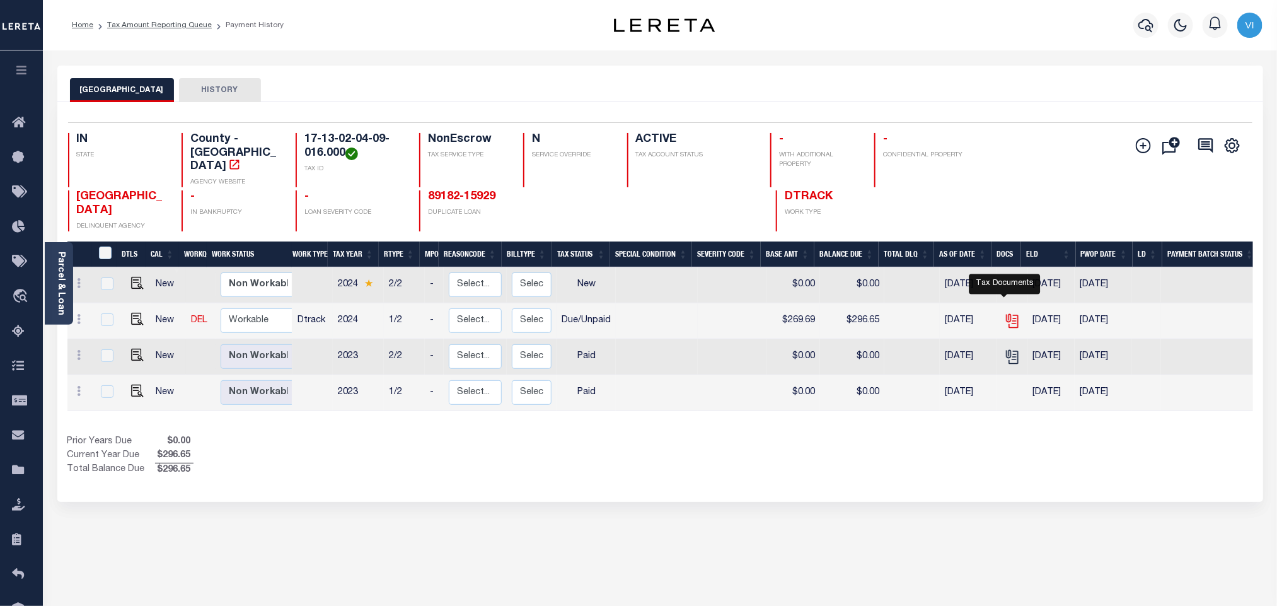
click at [1004, 313] on icon "" at bounding box center [1012, 321] width 16 height 16
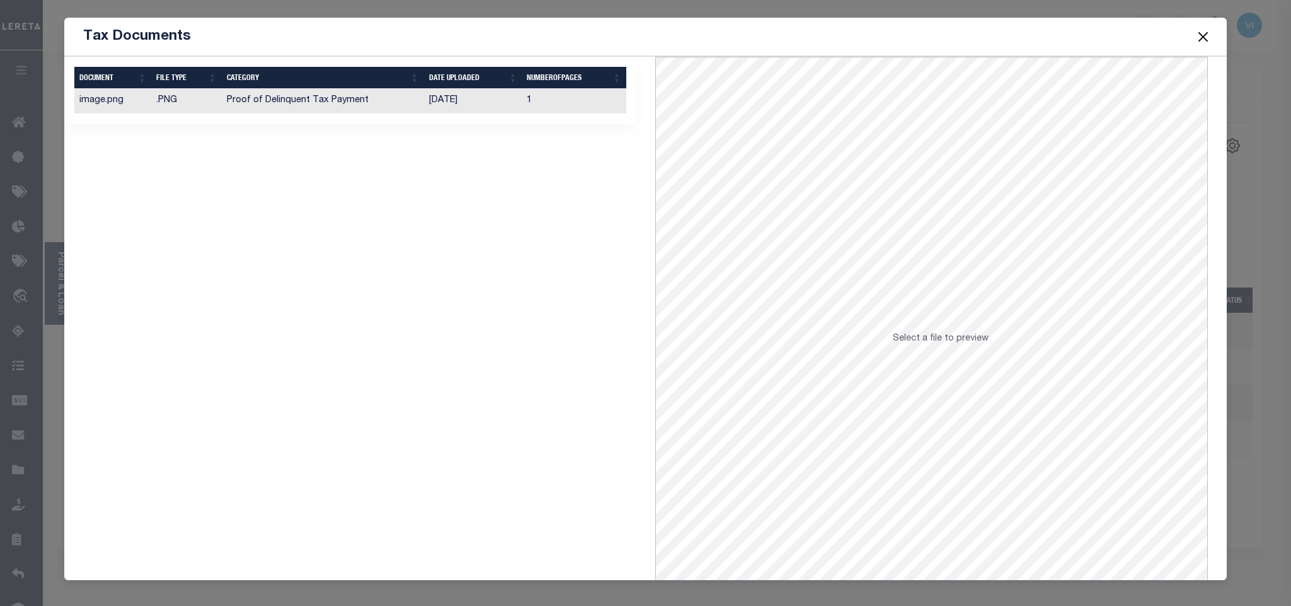
click at [522, 112] on td "1" at bounding box center [574, 101] width 104 height 25
click at [1208, 34] on button "Close" at bounding box center [1203, 36] width 16 height 16
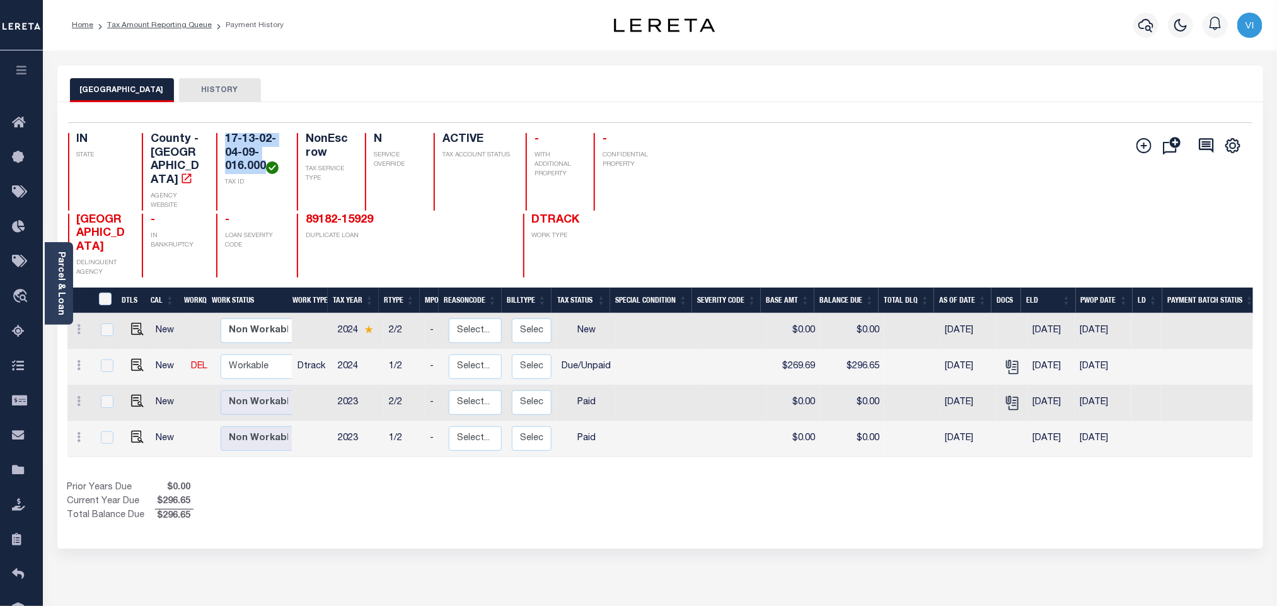
drag, startPoint x: 275, startPoint y: 168, endPoint x: 220, endPoint y: 137, distance: 63.2
click at [220, 137] on div "17-13-02-04-09-016.000 TAX ID" at bounding box center [248, 172] width 65 height 78
copy h4 "17-13-02-04-09-016.000"
click at [137, 362] on img "" at bounding box center [137, 365] width 13 height 13
checkbox input "true"
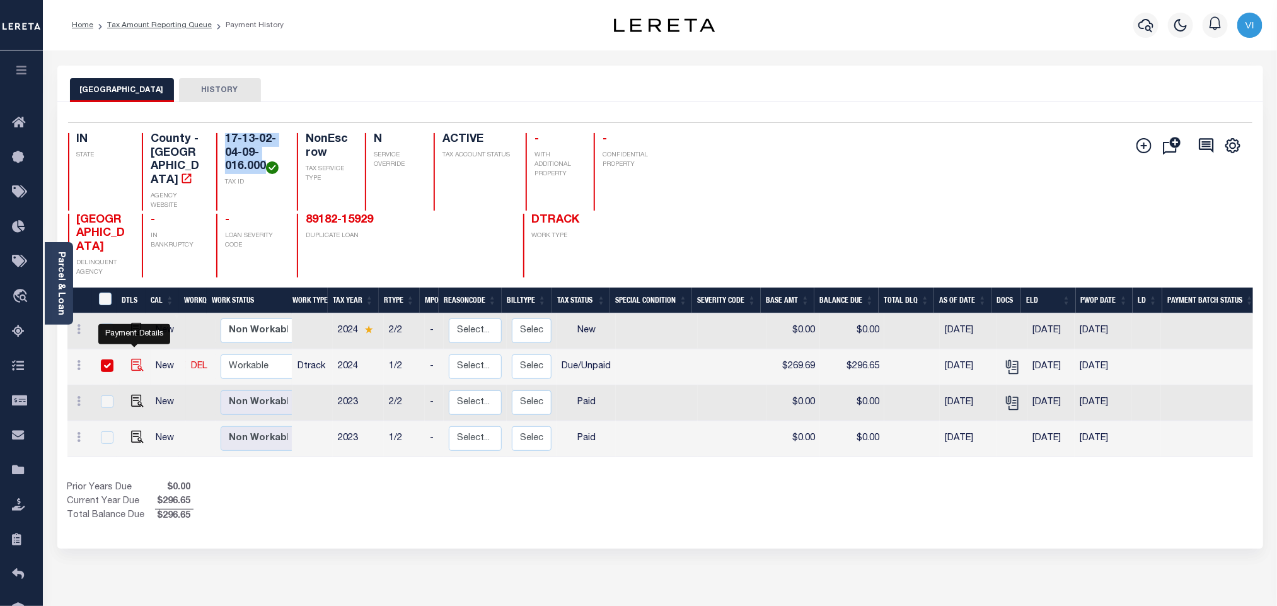
checkbox input "true"
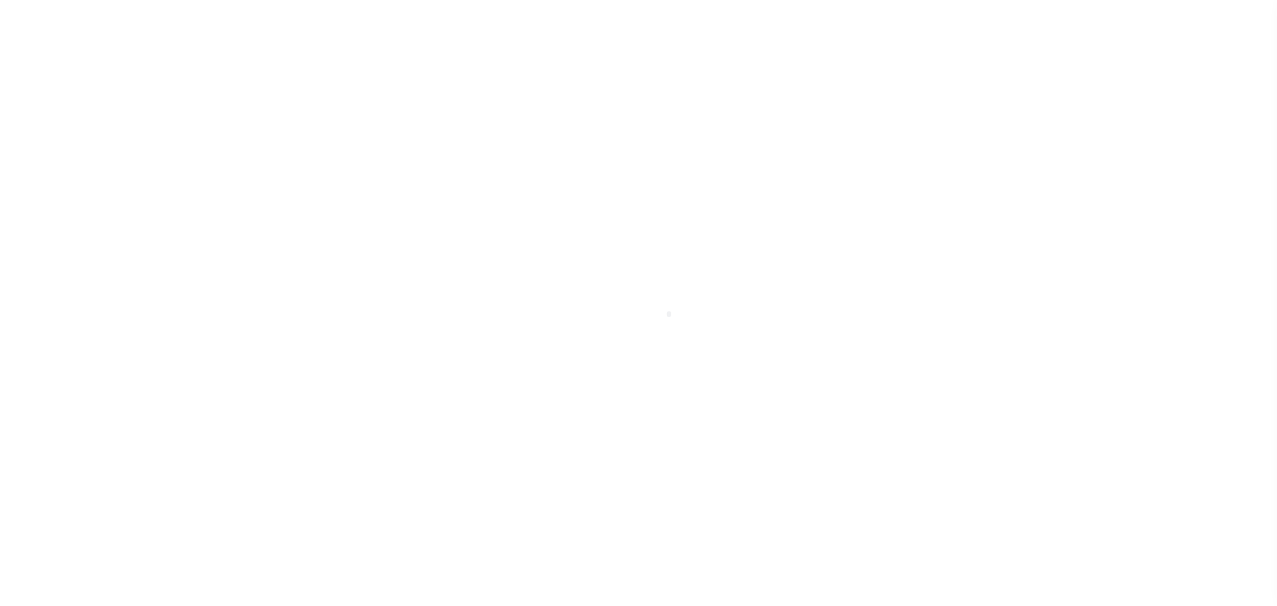
select select "DUE"
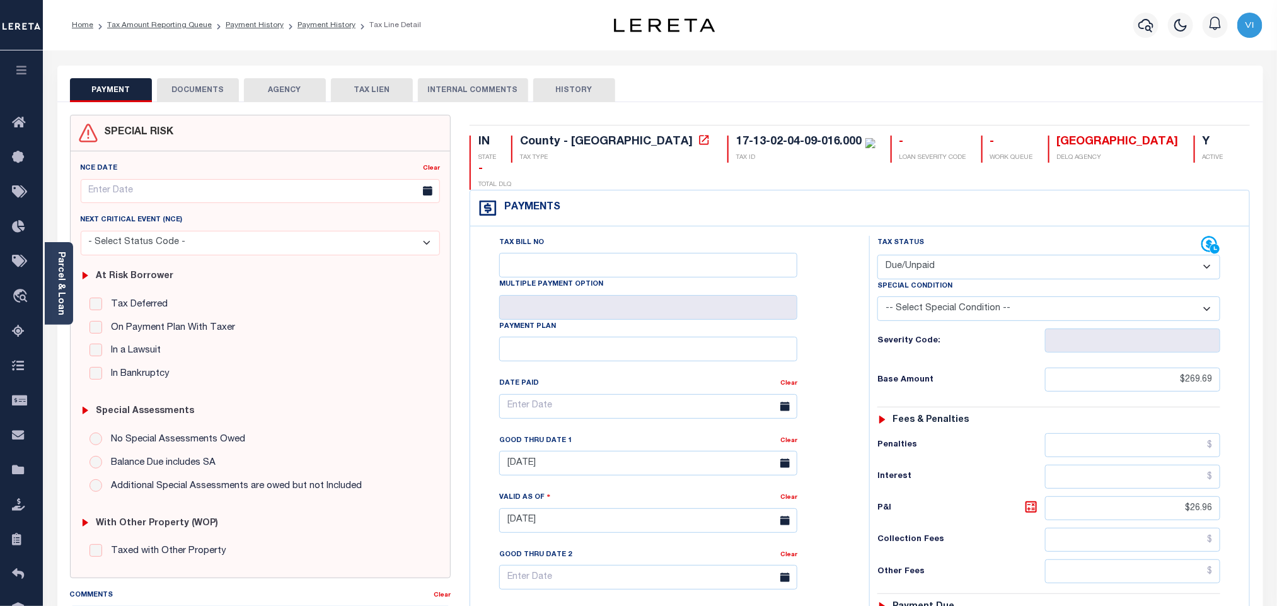
click at [54, 274] on div "Parcel & Loan" at bounding box center [59, 283] width 28 height 83
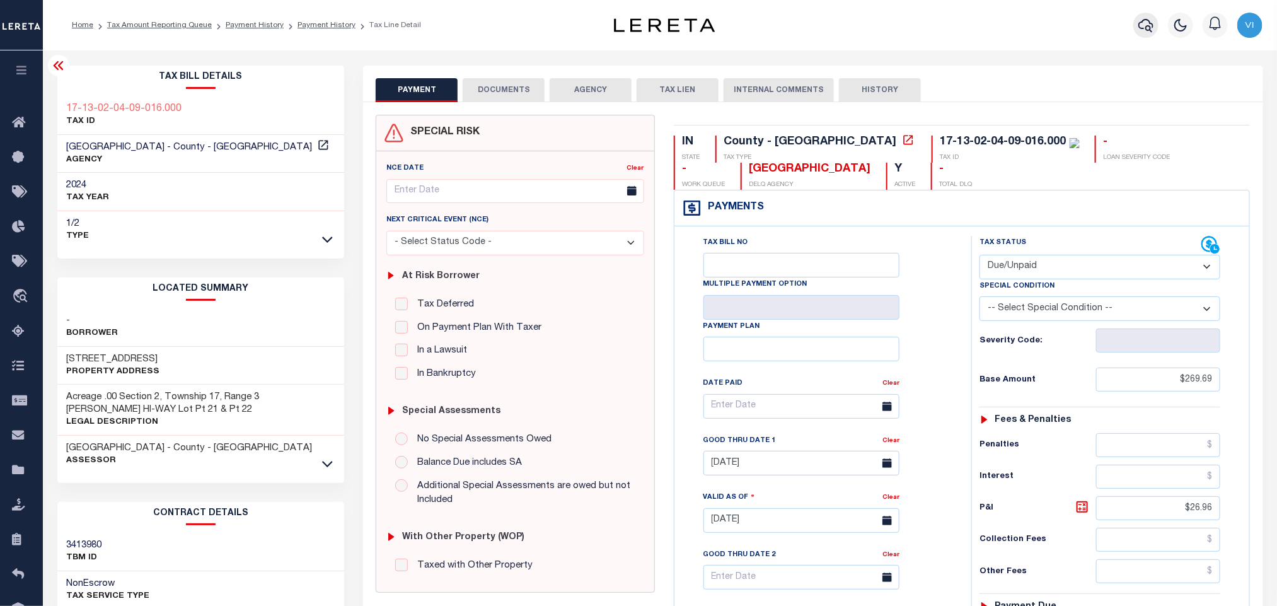
click at [1143, 23] on icon "button" at bounding box center [1145, 25] width 15 height 13
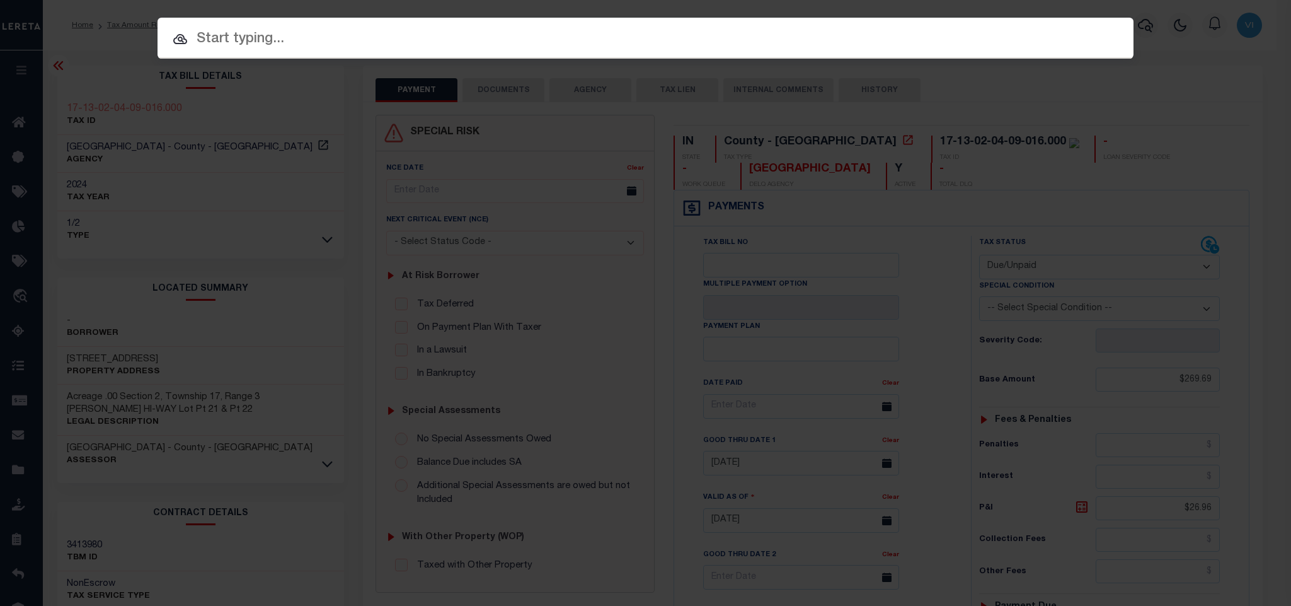
click at [1025, 45] on div "Include Loans TBM Customers Borrowers Payments (Lender Non-Disb) Payments (Lend…" at bounding box center [646, 38] width 976 height 41
paste input "444009956"
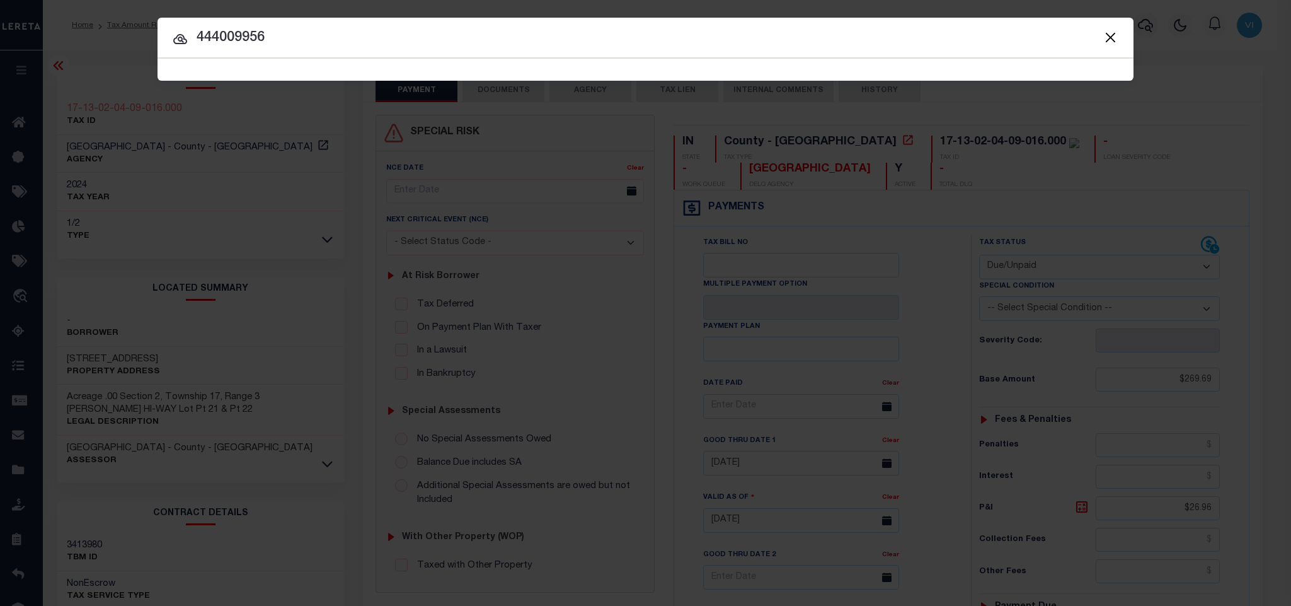
type input "444009956"
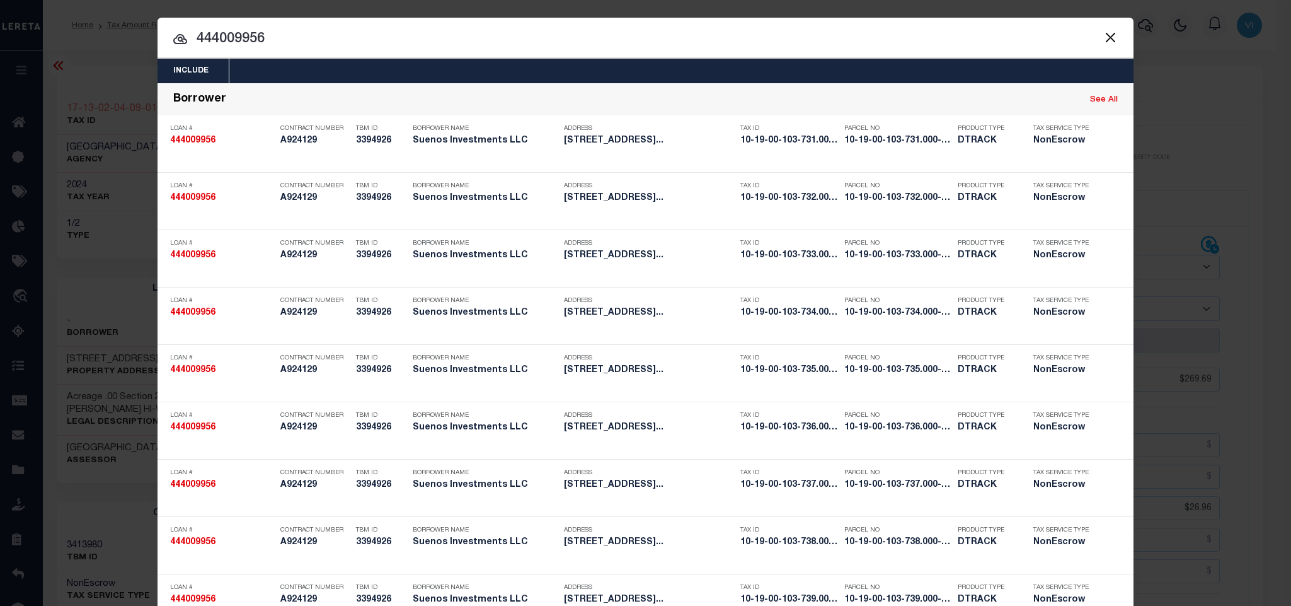
click at [763, 72] on div "Include Loans TBM Customers Borrowers Payments (Lender Non-Disb) Payments (Lend…" at bounding box center [646, 71] width 976 height 25
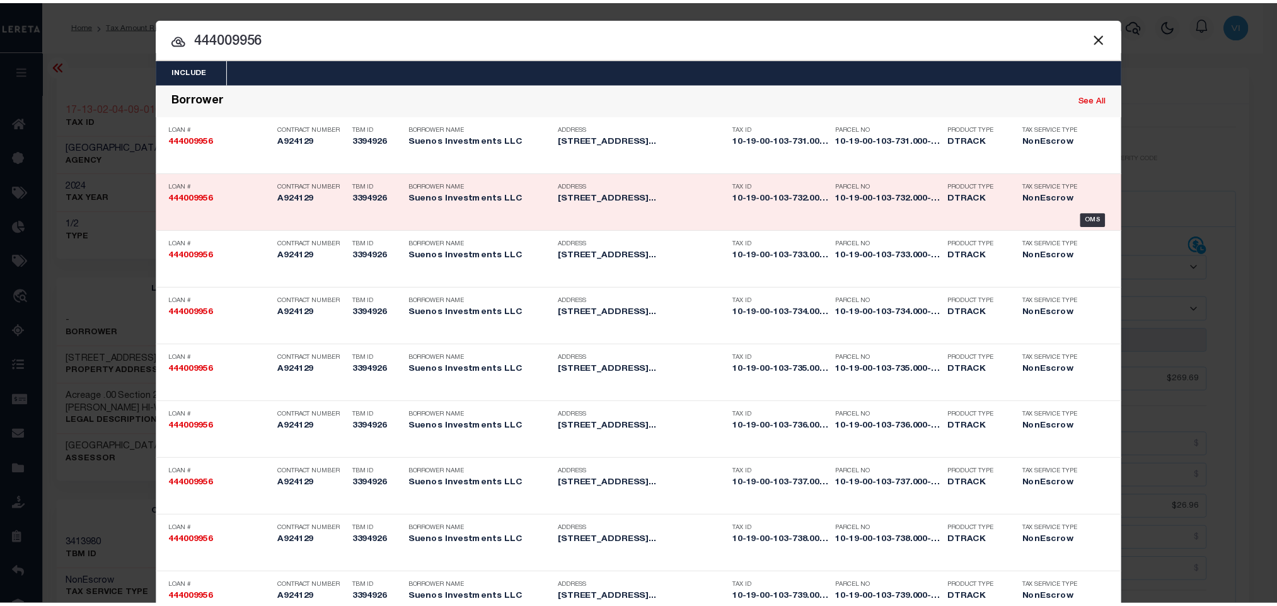
scroll to position [773, 0]
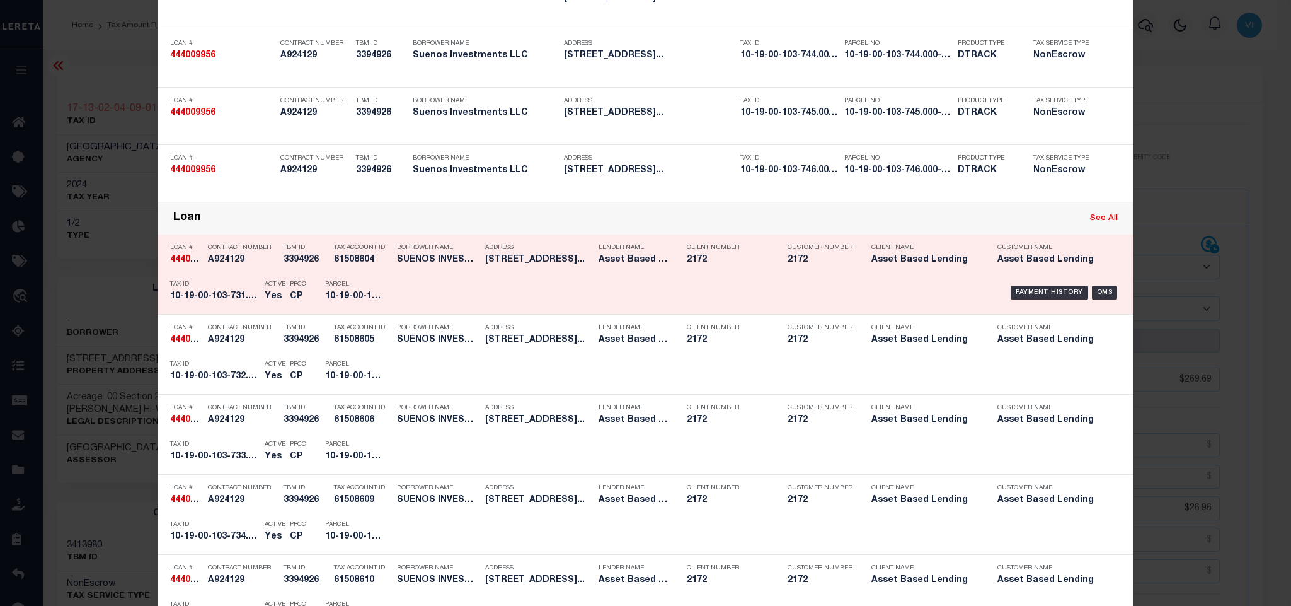
click at [433, 299] on div "Payment History OMS" at bounding box center [761, 292] width 720 height 37
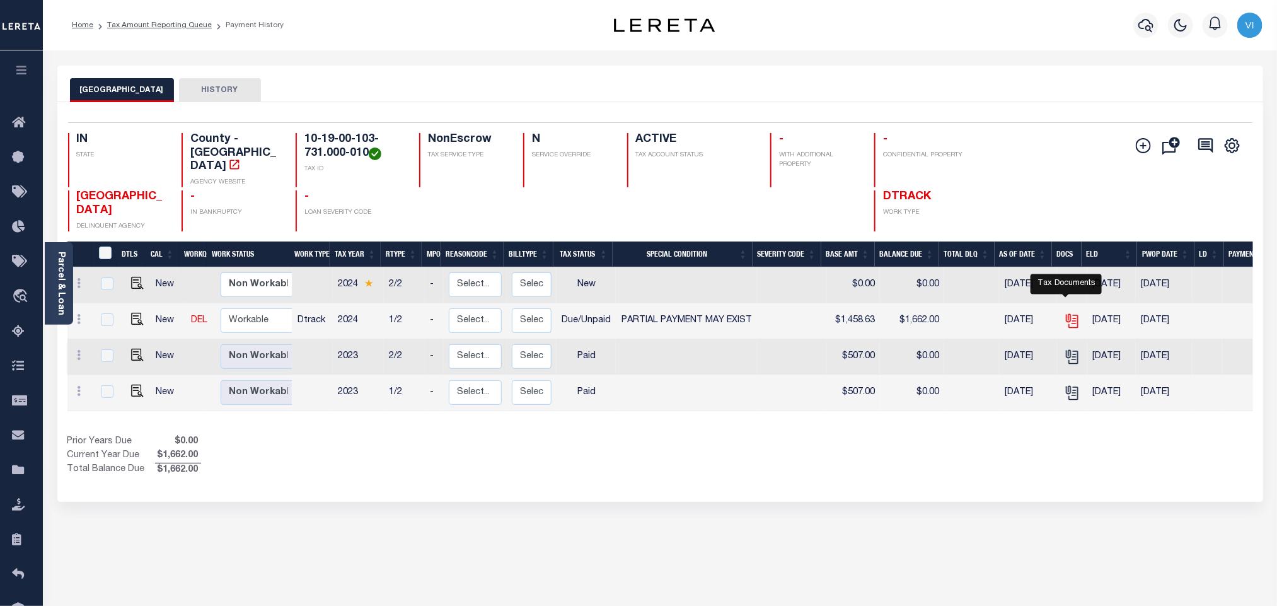
click at [1064, 314] on icon "" at bounding box center [1072, 321] width 16 height 16
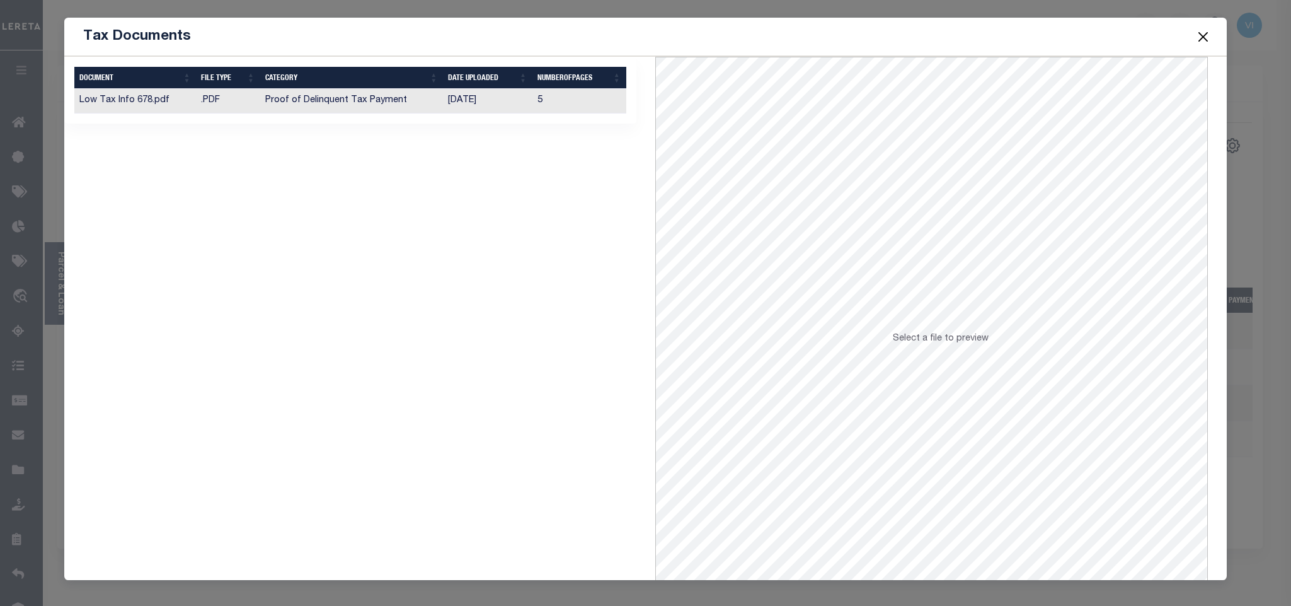
click at [504, 108] on td "[DATE]" at bounding box center [487, 101] width 89 height 25
click at [1197, 43] on button "Close" at bounding box center [1203, 36] width 16 height 16
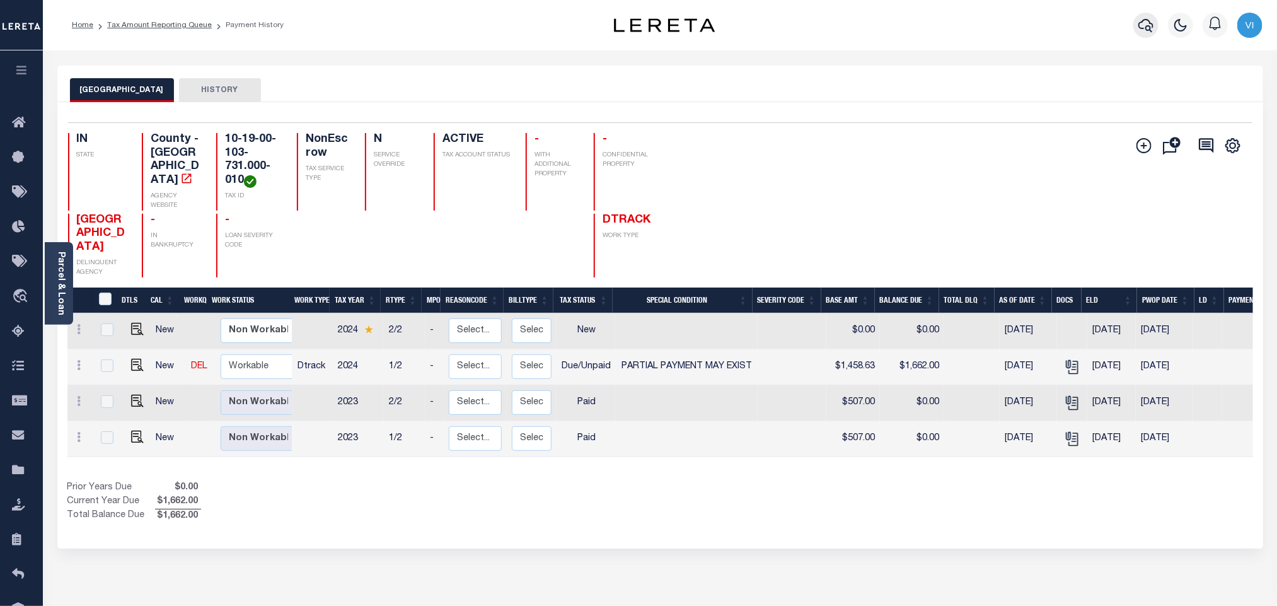
click at [1146, 27] on icon "button" at bounding box center [1145, 25] width 15 height 13
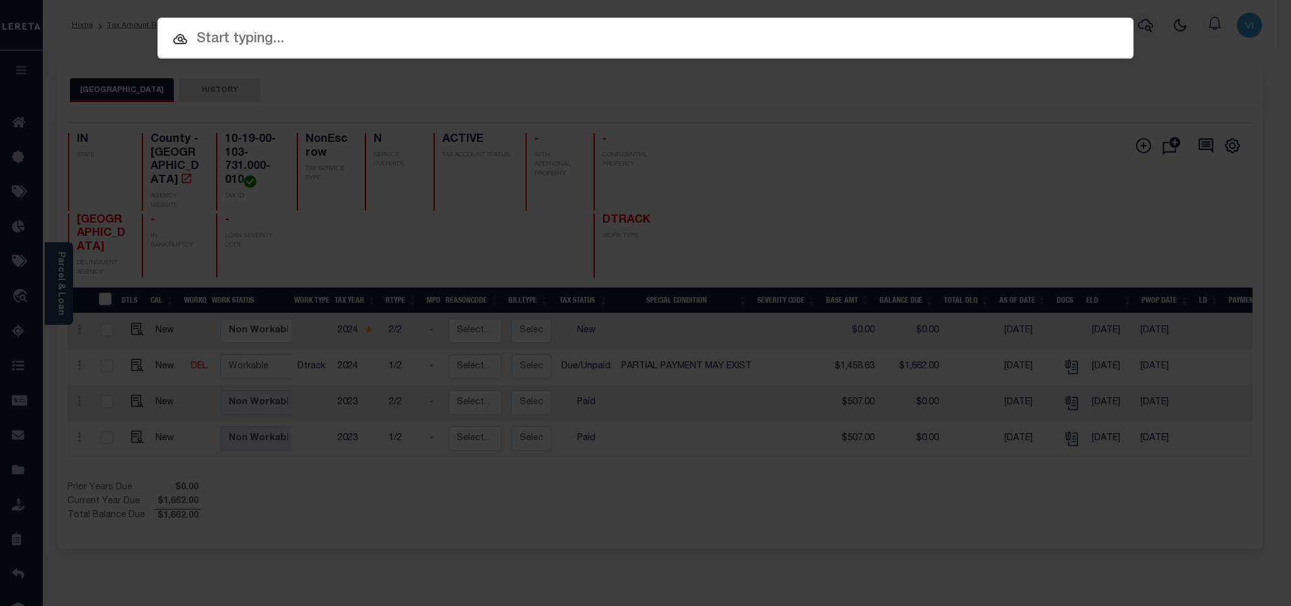
click at [964, 32] on input "text" at bounding box center [646, 39] width 976 height 22
paste input "714503351"
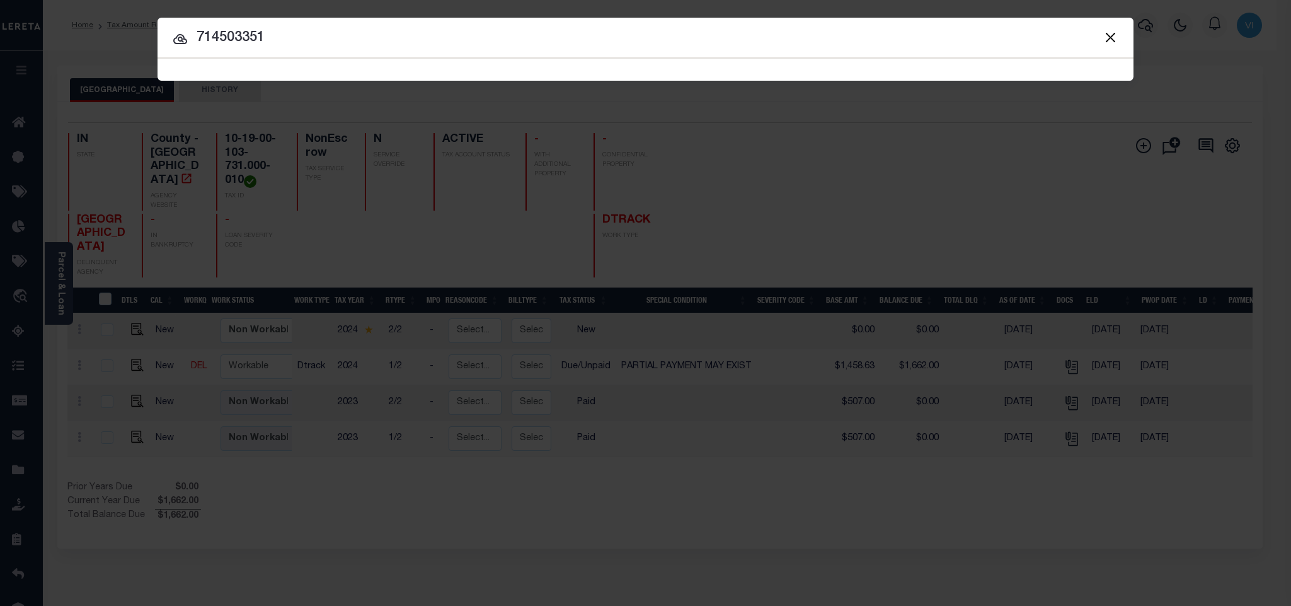
type input "714503351"
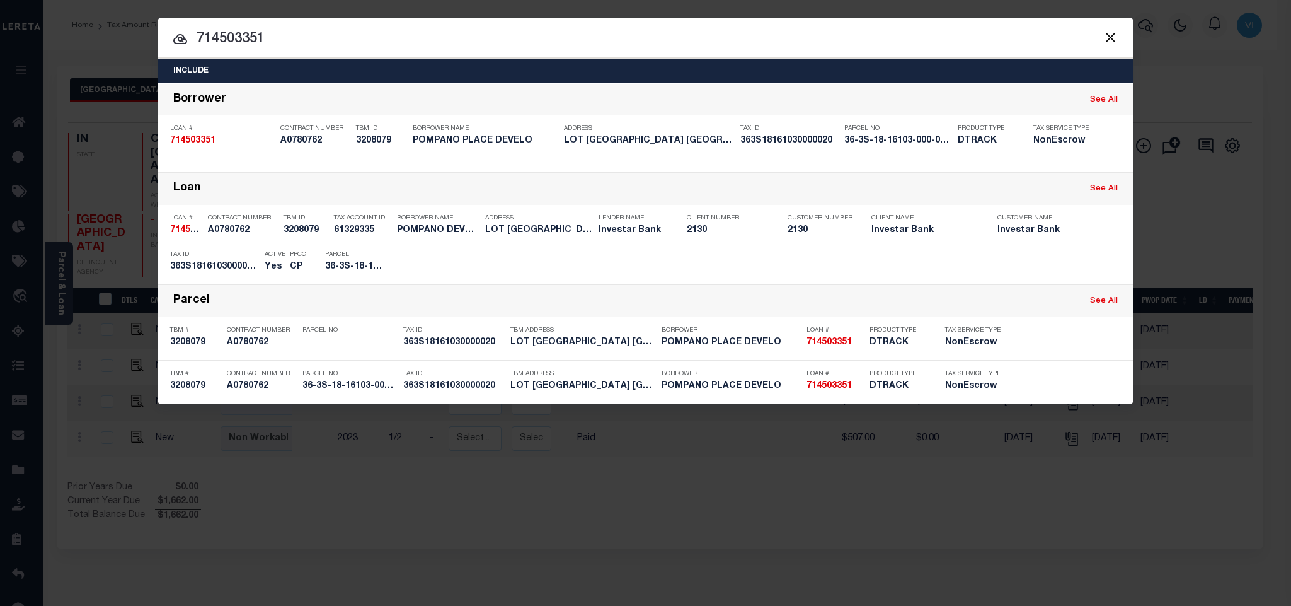
click at [465, 72] on div "Include Loans TBM Customers Borrowers Payments (Lender Non-Disb) Payments (Lend…" at bounding box center [646, 71] width 976 height 25
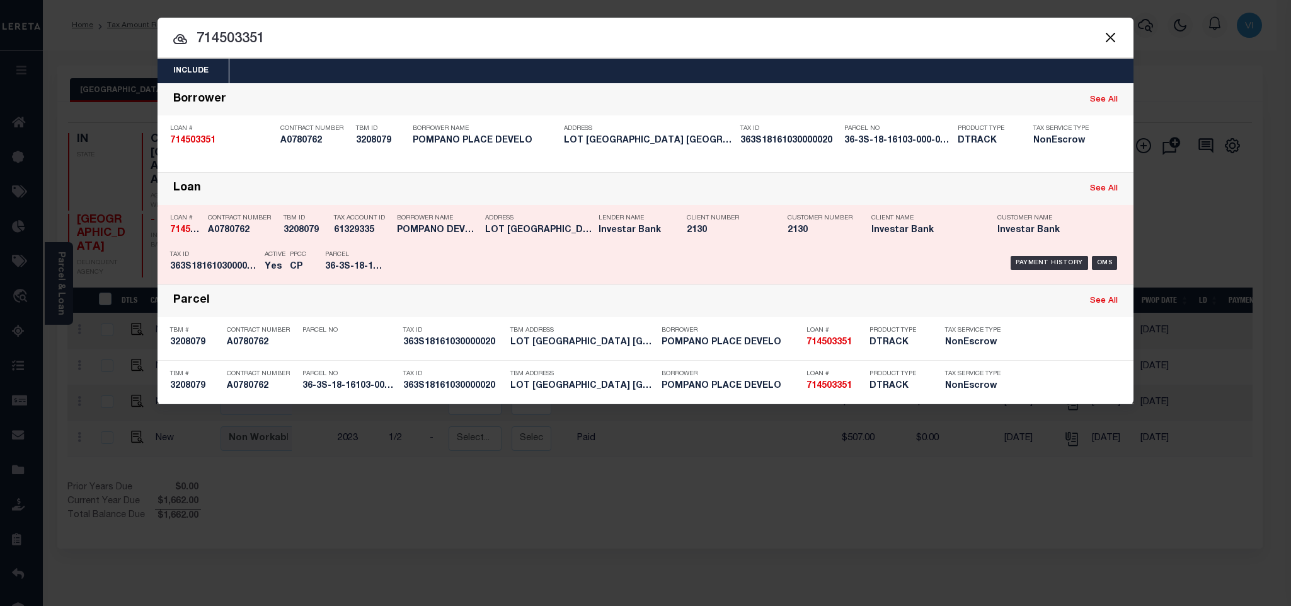
click at [316, 261] on div "Parcel 36-3S-18-16103-000-0020" at bounding box center [354, 263] width 76 height 37
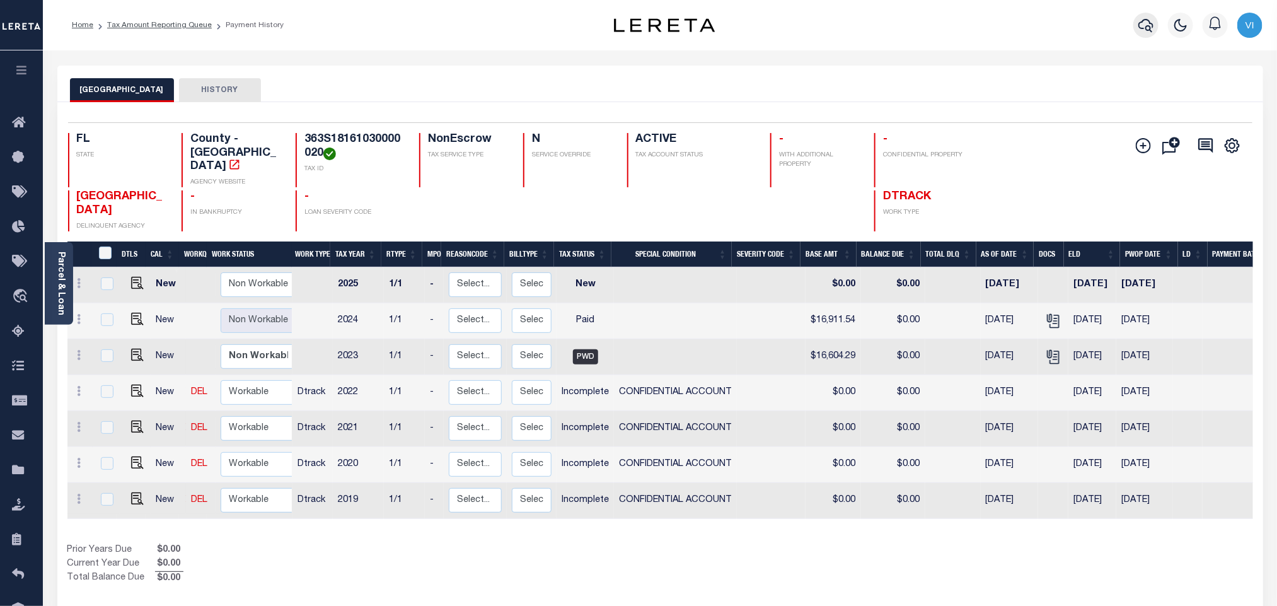
click at [1137, 21] on button "button" at bounding box center [1145, 25] width 25 height 25
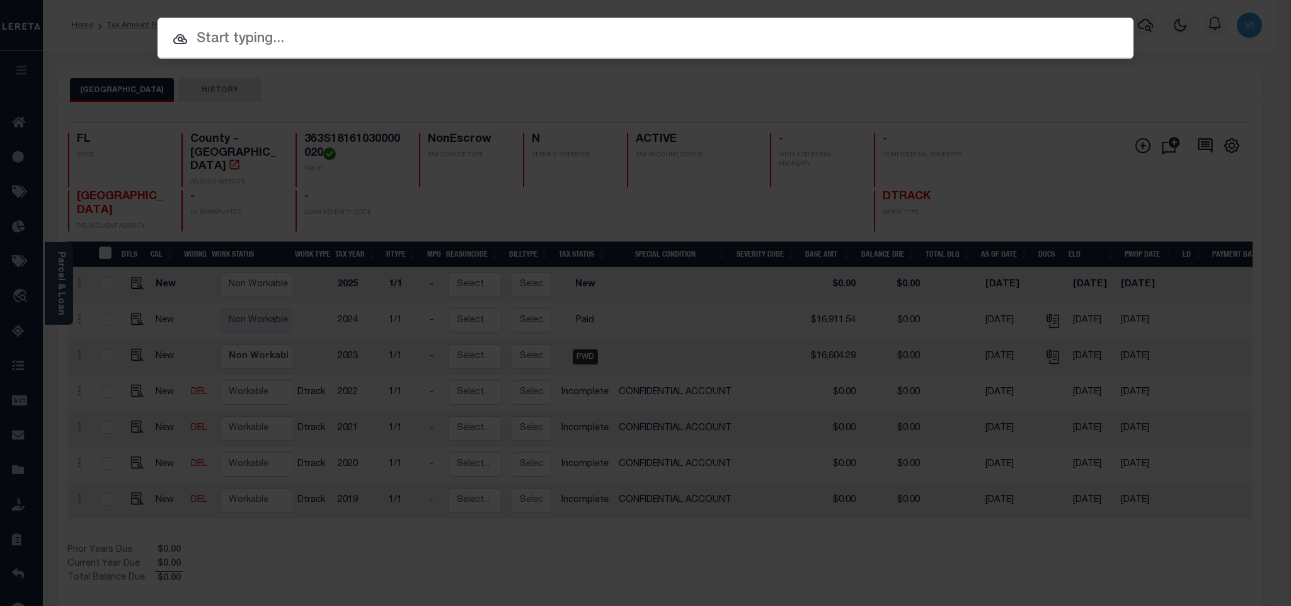
click at [1023, 34] on input "text" at bounding box center [646, 39] width 976 height 22
paste input "07664000586-00101"
type input "07664000586-00101"
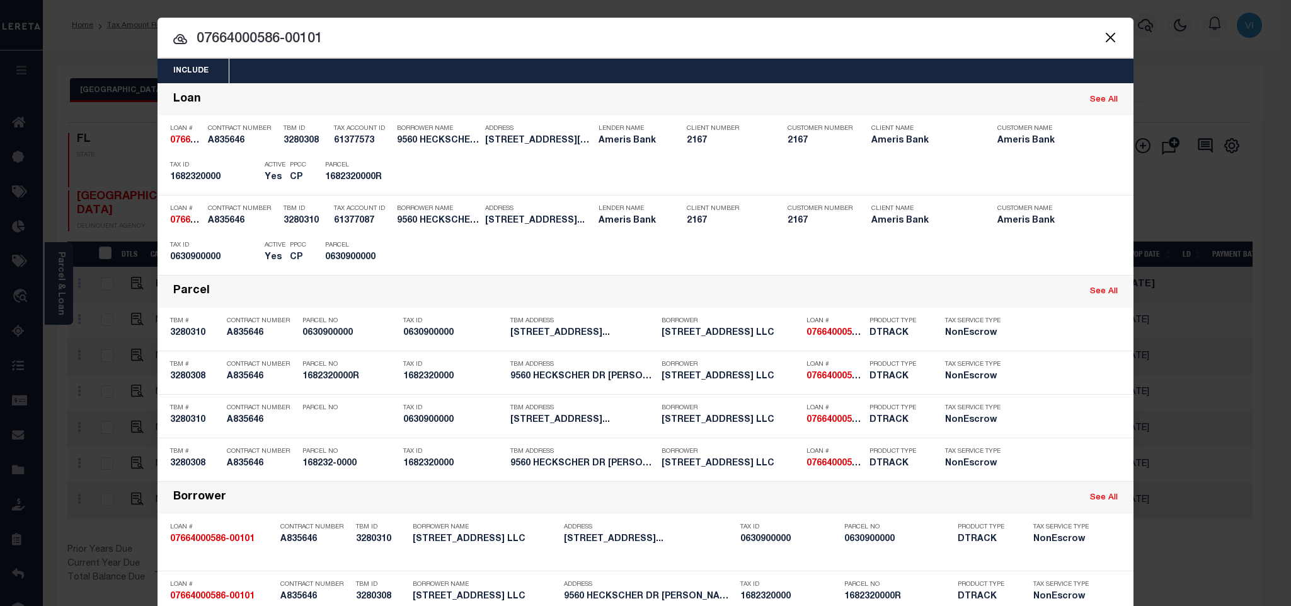
click at [428, 70] on div "Include Loans TBM Customers Borrowers Payments (Lender Non-Disb) Payments (Lend…" at bounding box center [646, 71] width 976 height 25
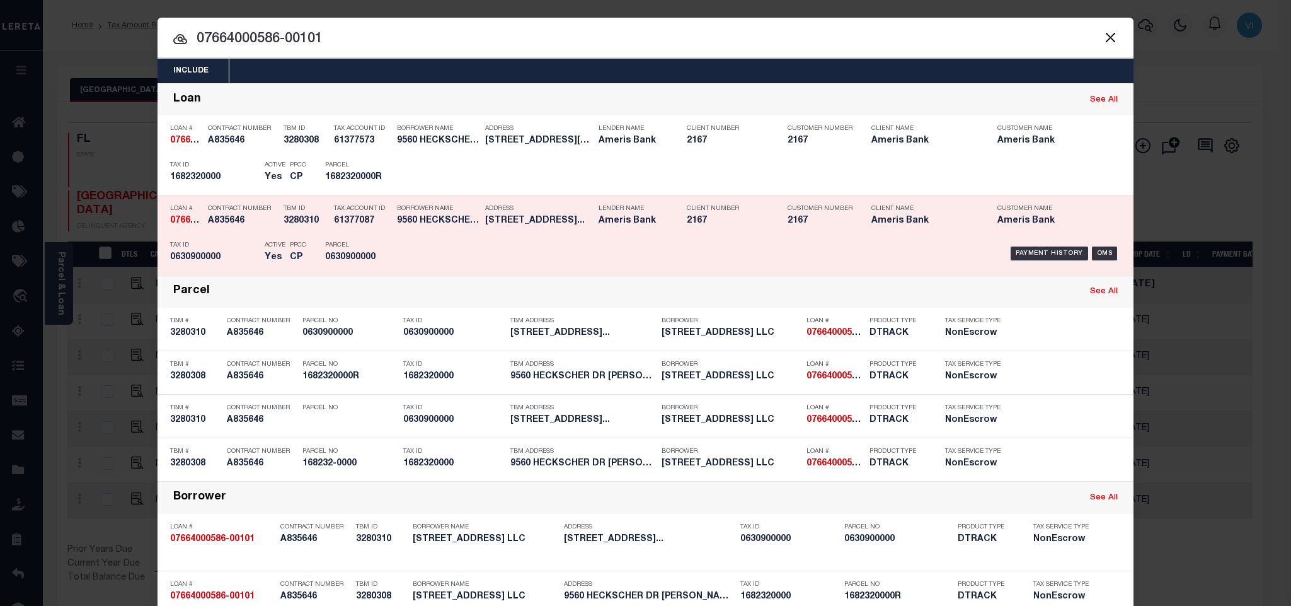
click at [290, 260] on h5 "CP" at bounding box center [298, 257] width 16 height 11
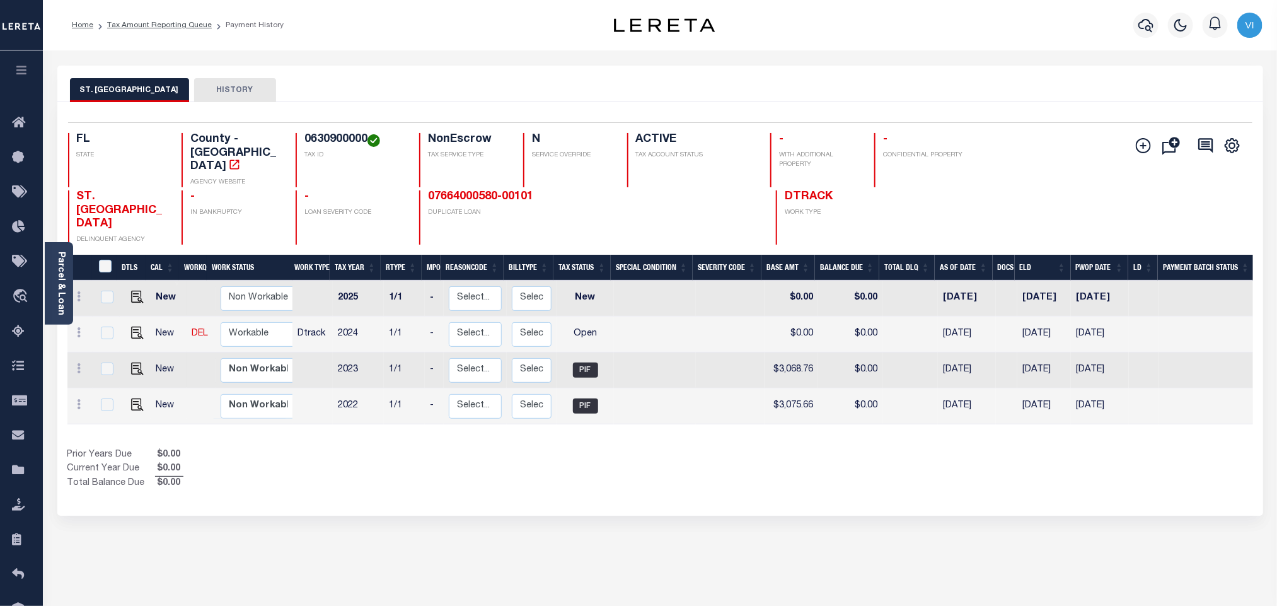
click at [303, 140] on div "0630900000 TAX ID" at bounding box center [350, 160] width 108 height 54
copy h4 "0630900000"
click at [304, 140] on h4 "0630900000" at bounding box center [354, 140] width 100 height 14
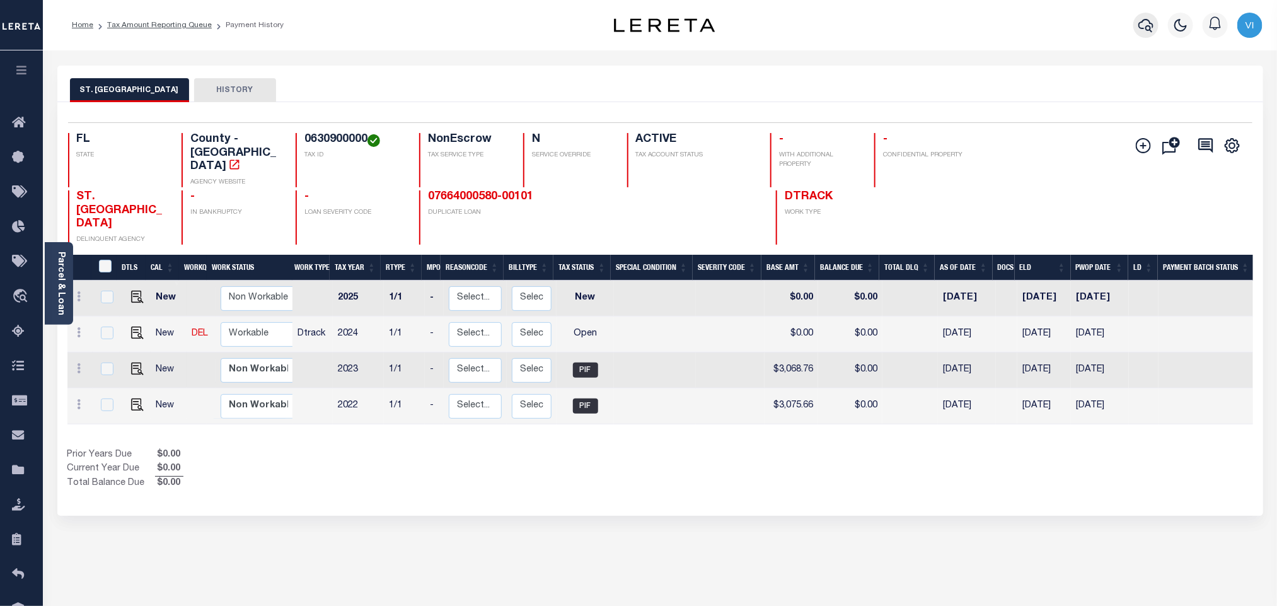
click at [1143, 20] on icon "button" at bounding box center [1145, 25] width 15 height 15
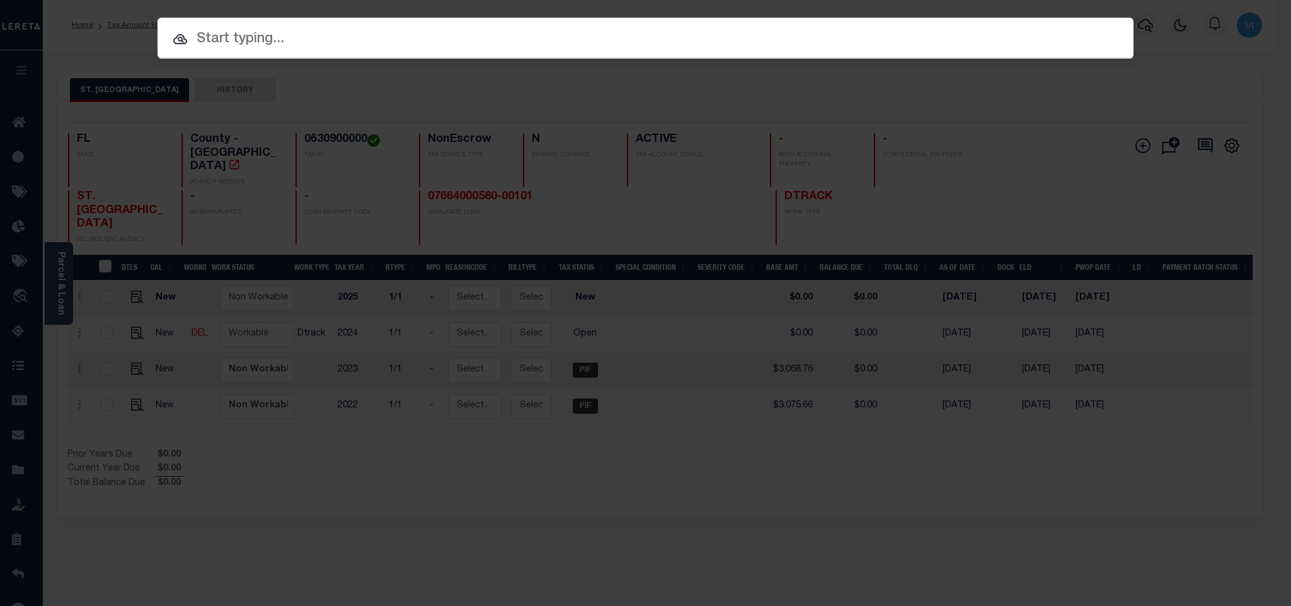
click at [976, 20] on div at bounding box center [646, 38] width 976 height 40
paste input "993249310"
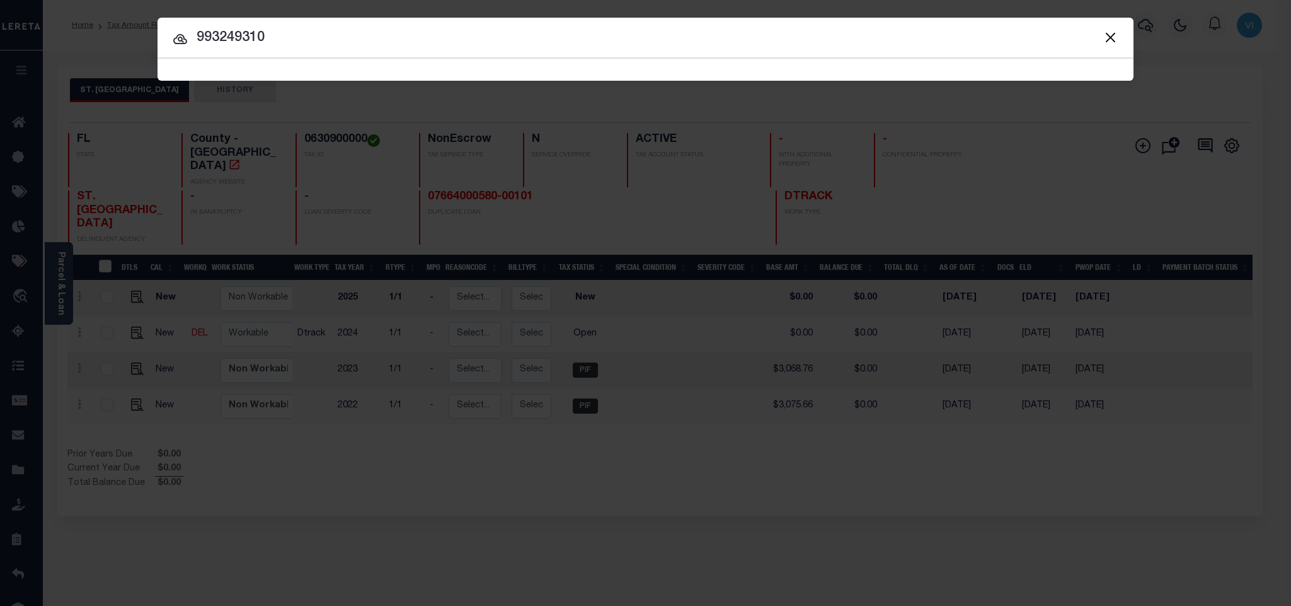
type input "993249310"
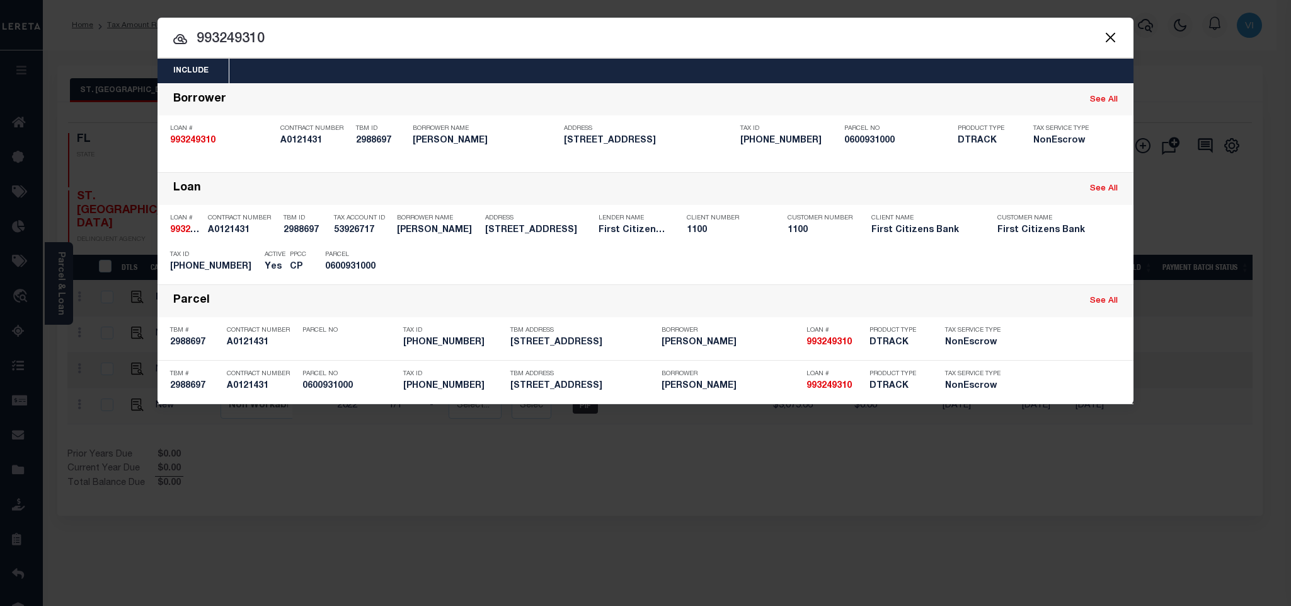
click at [550, 70] on div "Include Loans TBM Customers Borrowers Payments (Lender Non-Disb) Payments (Lend…" at bounding box center [646, 71] width 976 height 25
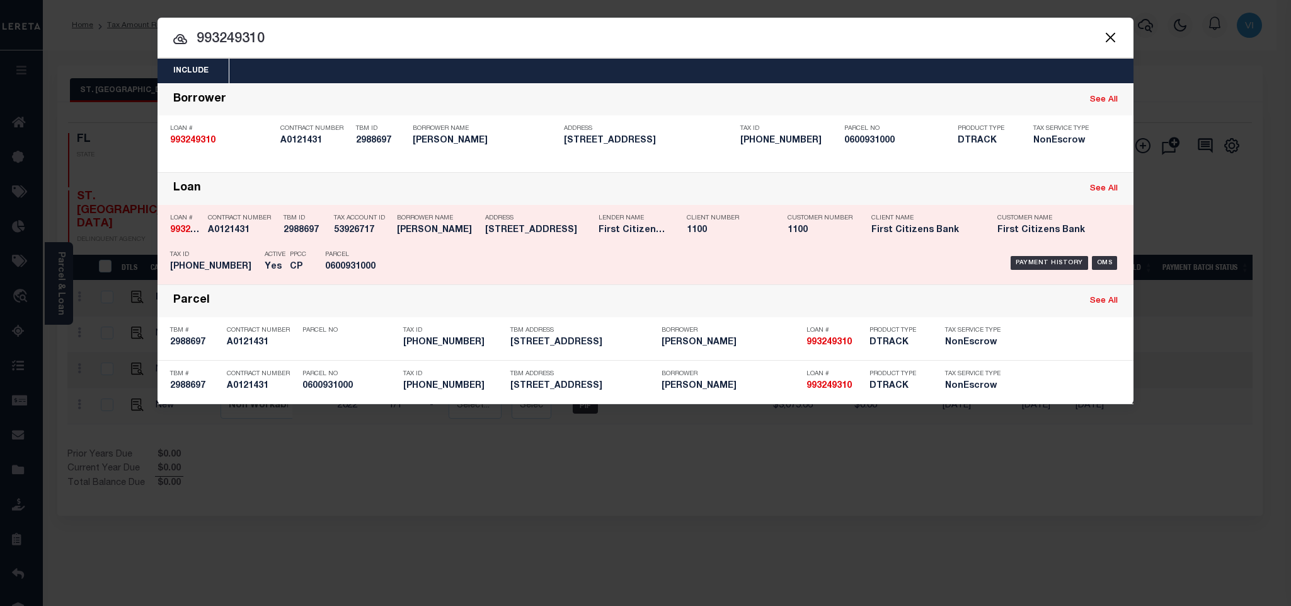
click at [411, 248] on div "Payment History OMS" at bounding box center [761, 263] width 720 height 37
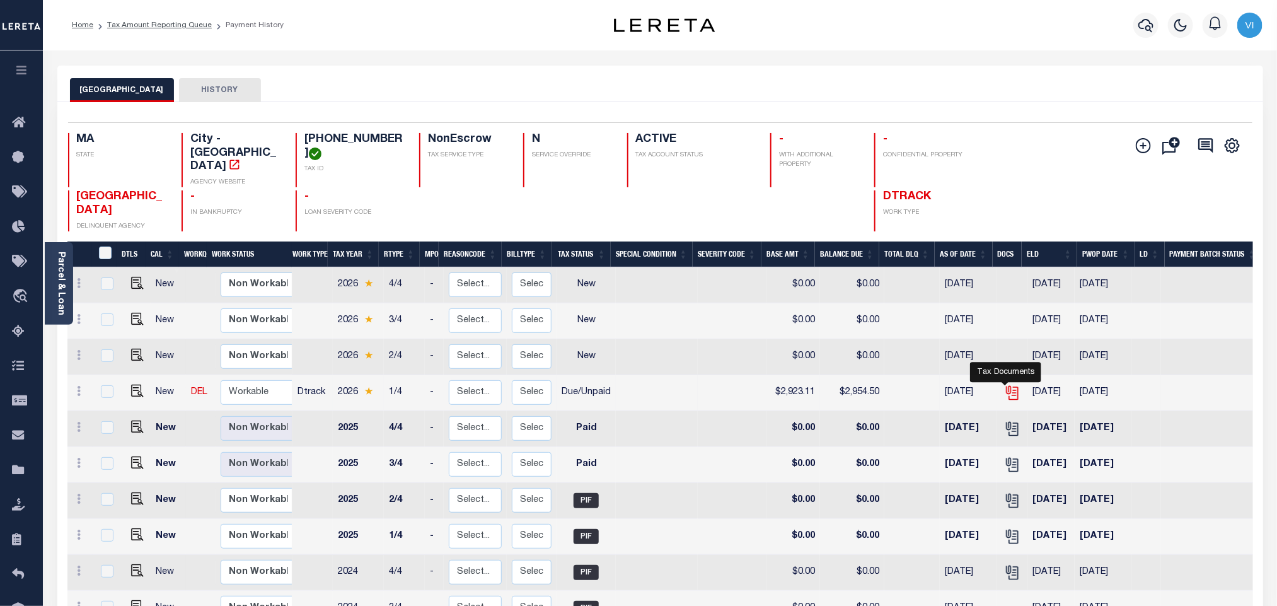
click at [1004, 384] on icon "" at bounding box center [1012, 392] width 16 height 16
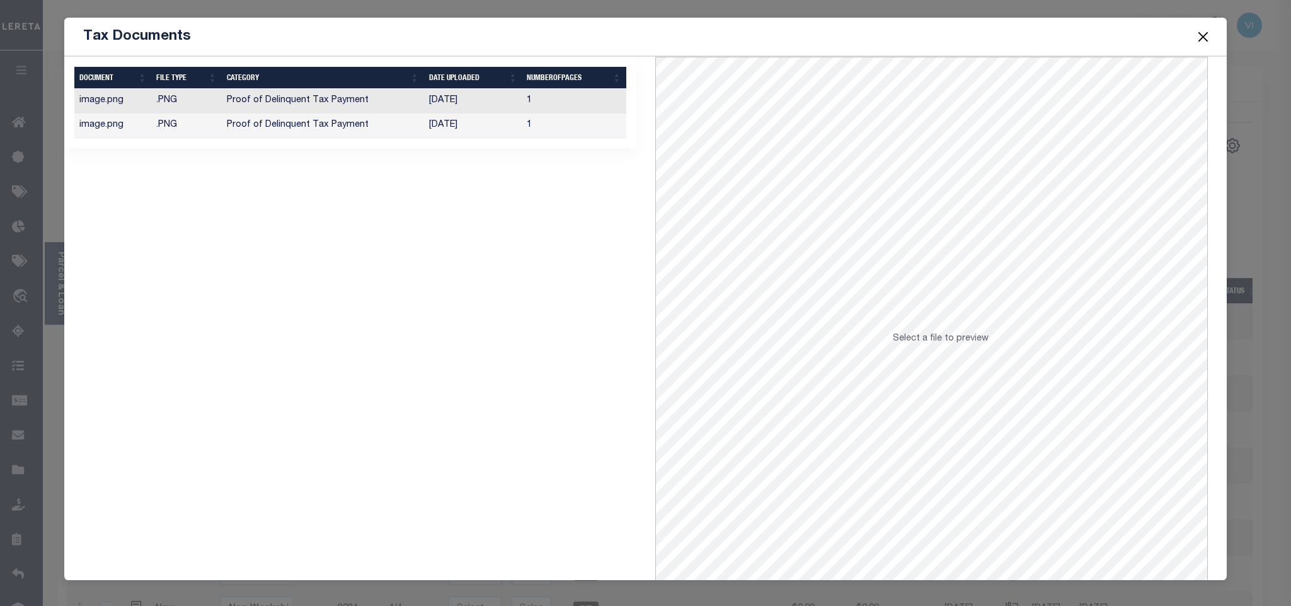
click at [524, 127] on td "1" at bounding box center [574, 125] width 104 height 25
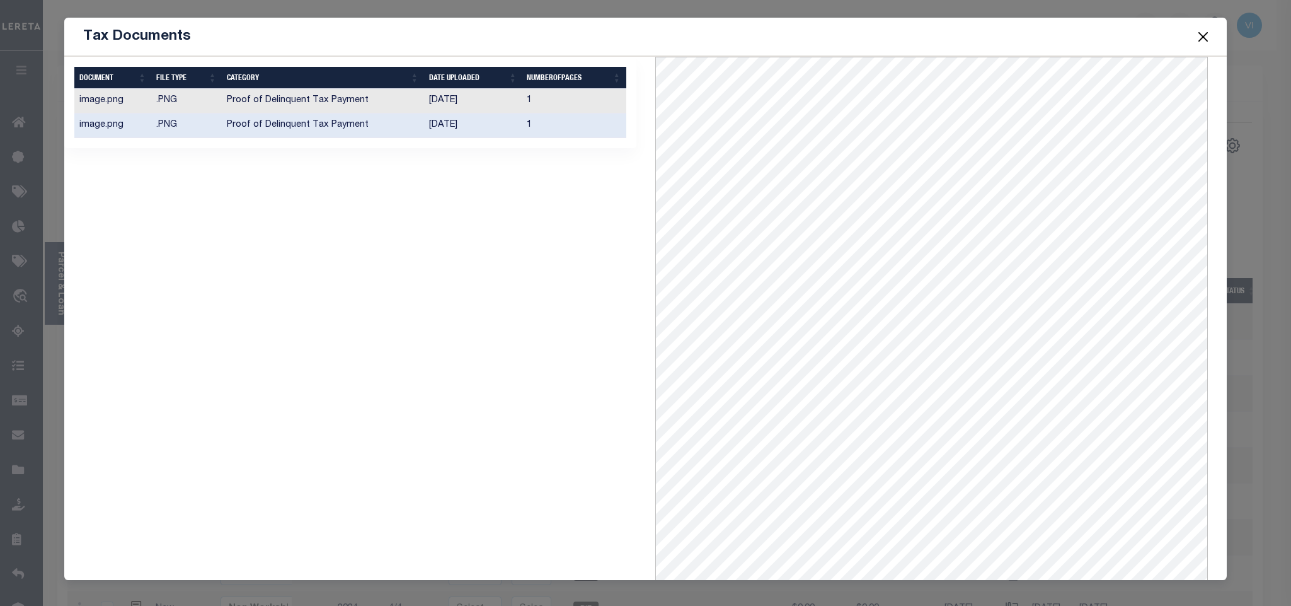
click at [452, 100] on td "08/29/2025" at bounding box center [473, 101] width 98 height 25
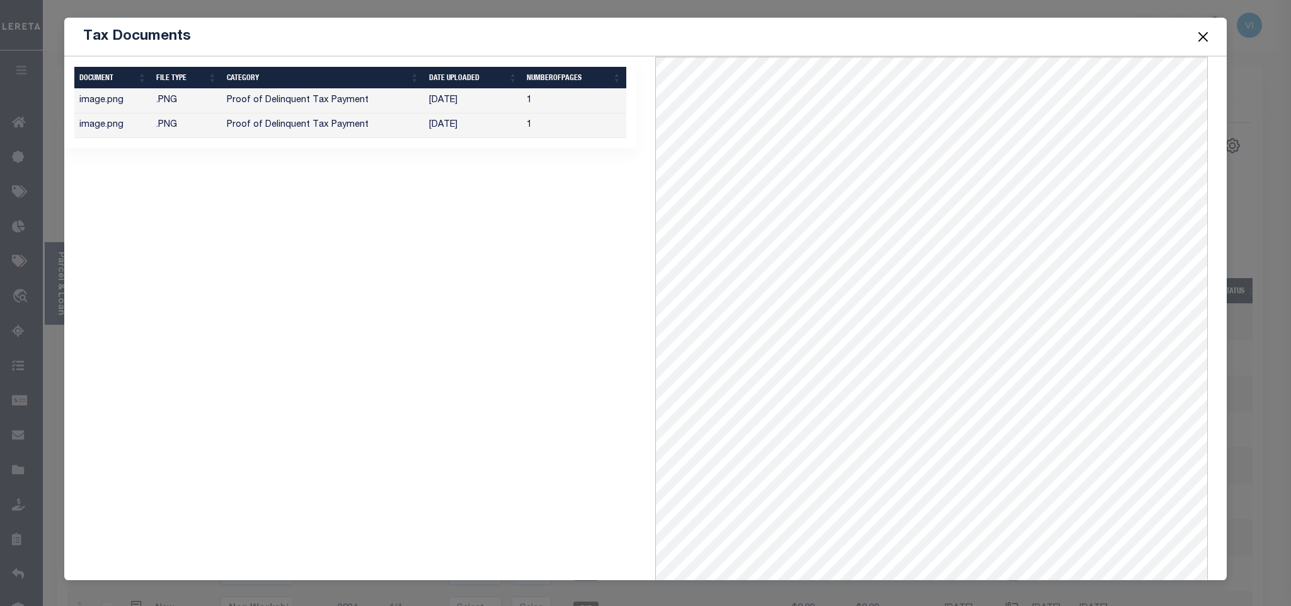
click at [1199, 42] on button "Close" at bounding box center [1203, 36] width 16 height 16
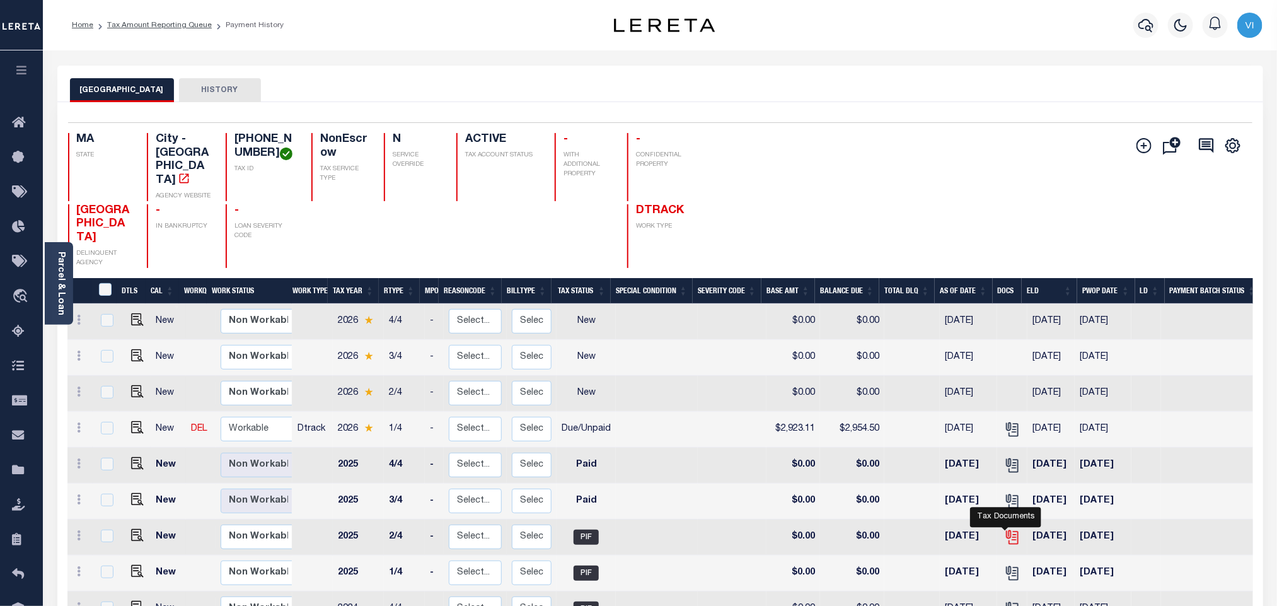
click at [1004, 529] on icon "" at bounding box center [1012, 537] width 16 height 16
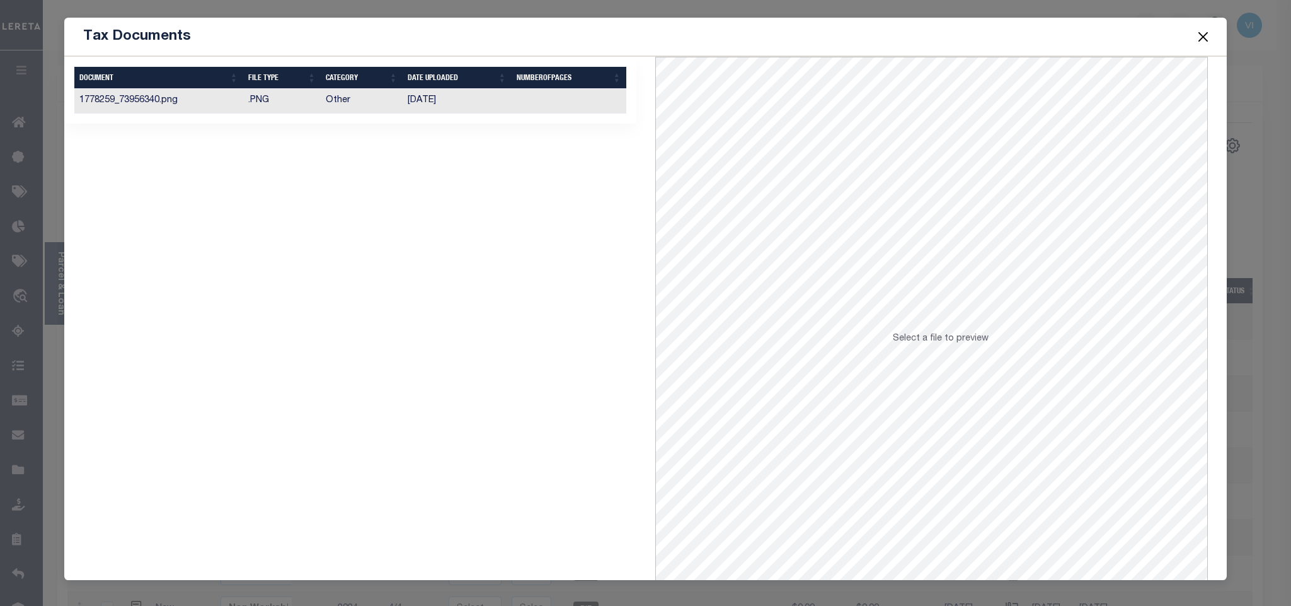
click at [286, 106] on td ".PNG" at bounding box center [282, 101] width 78 height 25
click at [1207, 35] on button "Close" at bounding box center [1203, 36] width 16 height 16
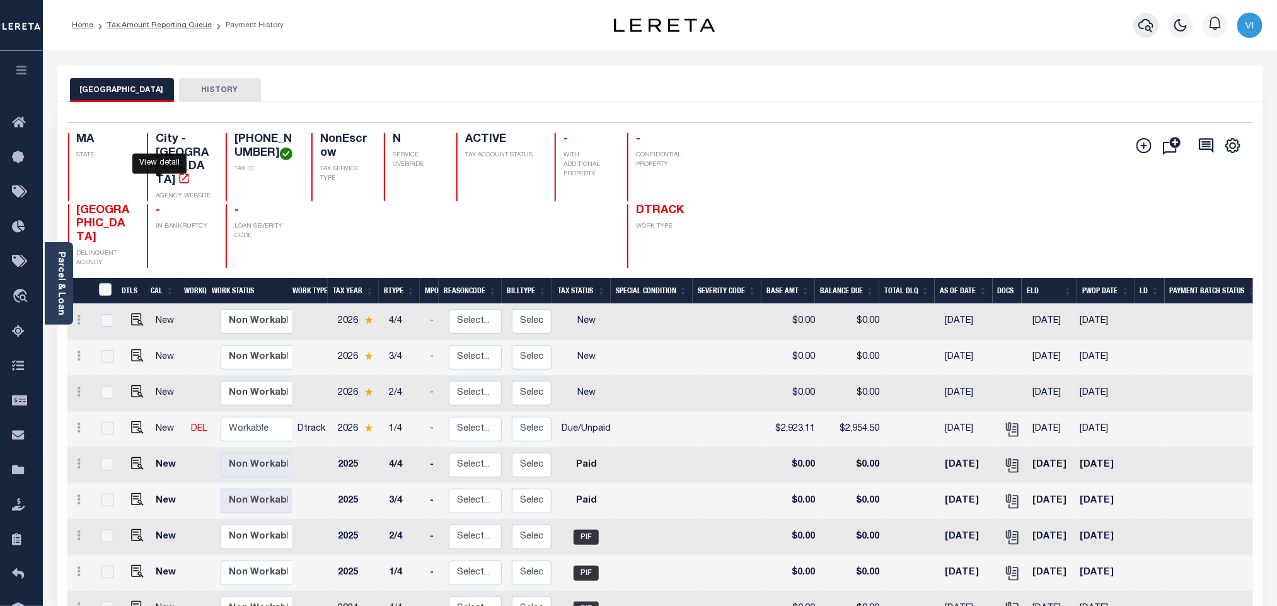
click at [1146, 13] on button "button" at bounding box center [1145, 25] width 25 height 25
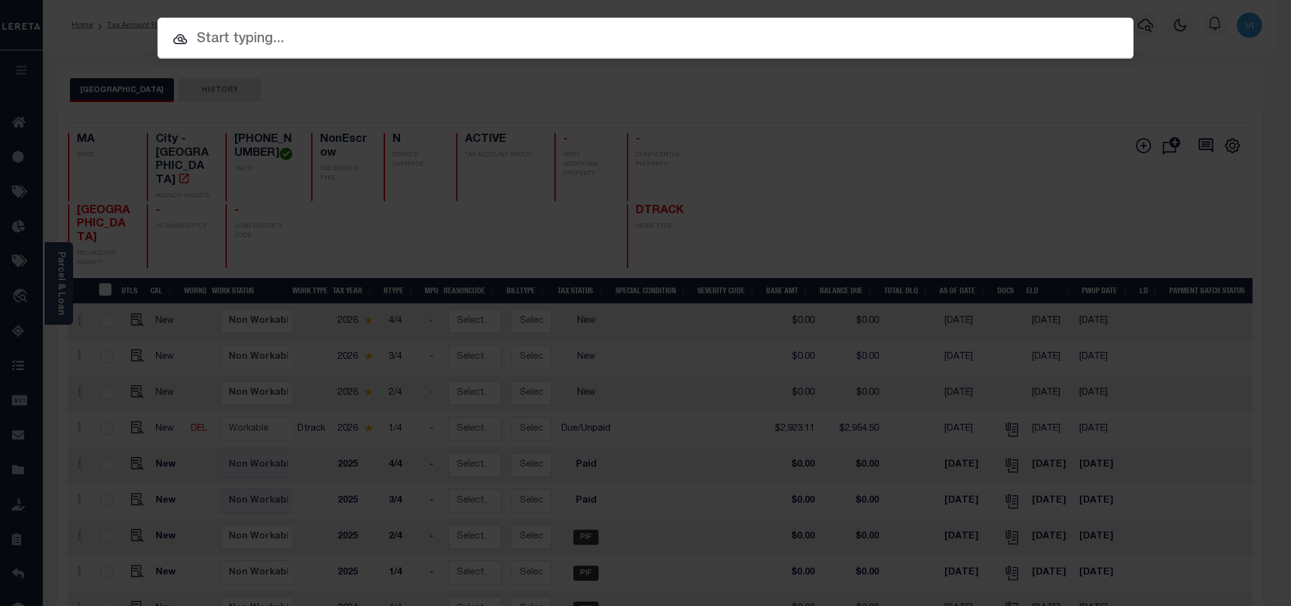
click at [1016, 38] on input "text" at bounding box center [646, 39] width 976 height 22
paste input "993244654"
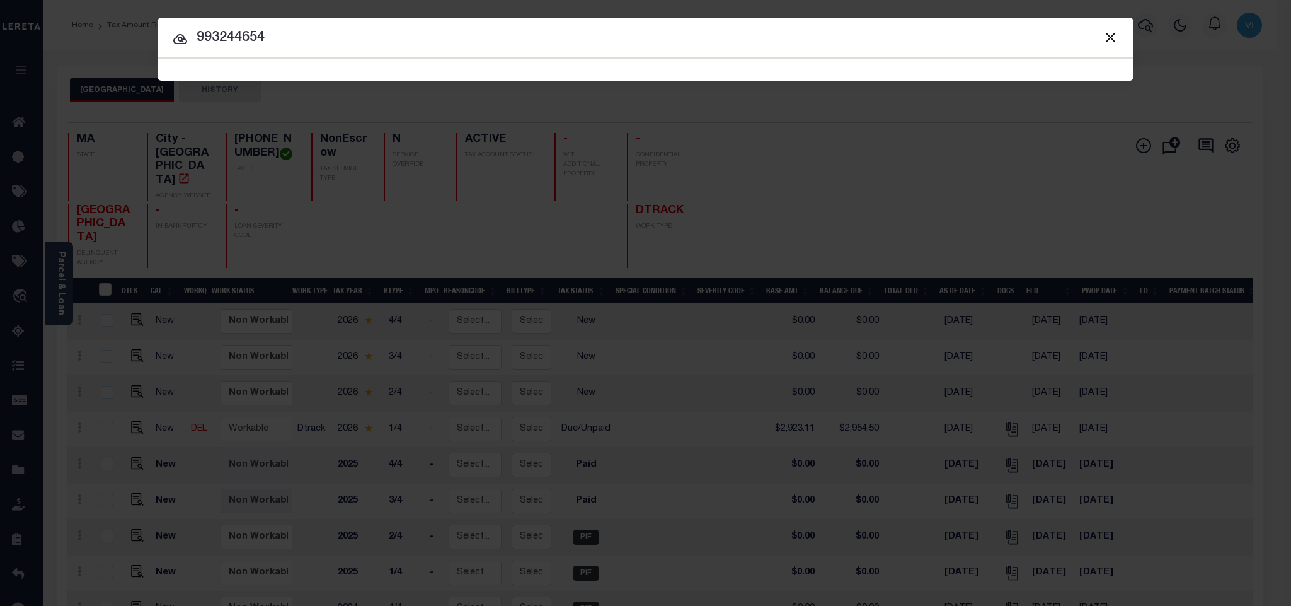
type input "993244654"
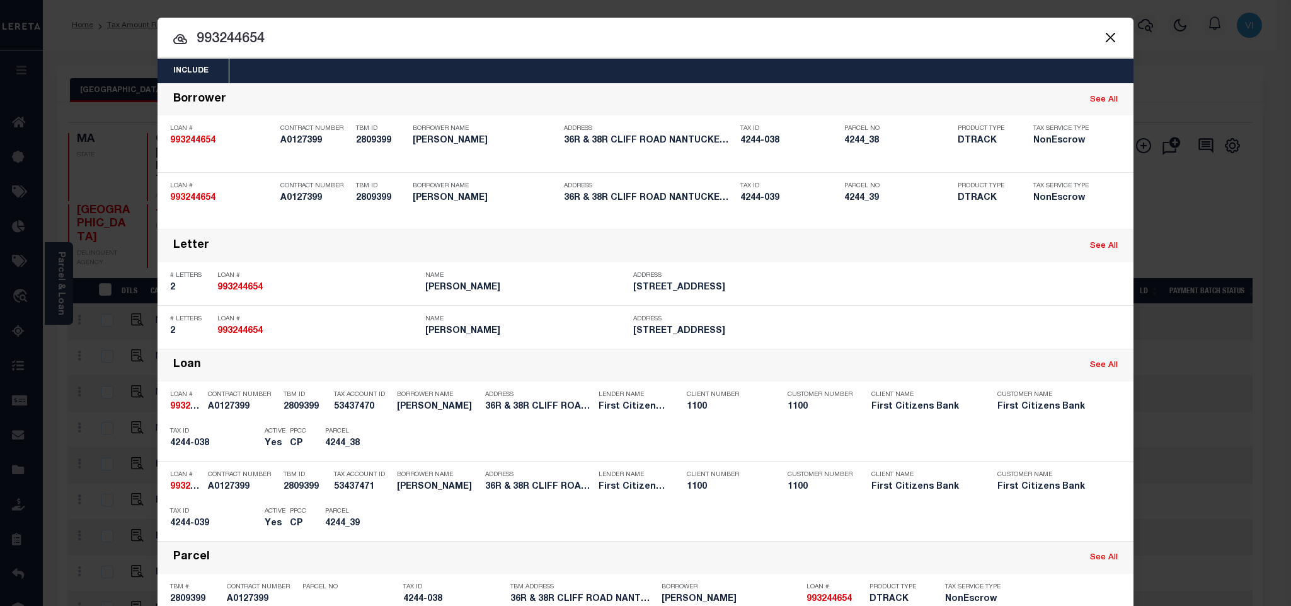
click at [314, 76] on div "Include Loans TBM Customers Borrowers Payments (Lender Non-Disb) Payments (Lend…" at bounding box center [646, 71] width 976 height 25
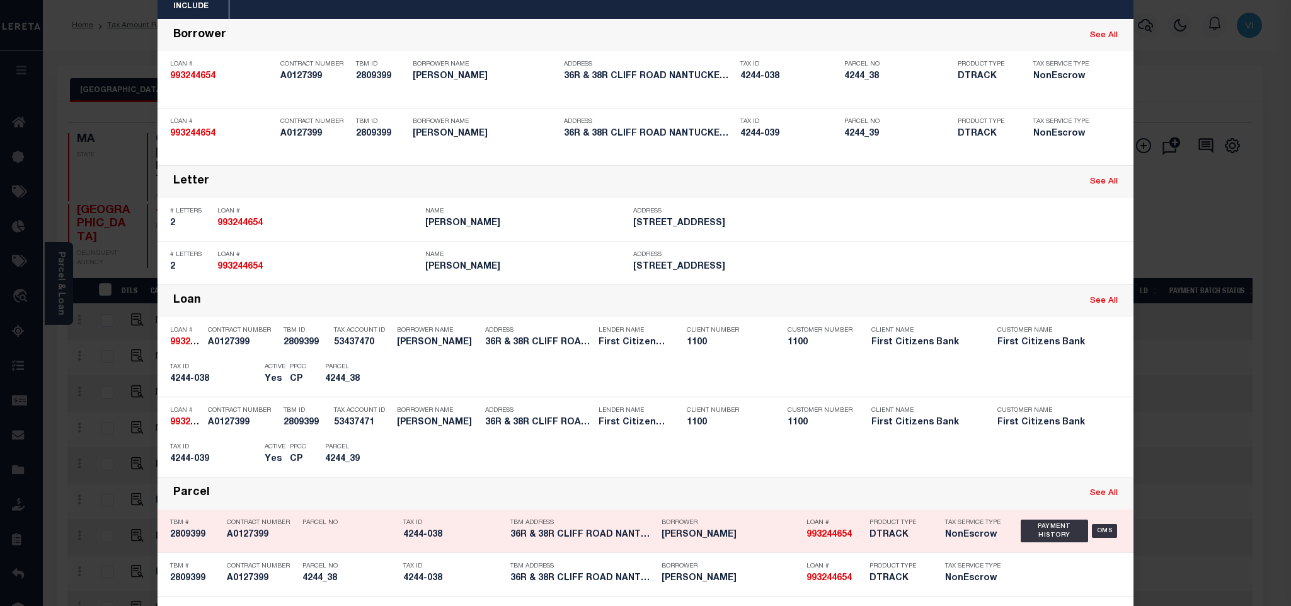
scroll to position [95, 0]
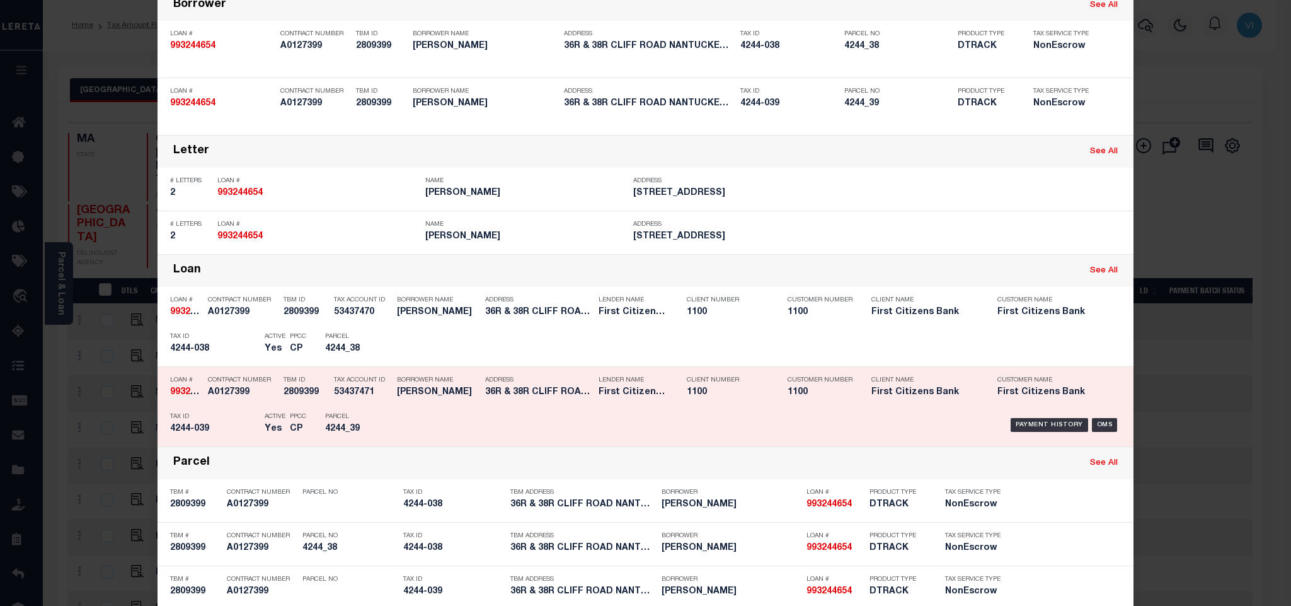
click at [282, 426] on div "PPCC CP" at bounding box center [297, 424] width 35 height 37
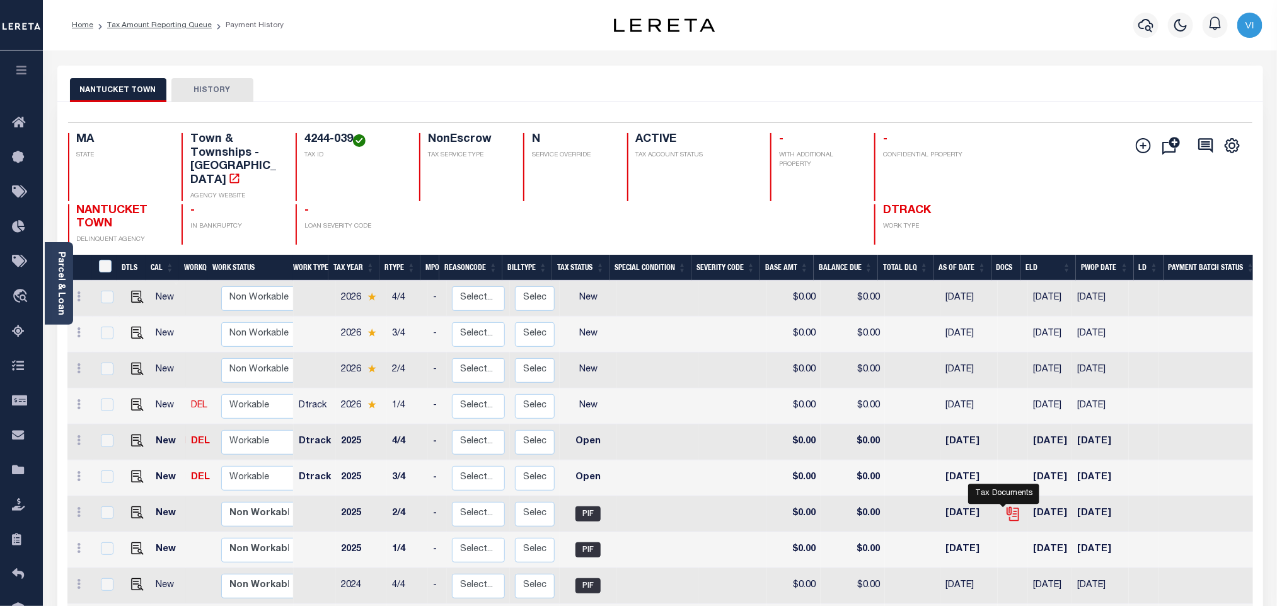
click at [1006, 505] on icon "" at bounding box center [1013, 513] width 16 height 16
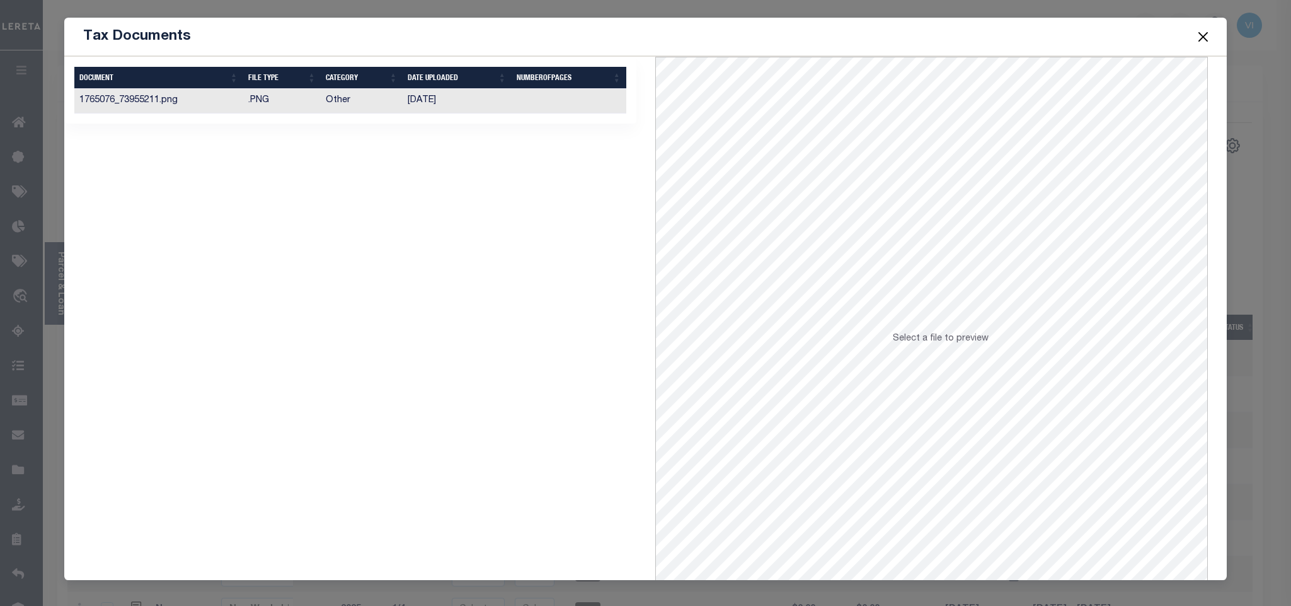
click at [359, 107] on td "Other" at bounding box center [362, 101] width 82 height 25
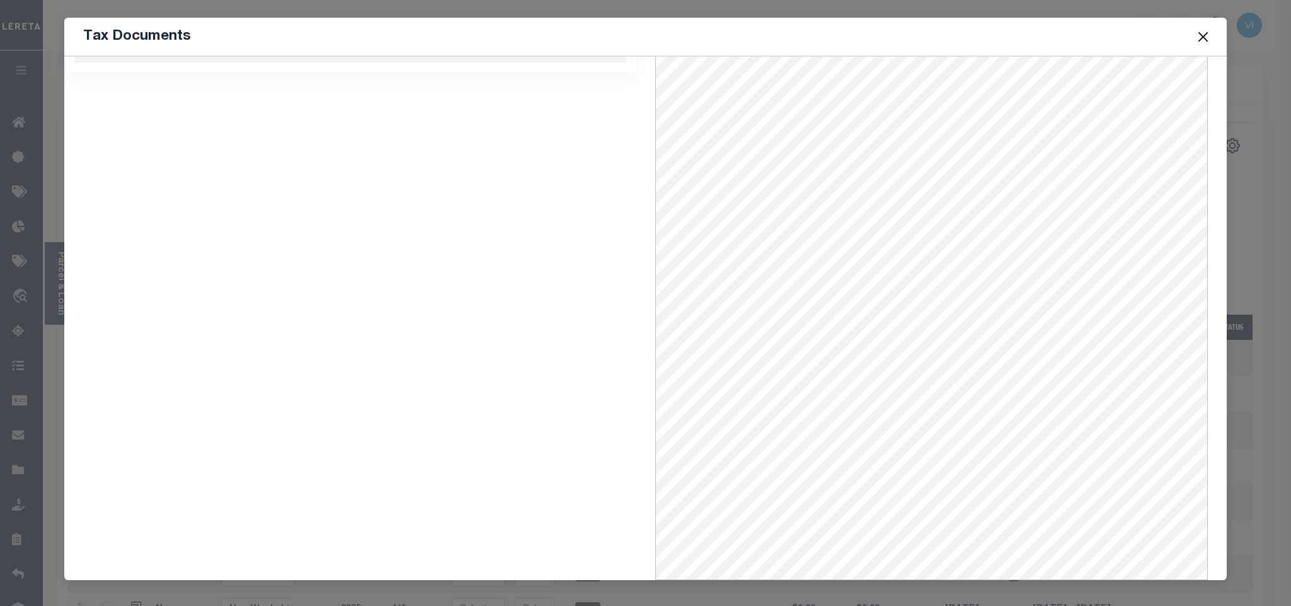
click at [1197, 38] on button "Close" at bounding box center [1203, 36] width 16 height 16
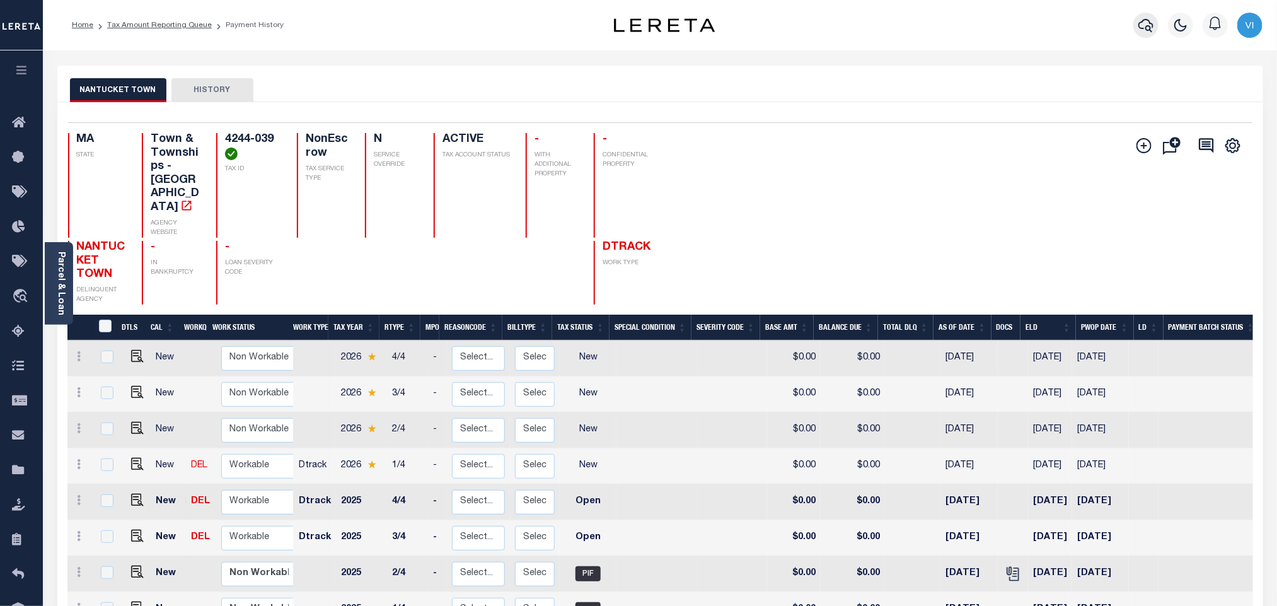
click at [1133, 34] on div at bounding box center [1146, 25] width 35 height 44
click at [1136, 28] on button "button" at bounding box center [1145, 25] width 25 height 25
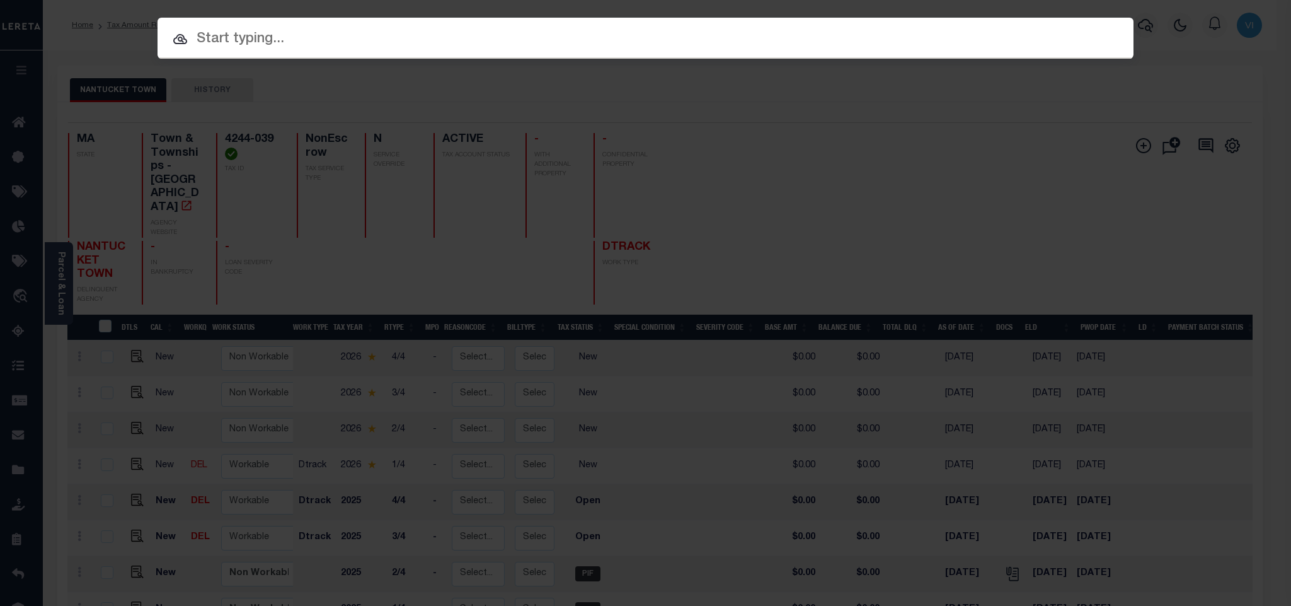
click at [1005, 49] on input "text" at bounding box center [646, 39] width 976 height 22
paste input "993237449"
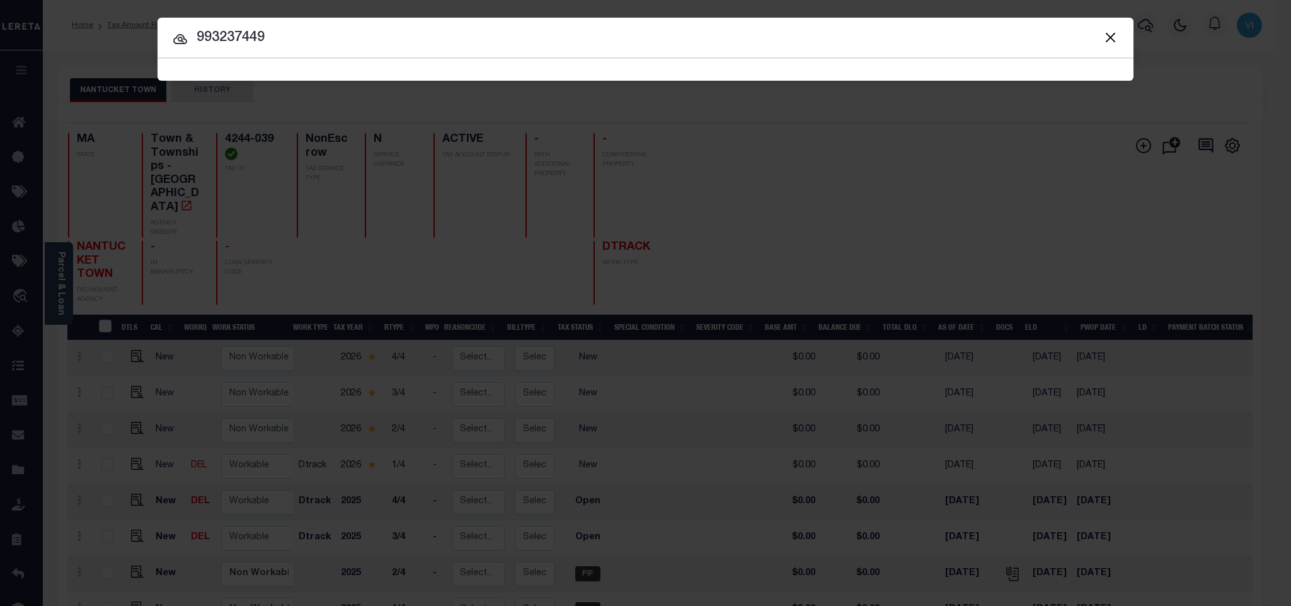
type input "993237449"
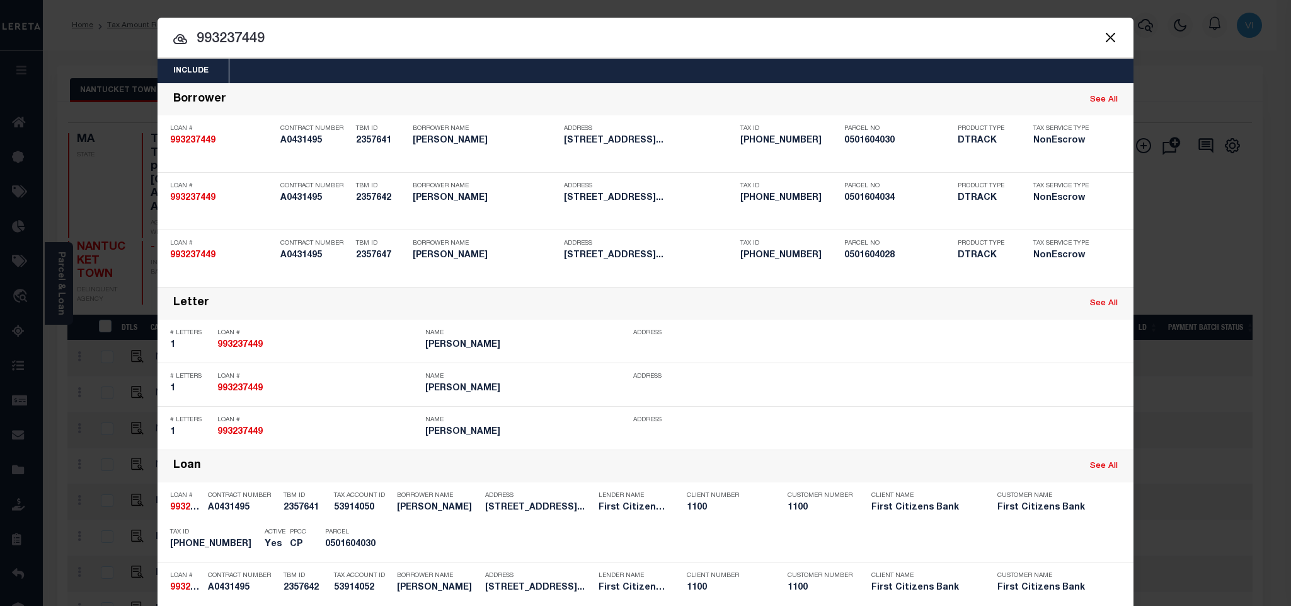
click at [565, 74] on div "Include Loans TBM Customers Borrowers Payments (Lender Non-Disb) Payments (Lend…" at bounding box center [646, 71] width 976 height 25
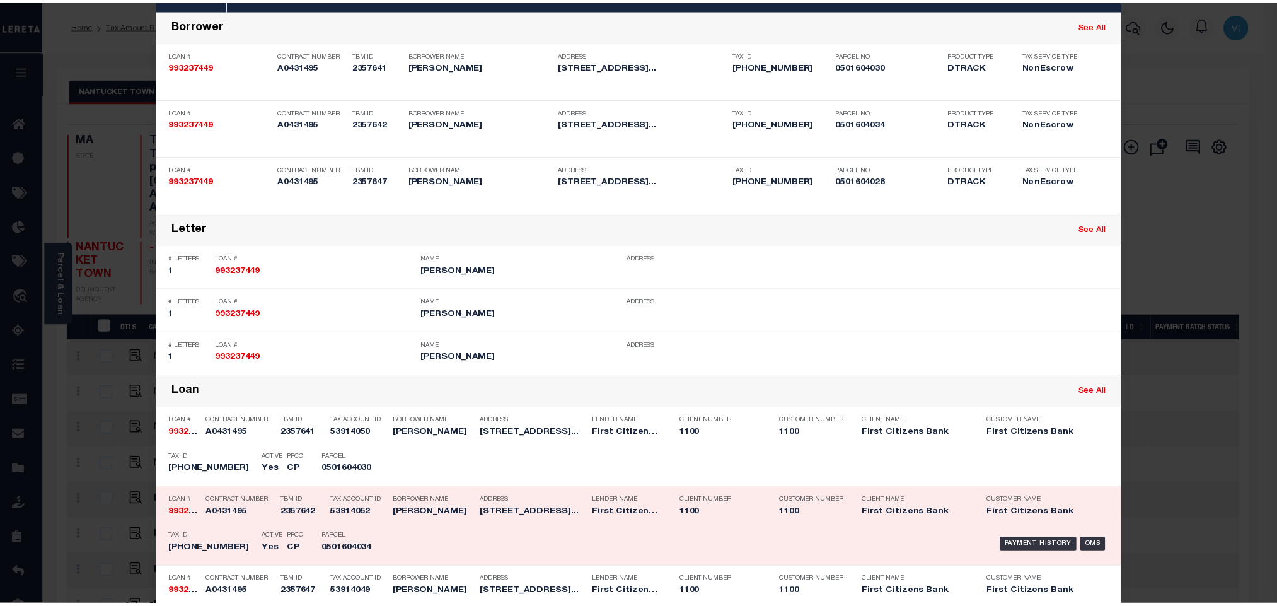
scroll to position [189, 0]
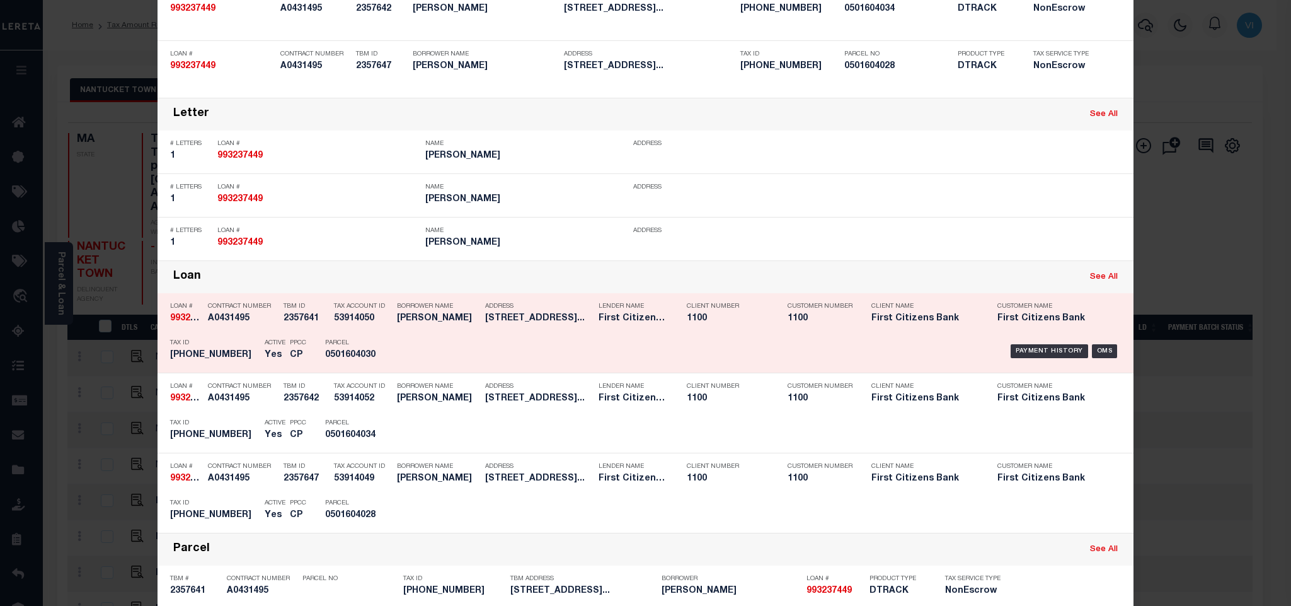
click at [325, 360] on h5 "0501604030" at bounding box center [353, 355] width 57 height 11
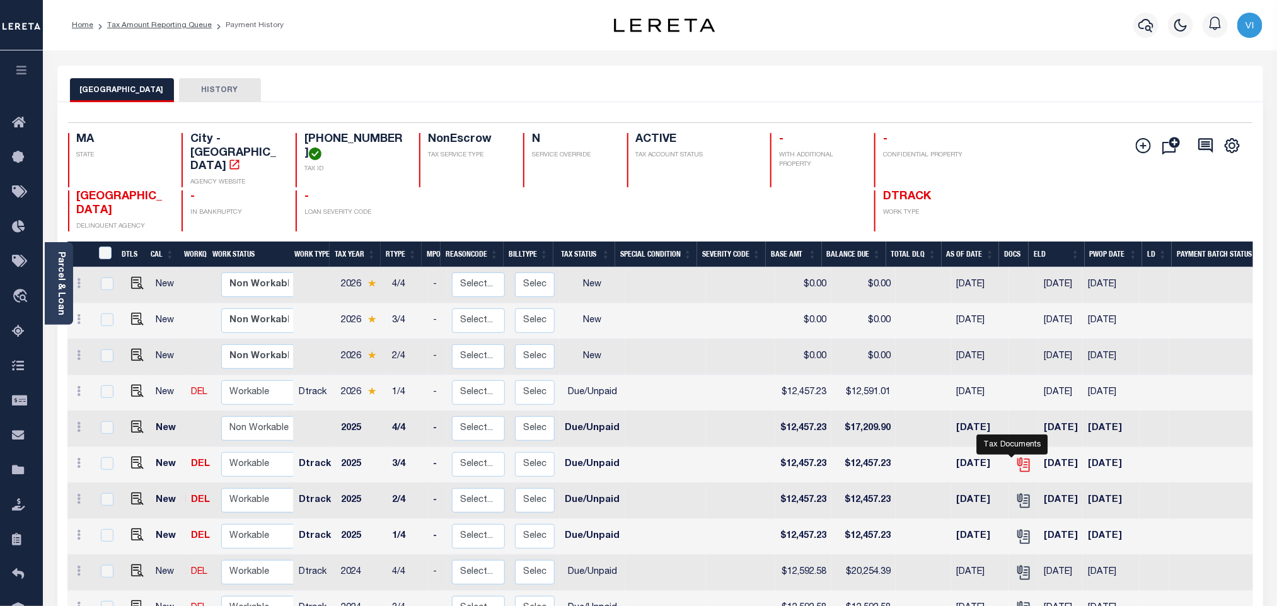
click at [1015, 456] on icon "" at bounding box center [1023, 464] width 16 height 16
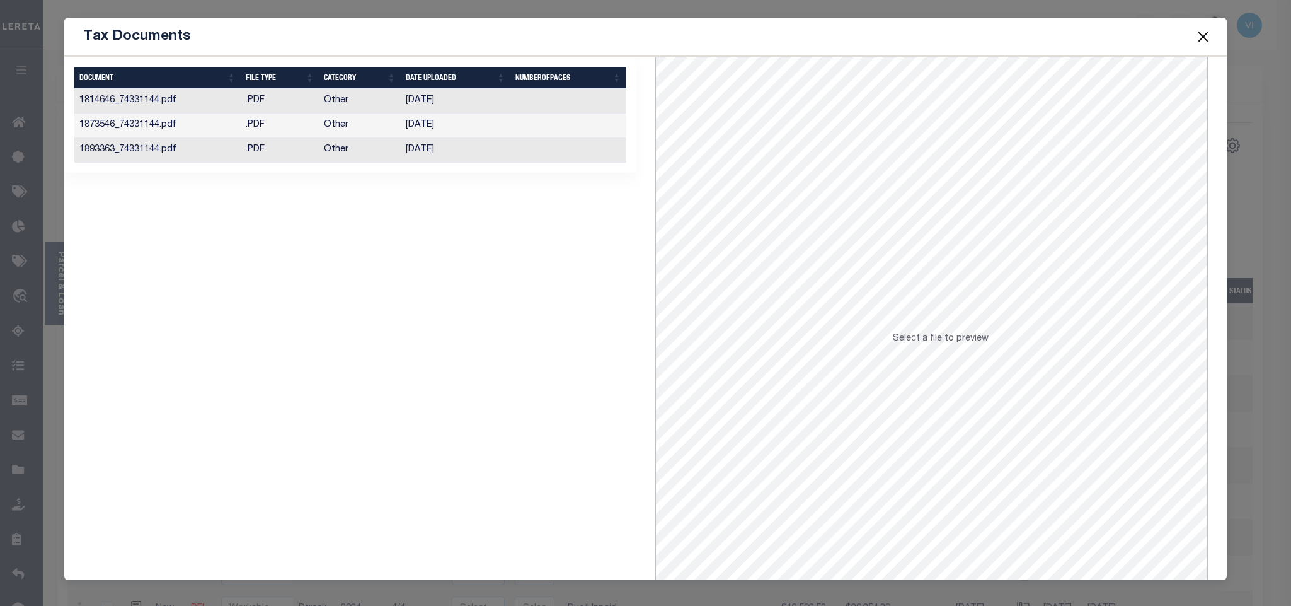
click at [415, 155] on td "[DATE]" at bounding box center [456, 150] width 110 height 25
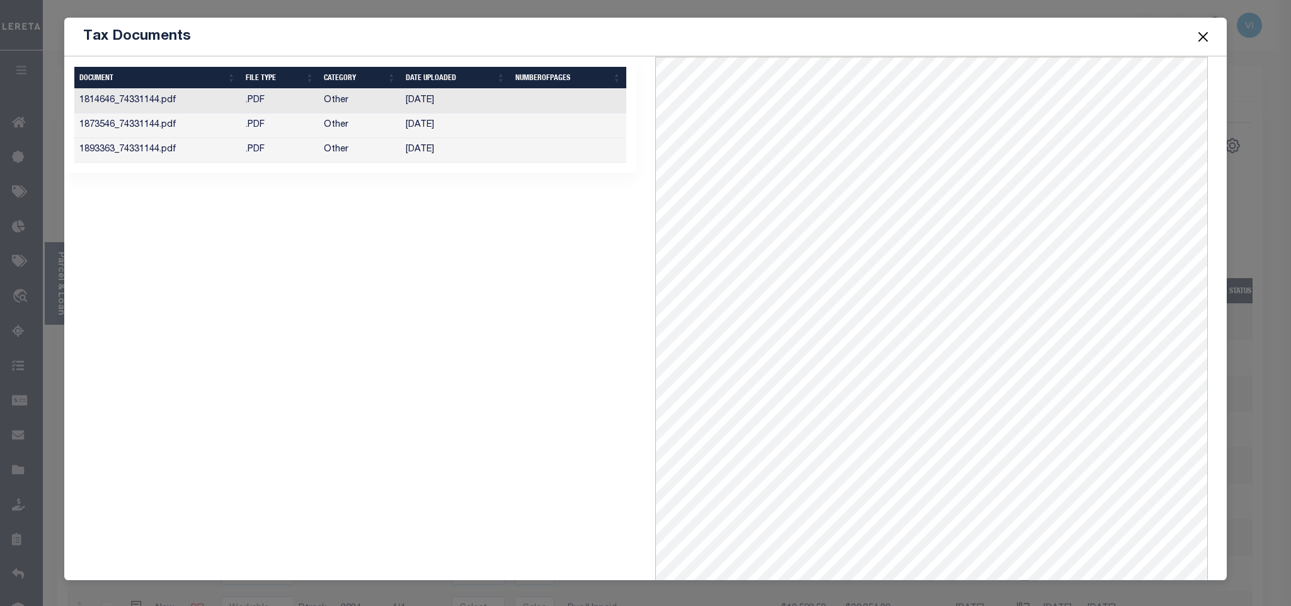
click at [1199, 38] on button "Close" at bounding box center [1203, 36] width 16 height 16
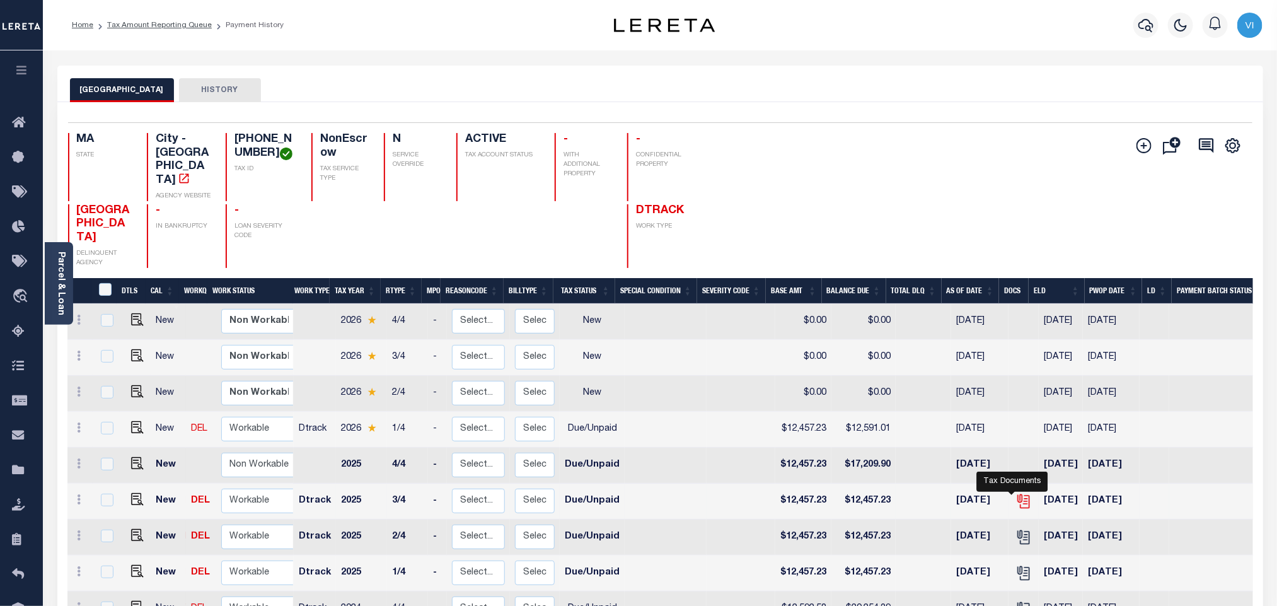
click at [1015, 493] on icon "" at bounding box center [1023, 501] width 16 height 16
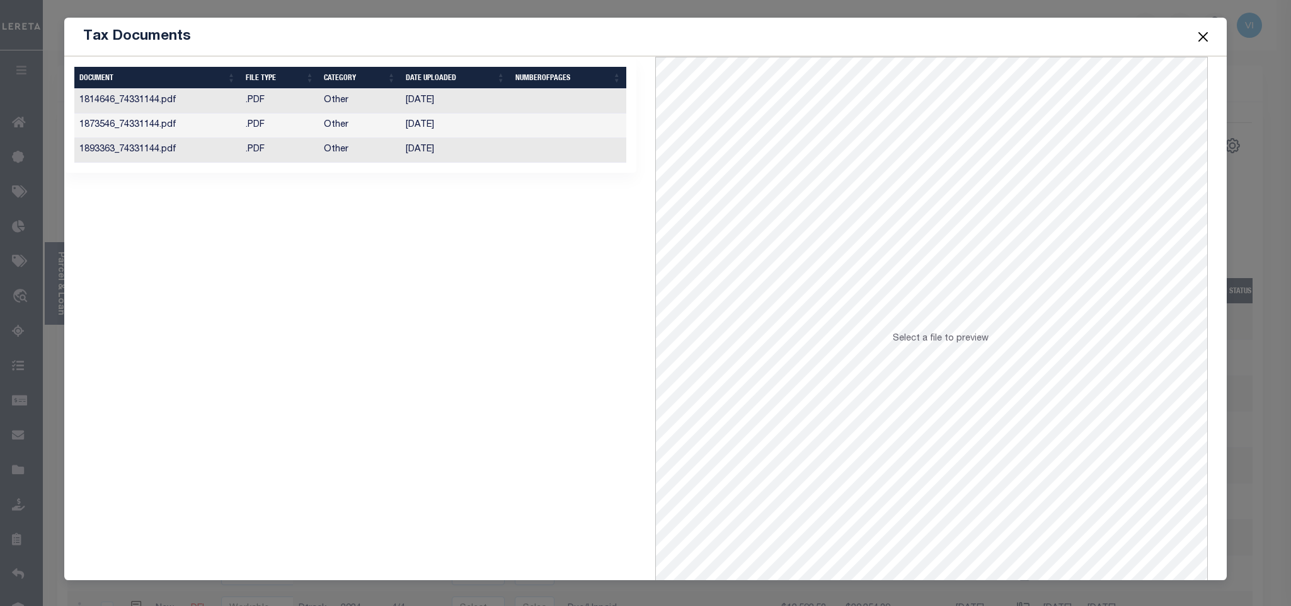
click at [504, 161] on td "04/08/2025" at bounding box center [456, 150] width 110 height 25
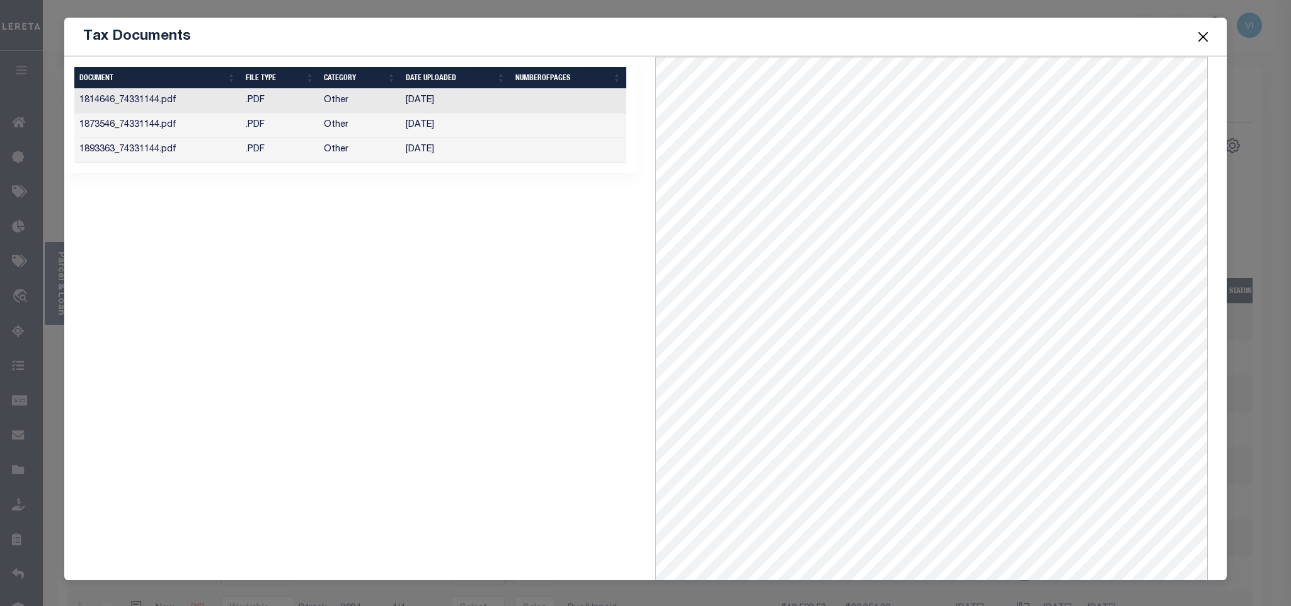
click at [1210, 32] on button "Close" at bounding box center [1203, 36] width 16 height 16
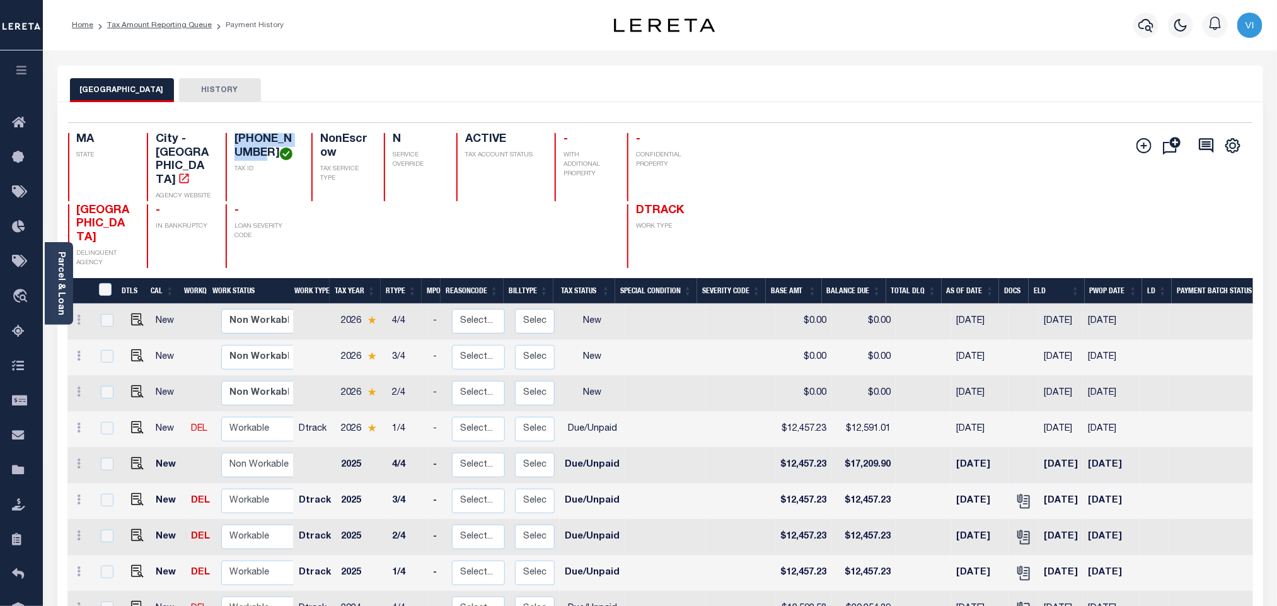
drag, startPoint x: 244, startPoint y: 154, endPoint x: 223, endPoint y: 141, distance: 24.7
click at [226, 141] on div "05-01604-030 TAX ID" at bounding box center [261, 167] width 71 height 68
copy h4 "05-01604-030"
click at [1015, 529] on icon "" at bounding box center [1023, 537] width 16 height 16
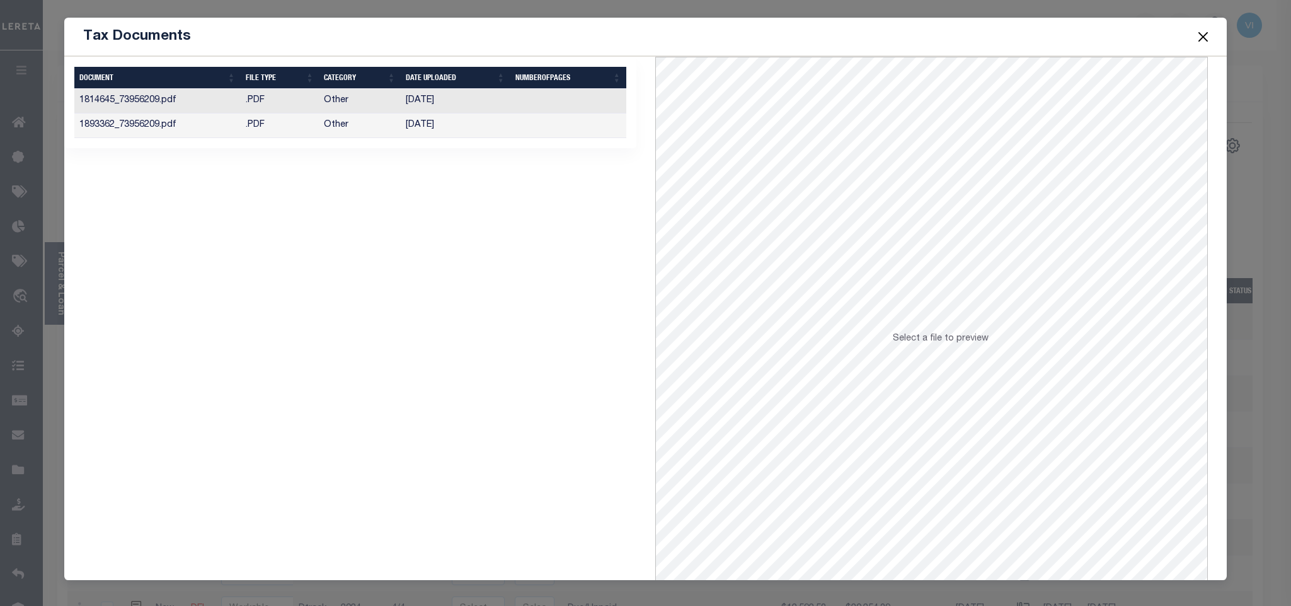
click at [444, 103] on td "02/12/2025" at bounding box center [456, 101] width 110 height 25
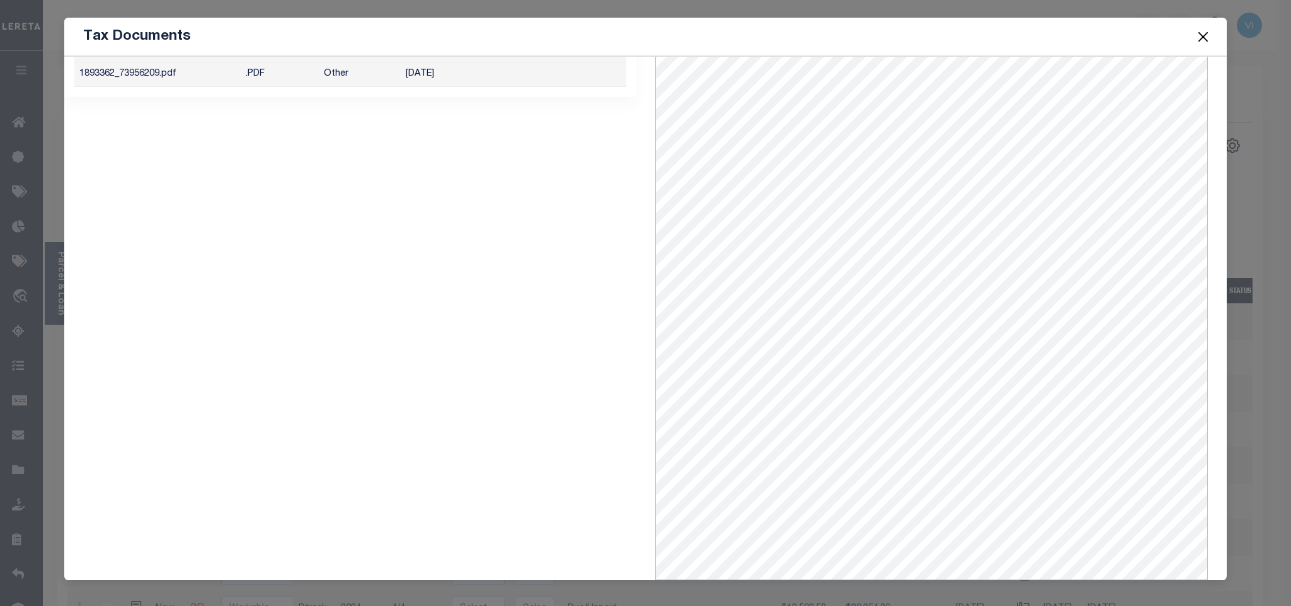
click at [1201, 42] on button "Close" at bounding box center [1203, 36] width 16 height 16
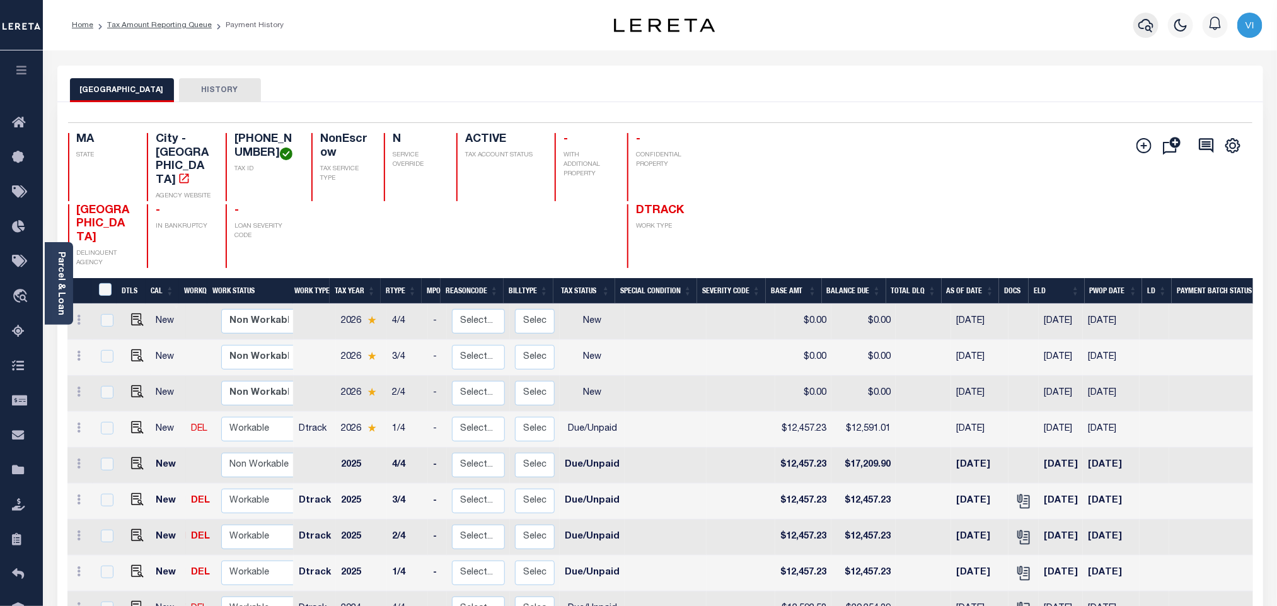
click at [1155, 19] on button "button" at bounding box center [1145, 25] width 25 height 25
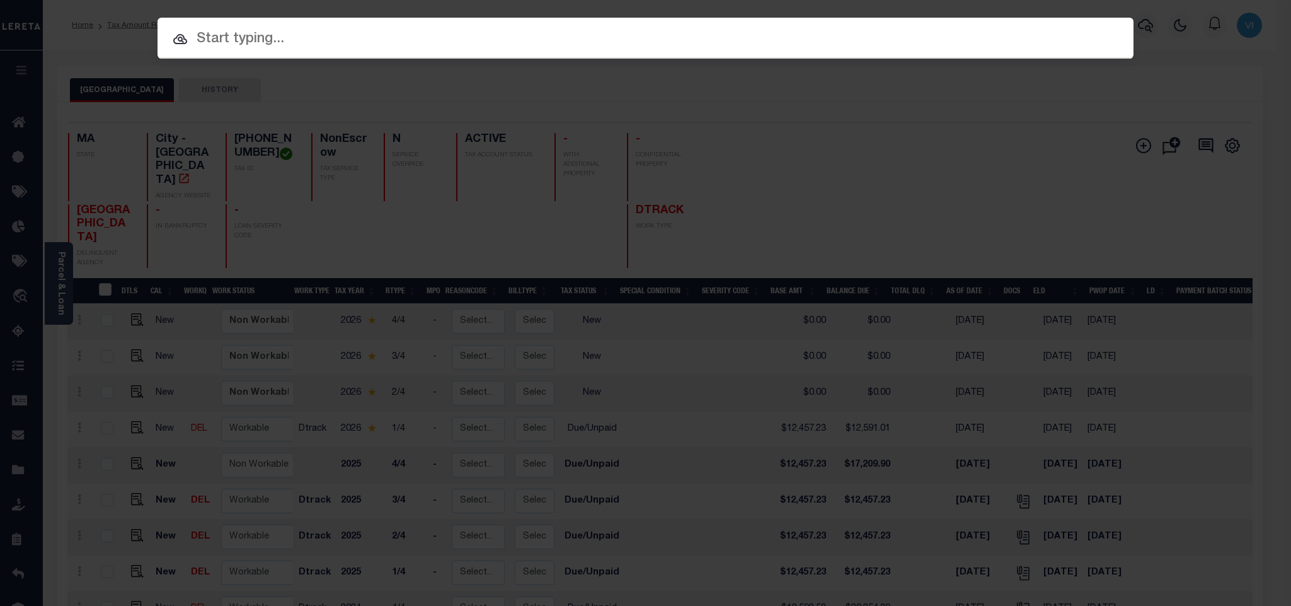
click at [1078, 23] on div at bounding box center [646, 38] width 976 height 40
paste input "2191420"
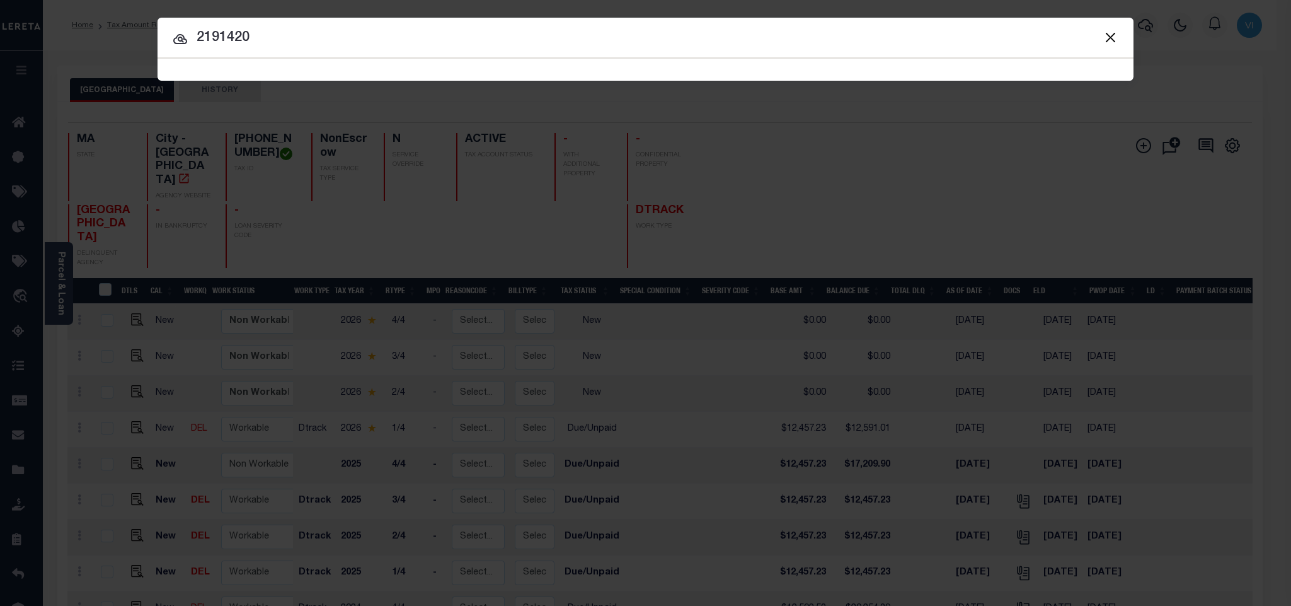
type input "2191420"
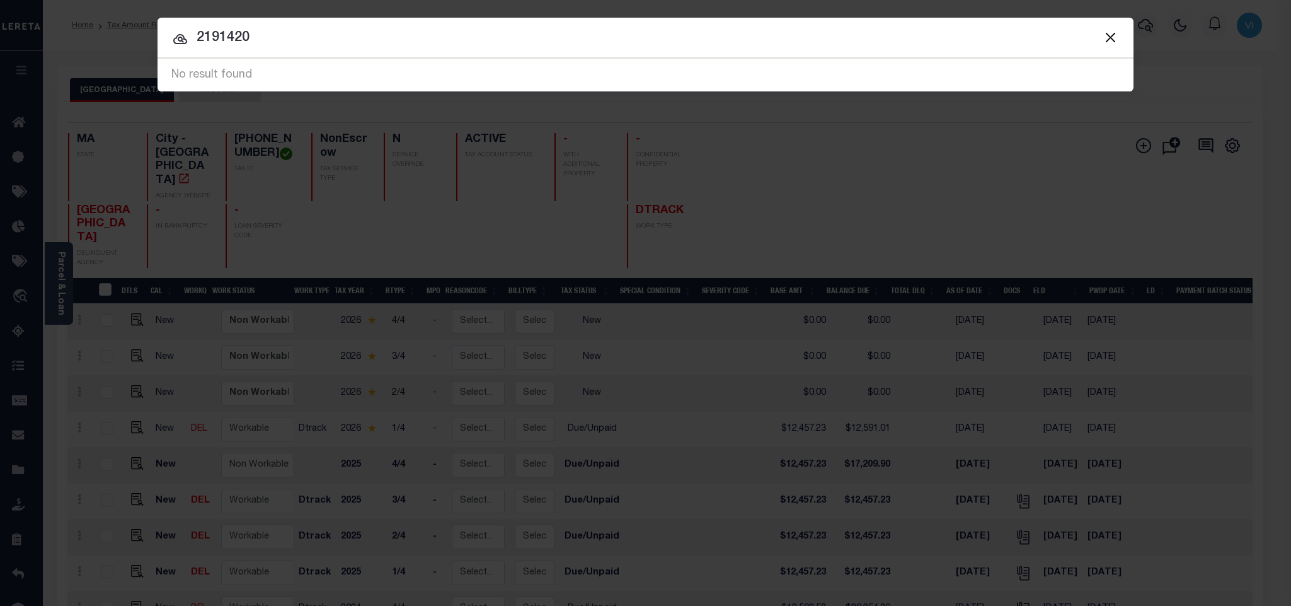
click at [1109, 38] on button "Close" at bounding box center [1110, 37] width 16 height 16
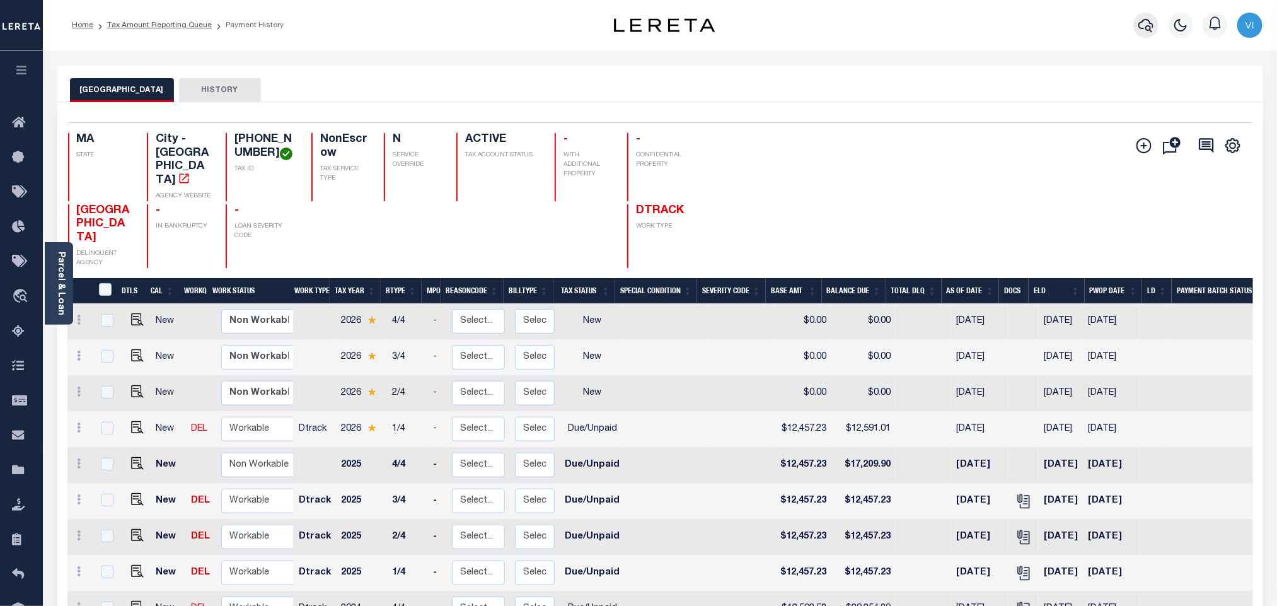
click at [1144, 14] on button "button" at bounding box center [1145, 25] width 25 height 25
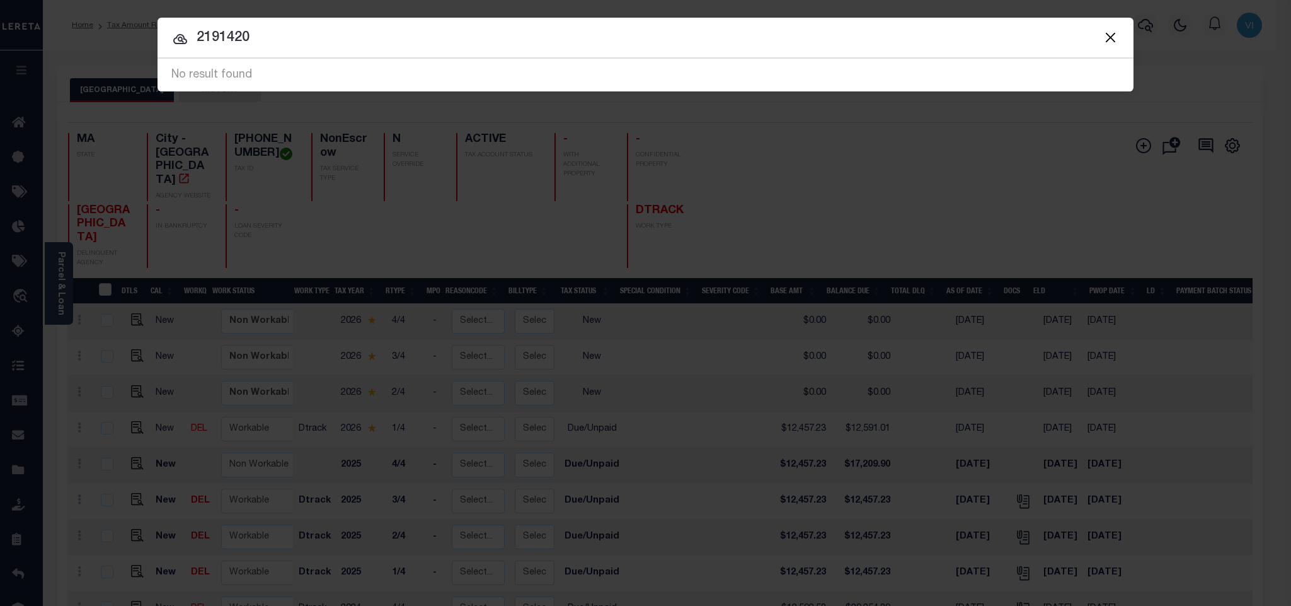
click at [935, 21] on div at bounding box center [646, 38] width 976 height 40
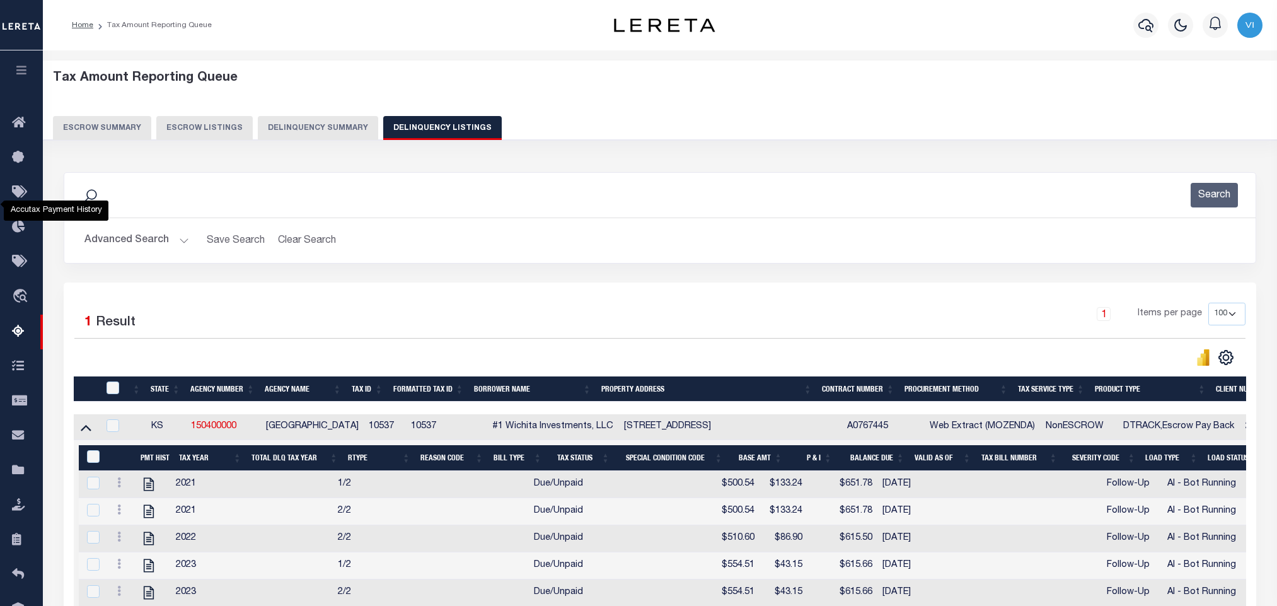
select select "100"
click at [146, 244] on button "Advanced Search" at bounding box center [136, 240] width 105 height 25
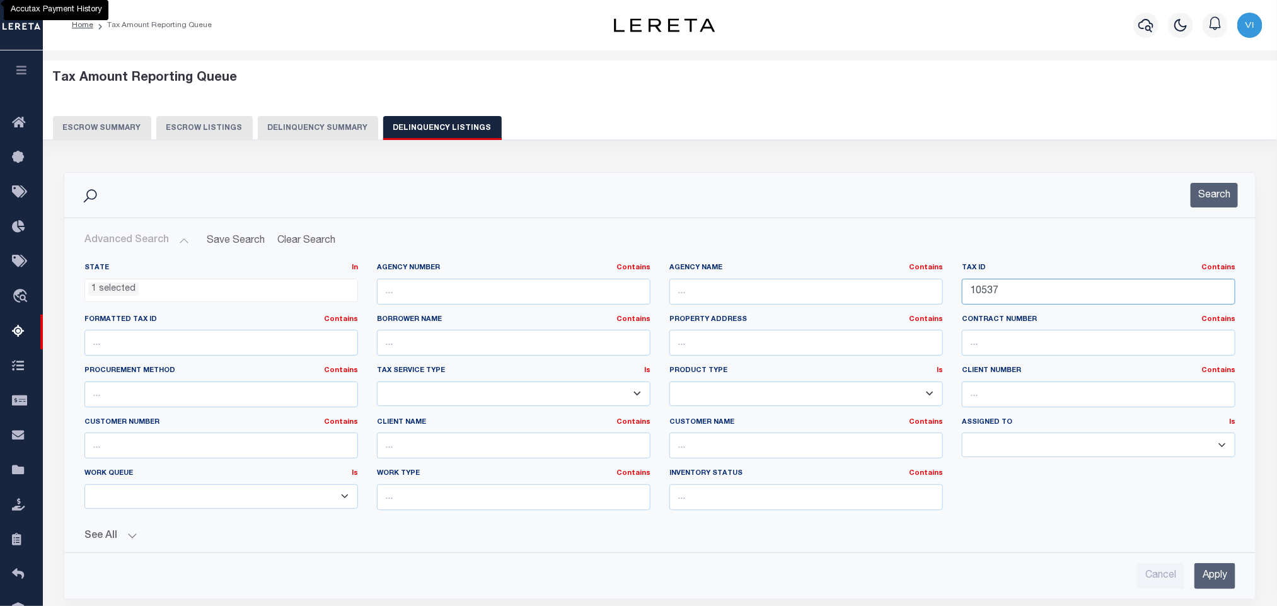
click at [1042, 294] on input "10537" at bounding box center [1099, 292] width 274 height 26
paste input "R020067"
type input "R0200677"
click at [112, 293] on li "1 selected" at bounding box center [113, 289] width 50 height 14
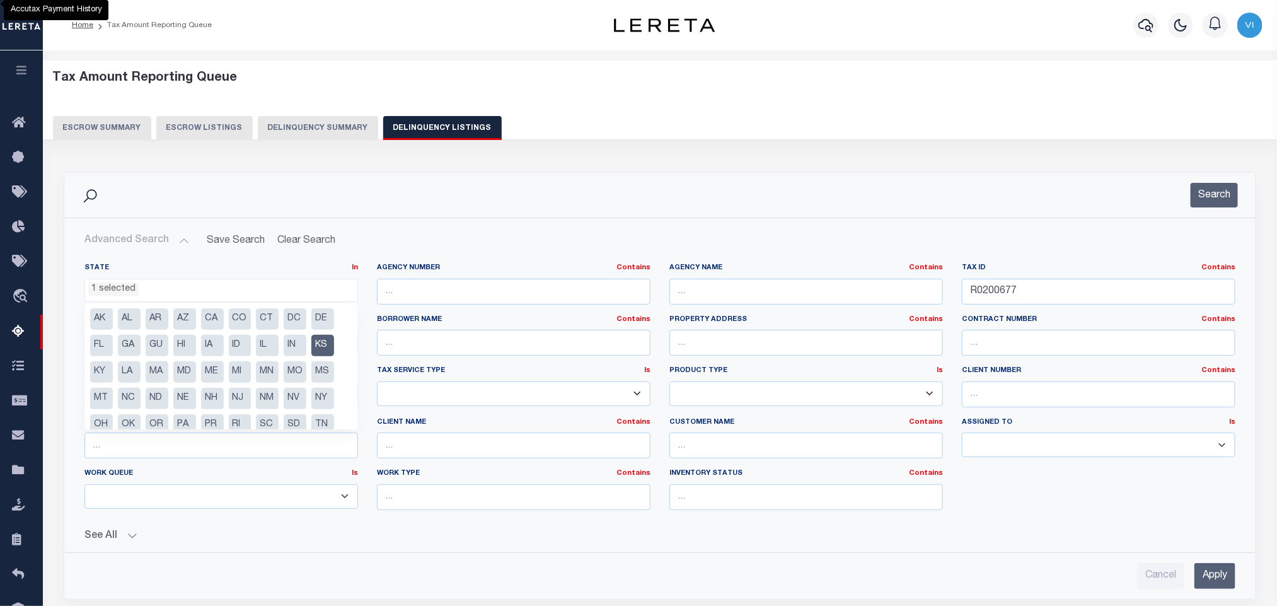
click at [318, 350] on li "KS" at bounding box center [322, 345] width 23 height 21
click at [262, 400] on li "NM" at bounding box center [267, 398] width 23 height 21
select select "NM"
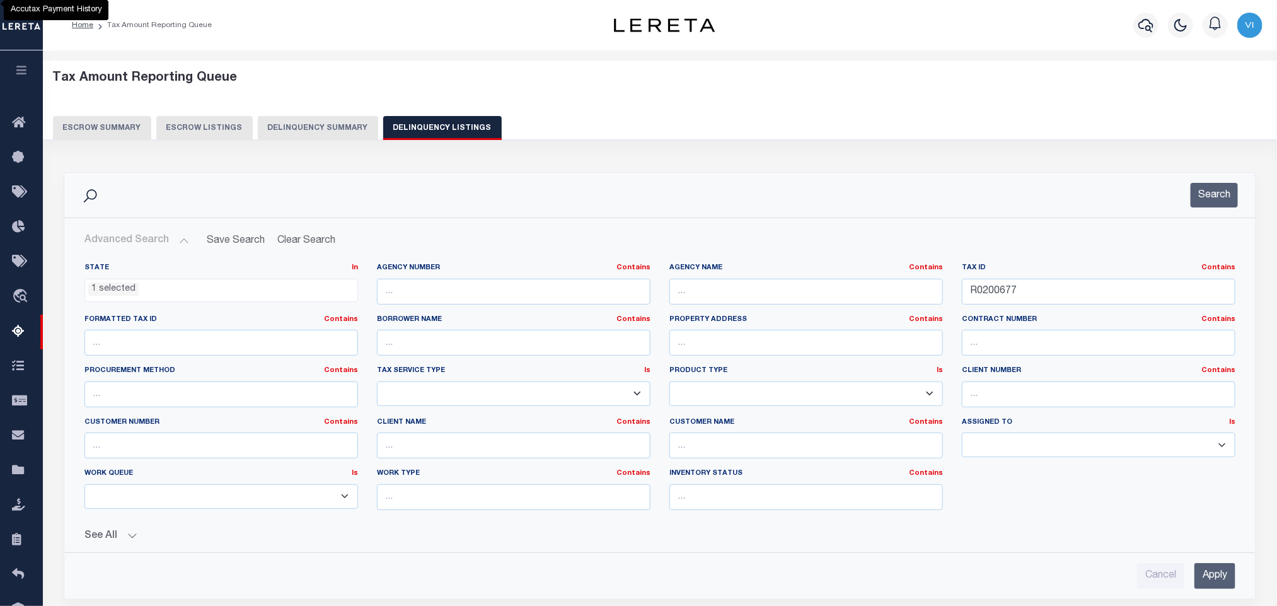
click at [422, 553] on hr at bounding box center [660, 552] width 1190 height 1
click at [1211, 579] on input "Apply" at bounding box center [1214, 576] width 41 height 26
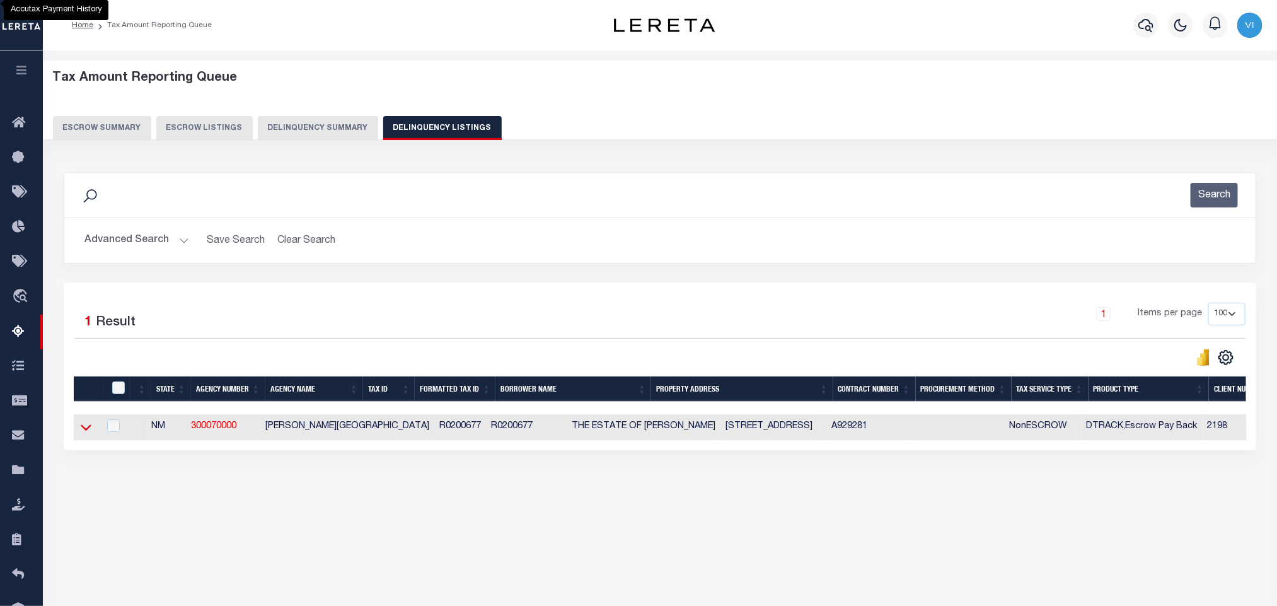
click at [84, 431] on icon at bounding box center [86, 428] width 11 height 6
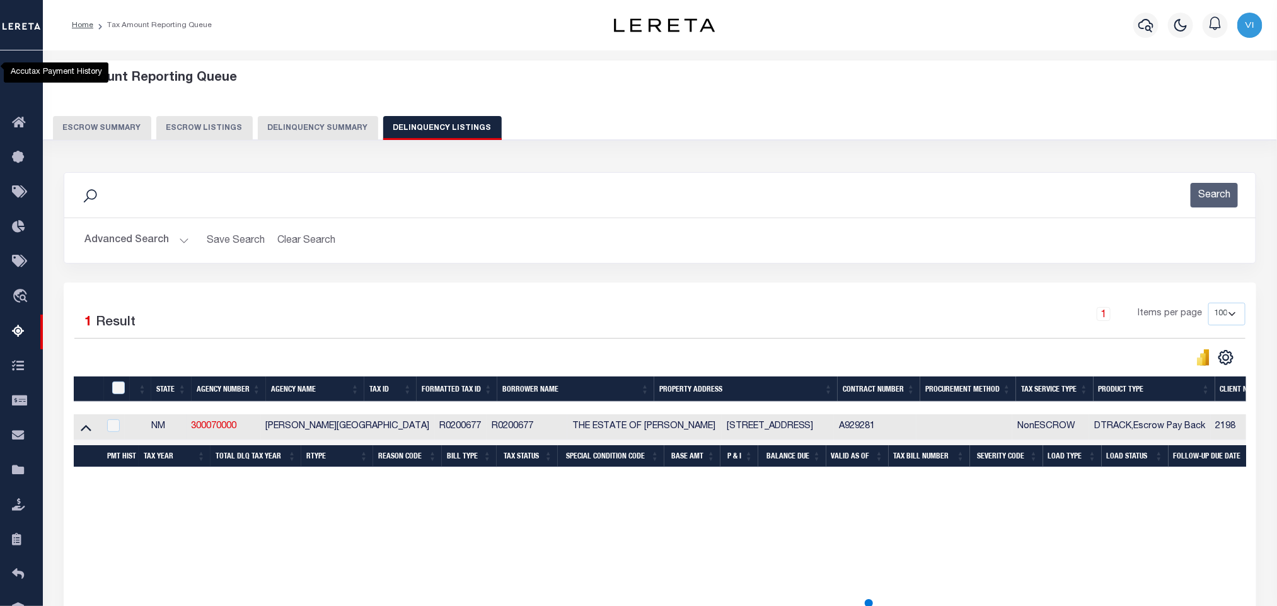
scroll to position [62, 0]
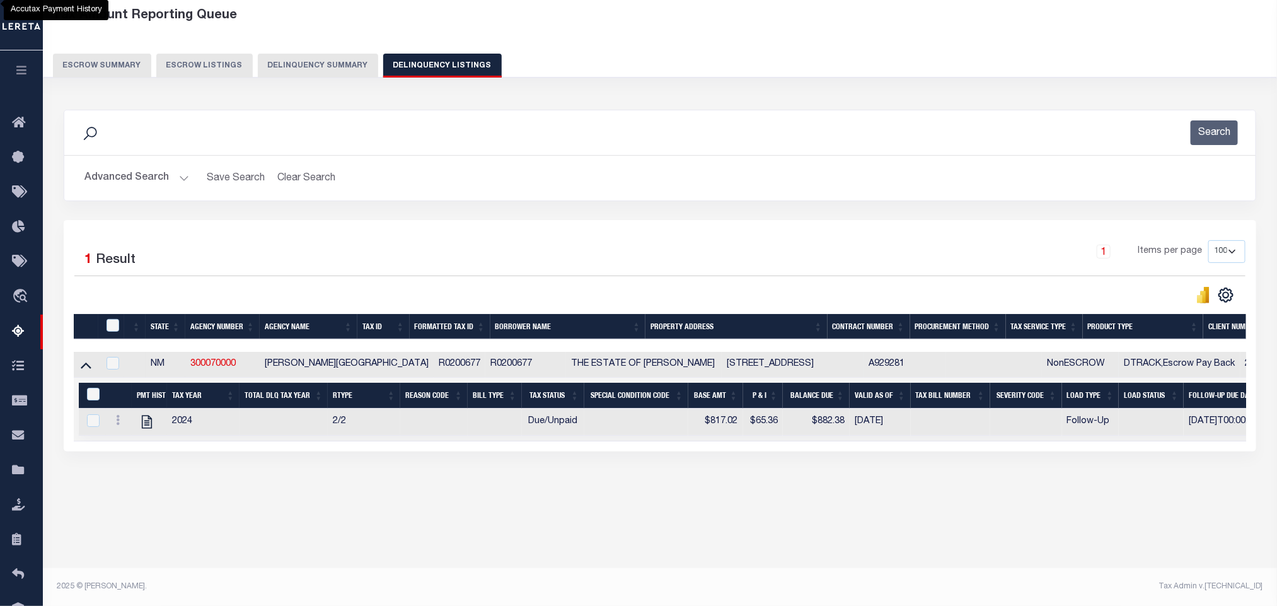
click at [308, 543] on div "Tax Amount Reporting Queue Escrow Summary Escrow Listings" at bounding box center [660, 276] width 1234 height 577
click at [146, 430] on icon "" at bounding box center [147, 421] width 16 height 16
checkbox input "true"
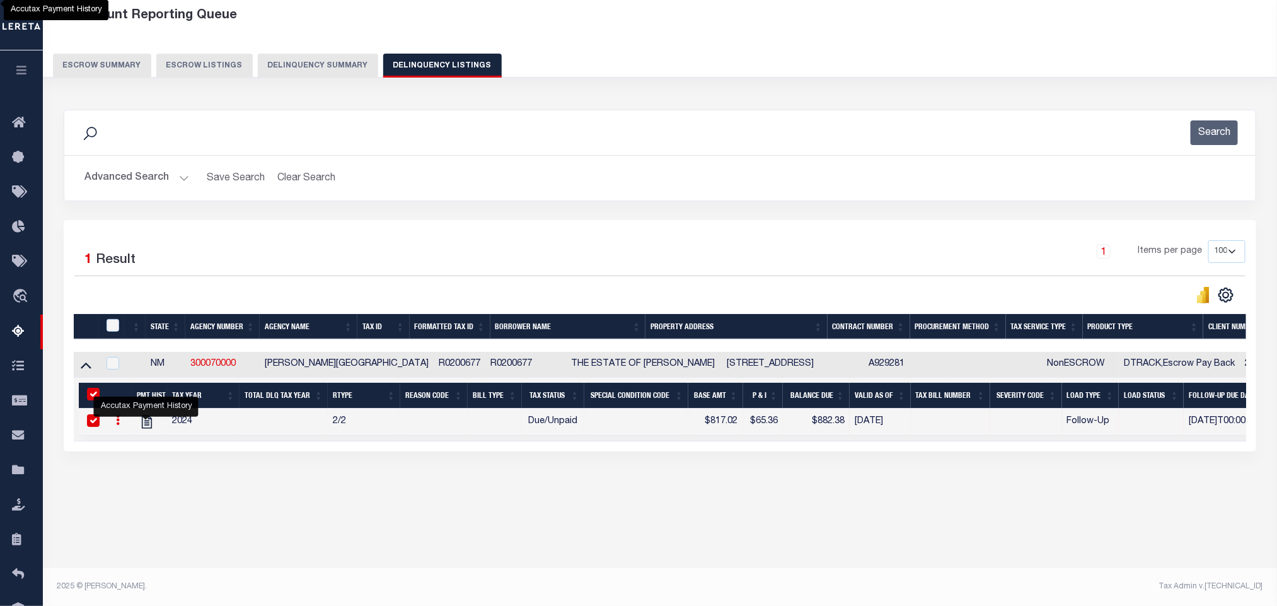
click at [146, 180] on button "Advanced Search" at bounding box center [136, 178] width 105 height 25
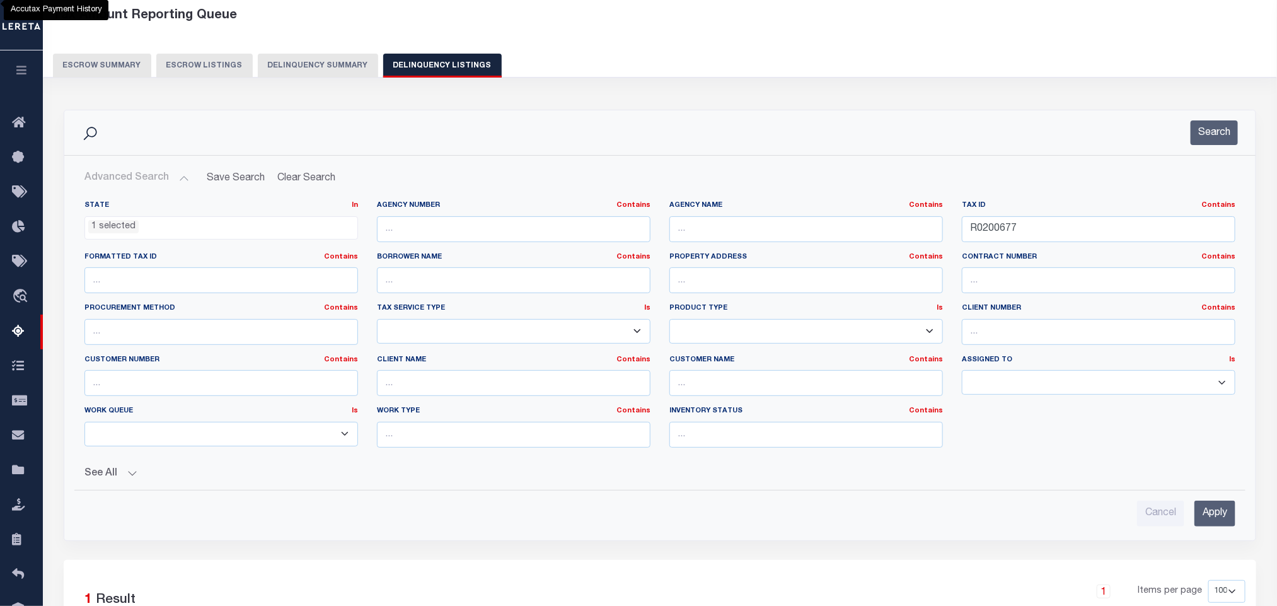
click at [123, 237] on span "1 selected" at bounding box center [221, 228] width 274 height 24
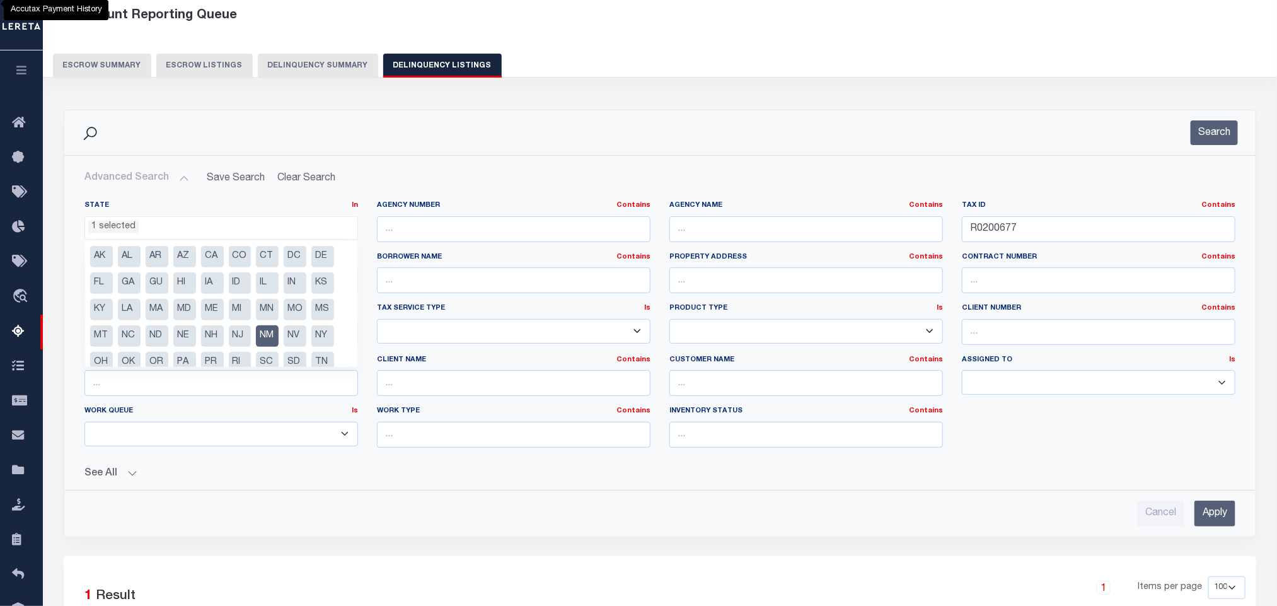
scroll to position [38, 0]
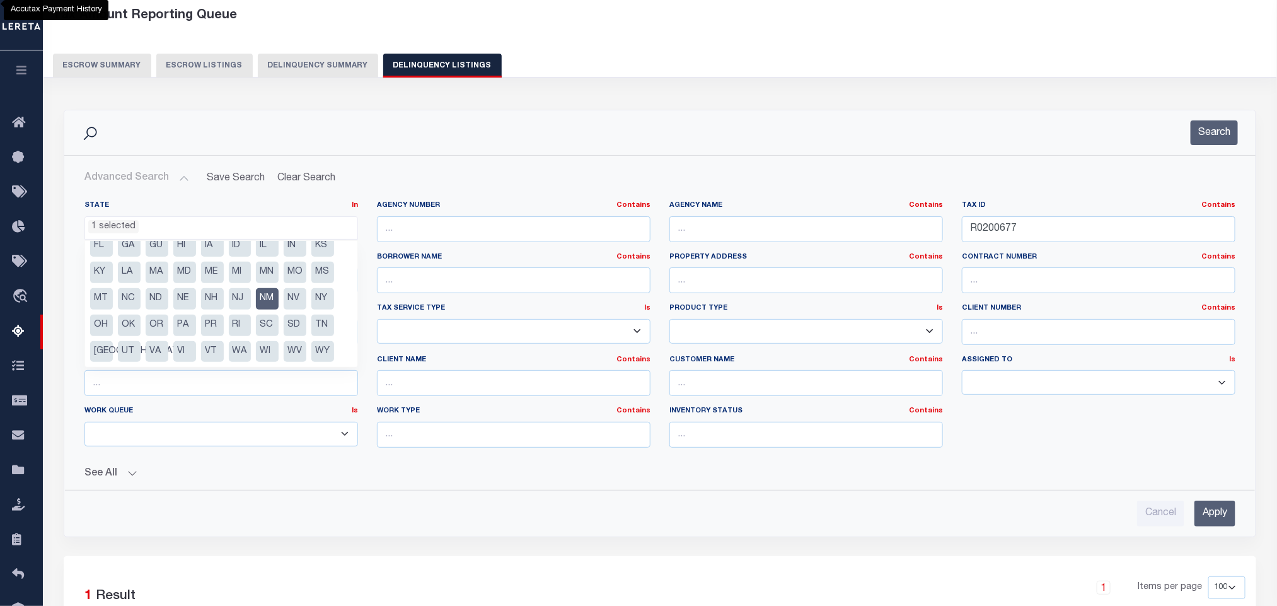
click at [272, 297] on li "NM" at bounding box center [267, 298] width 23 height 21
click at [129, 299] on li "NC" at bounding box center [129, 298] width 23 height 21
select select "NC"
click at [313, 480] on button "See All" at bounding box center [659, 474] width 1151 height 12
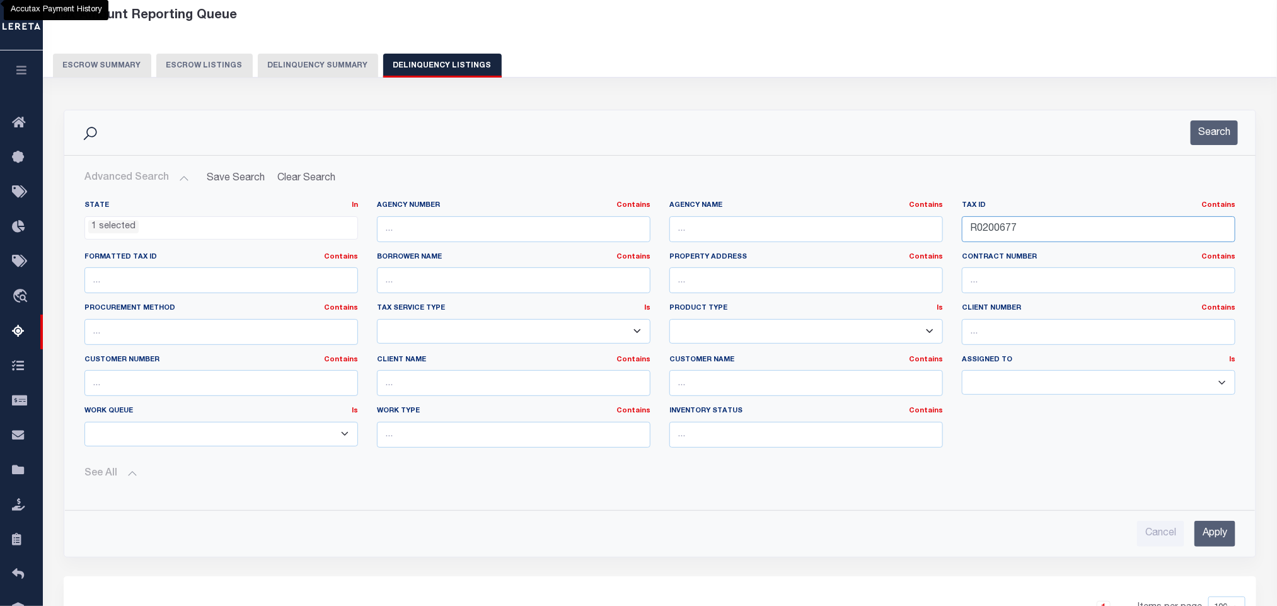
click at [1021, 238] on input "R0200677" at bounding box center [1099, 229] width 274 height 26
paste input "34794"
type input "34794"
click at [1214, 546] on input "Apply" at bounding box center [1214, 534] width 41 height 26
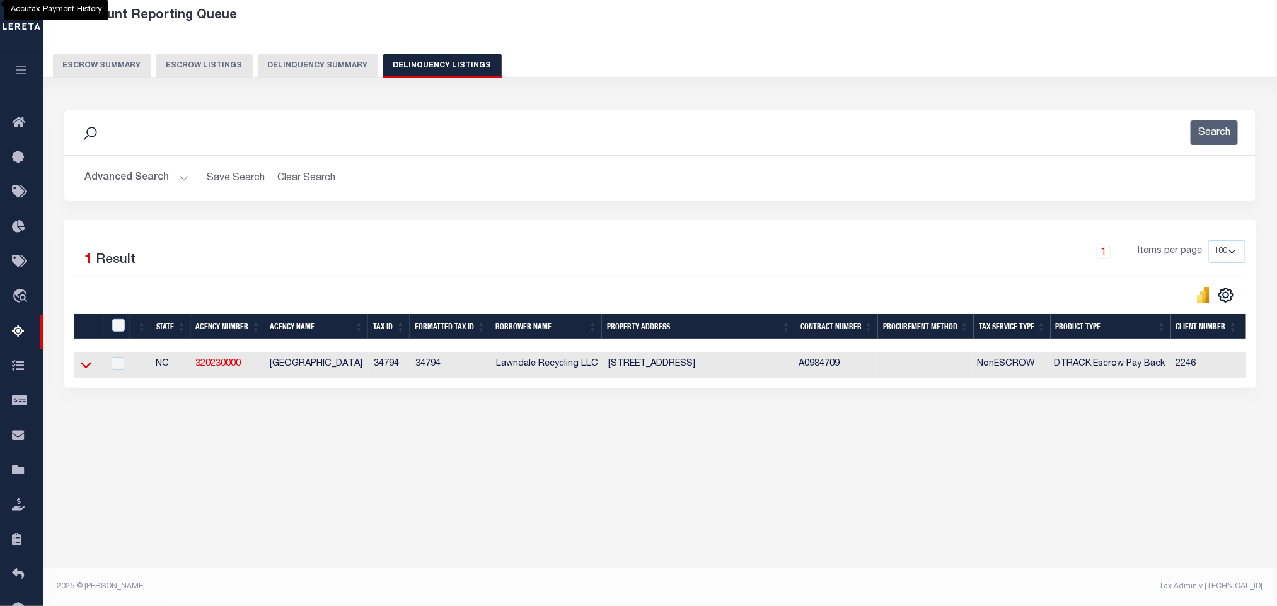
click at [83, 369] on icon at bounding box center [86, 365] width 11 height 6
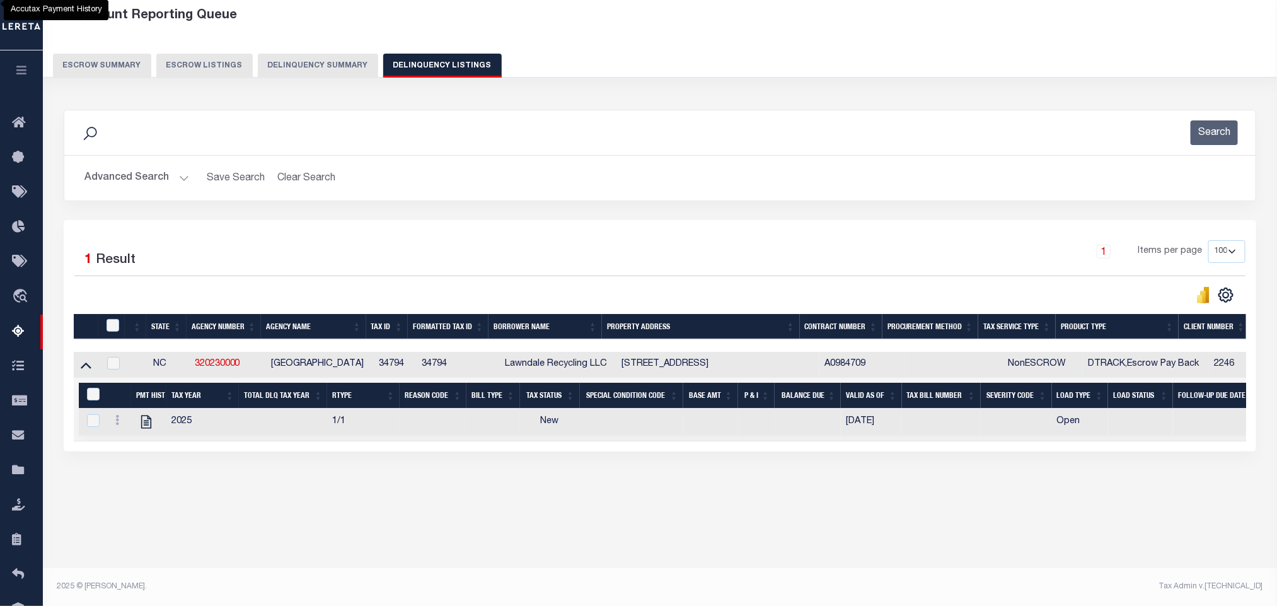
click at [386, 575] on footer "2025 © LERETA. Tax Admin v.1.0.0.1" at bounding box center [660, 587] width 1234 height 38
click at [148, 430] on icon "" at bounding box center [146, 421] width 16 height 16
checkbox input "true"
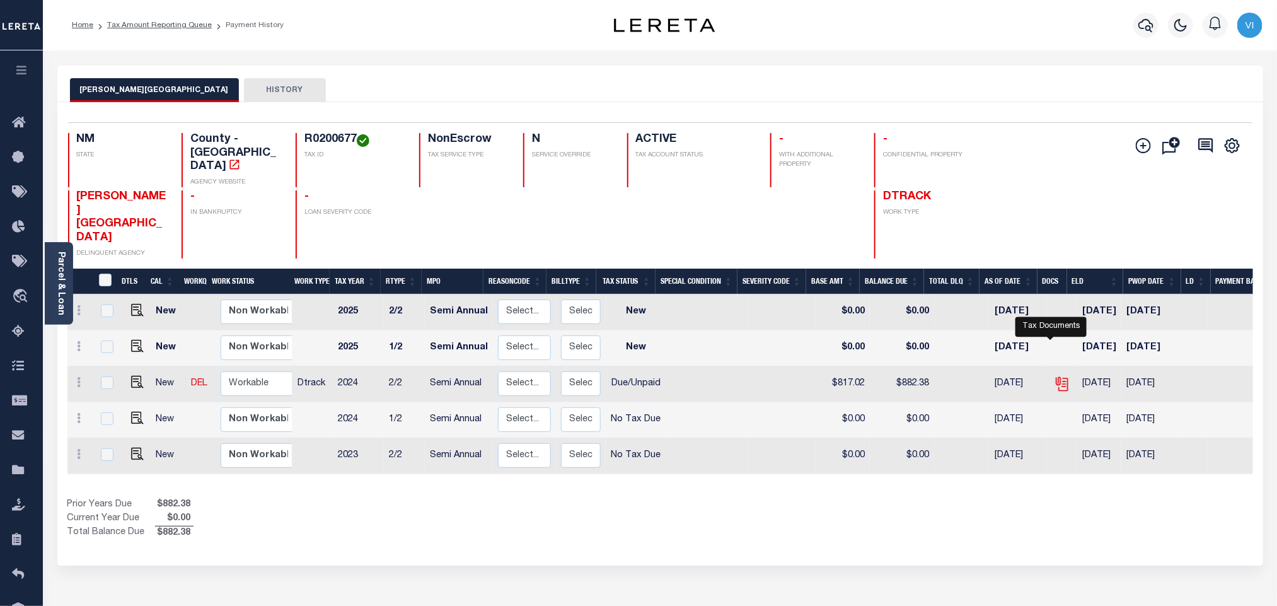
click at [1056, 377] on icon "" at bounding box center [1061, 382] width 10 height 10
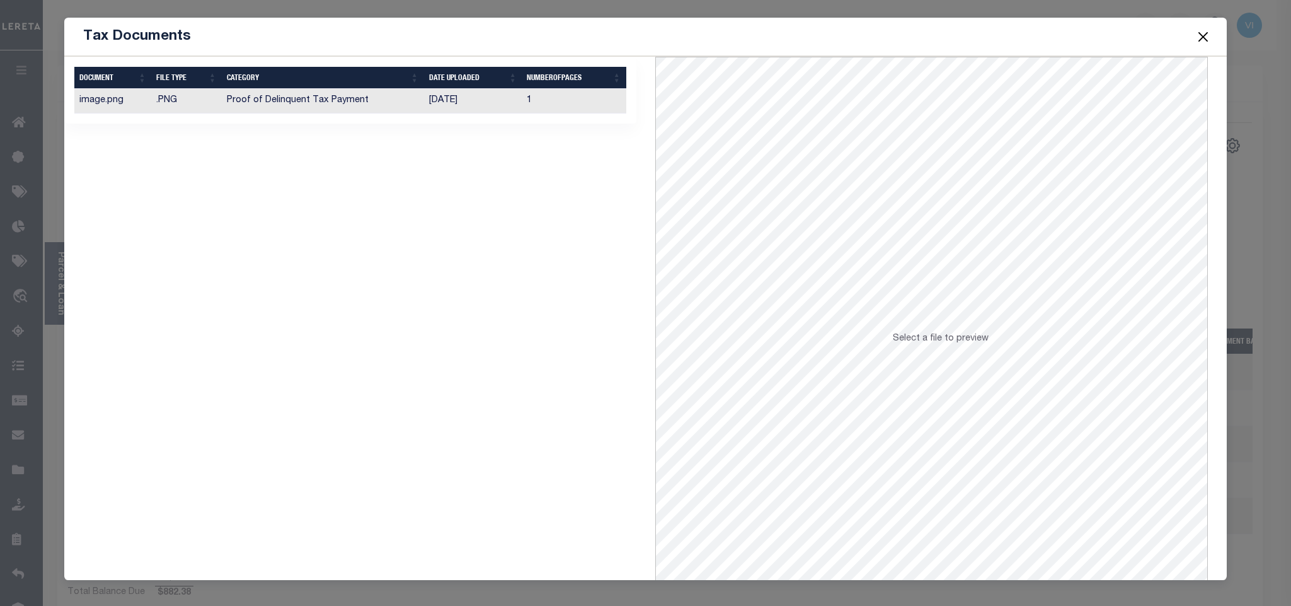
click at [439, 106] on td "[DATE]" at bounding box center [473, 101] width 98 height 25
click at [1197, 34] on button "Close" at bounding box center [1203, 36] width 16 height 16
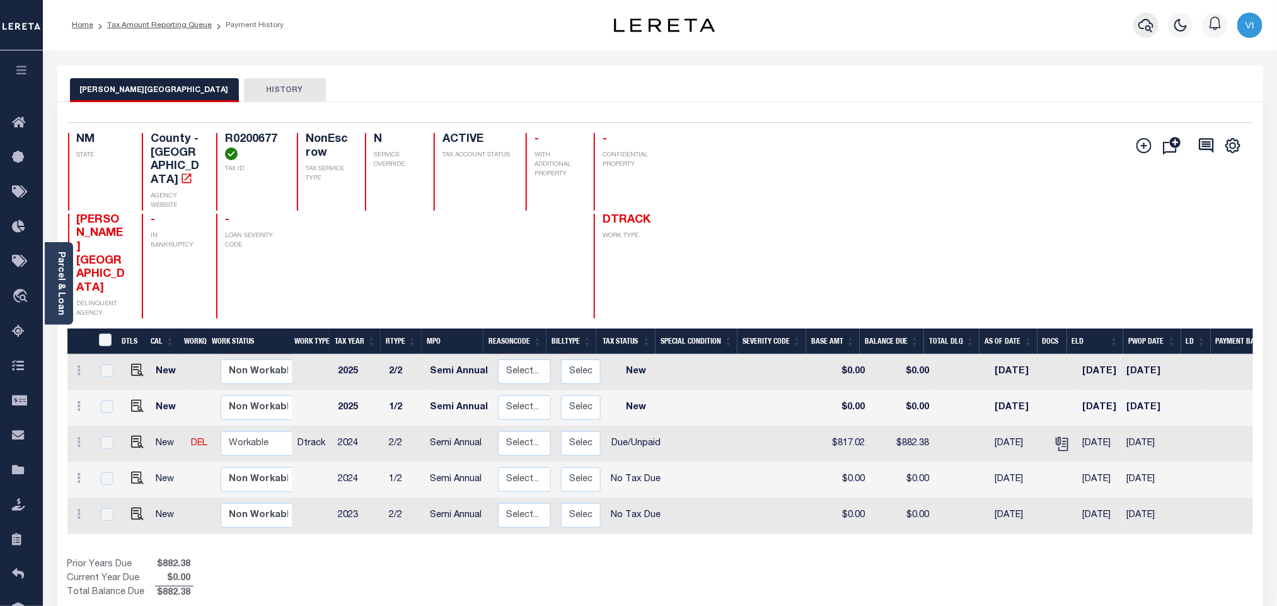
click at [1150, 30] on icon "button" at bounding box center [1145, 25] width 15 height 13
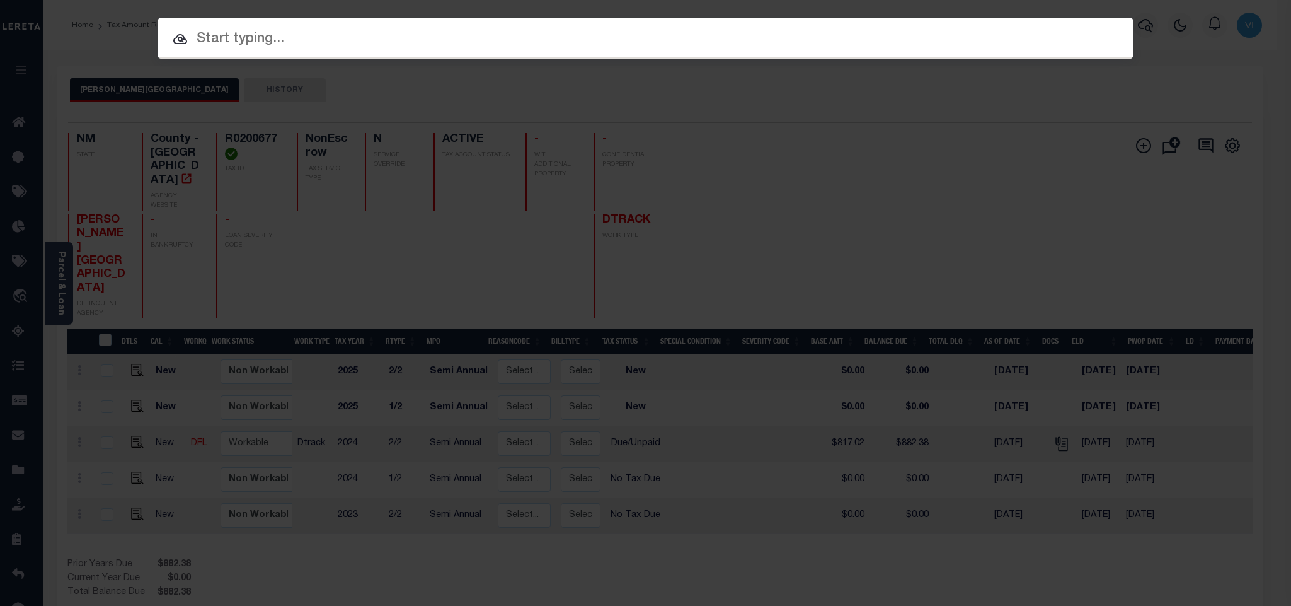
click at [1032, 43] on input "text" at bounding box center [646, 39] width 976 height 22
paste input "07179019801-00001"
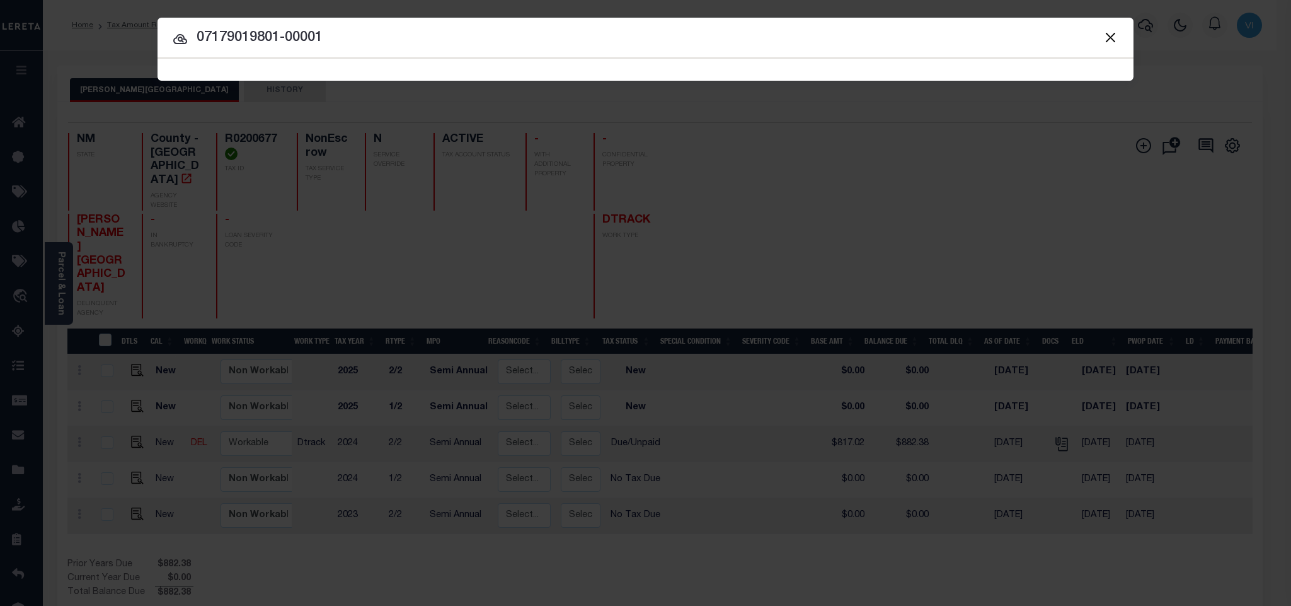
type input "07179019801-00001"
